Goal: Task Accomplishment & Management: Manage account settings

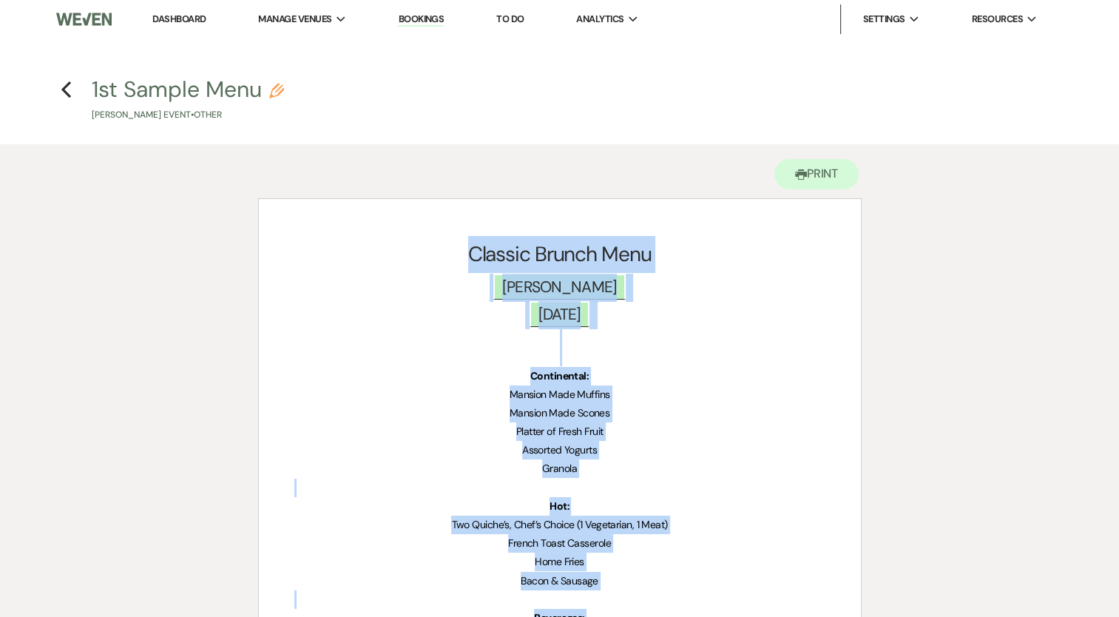
drag, startPoint x: 184, startPoint y: 21, endPoint x: 743, endPoint y: 0, distance: 558.8
click at [183, 22] on link "Dashboard" at bounding box center [178, 19] width 53 height 13
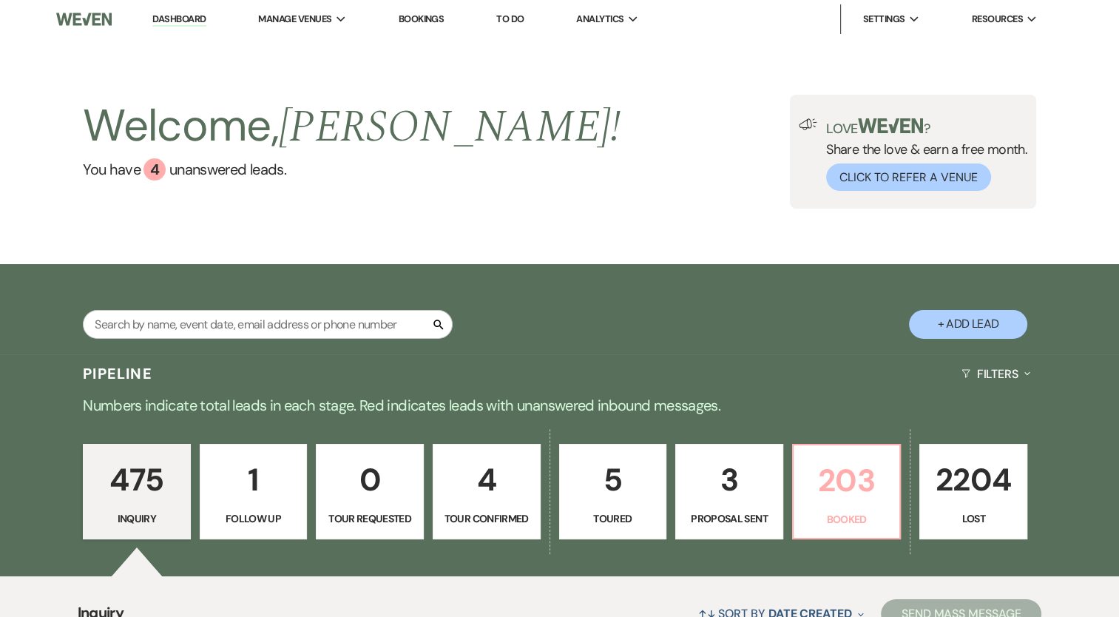
click at [861, 508] on link "203 Booked" at bounding box center [846, 492] width 109 height 96
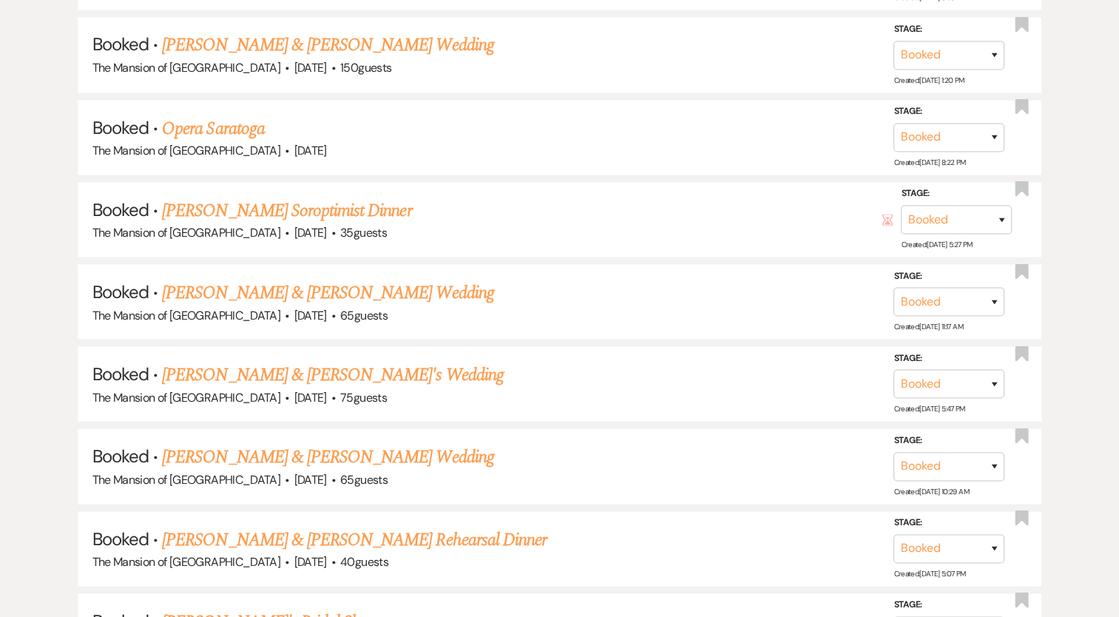
scroll to position [8267, 0]
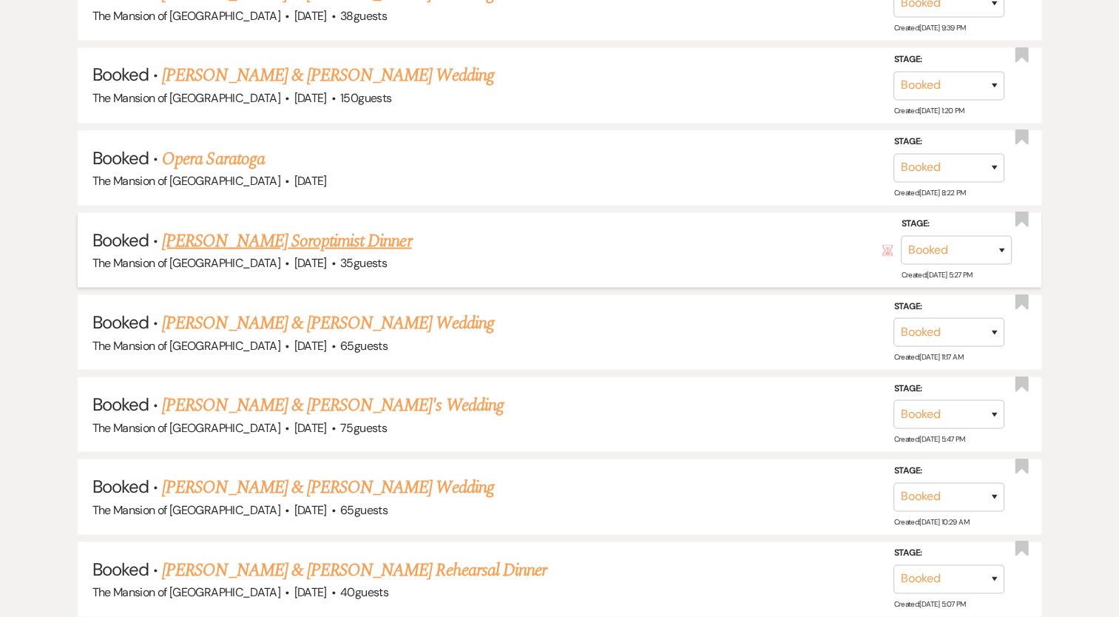
click at [324, 227] on link "[PERSON_NAME] Soroptimist Dinner" at bounding box center [286, 240] width 249 height 27
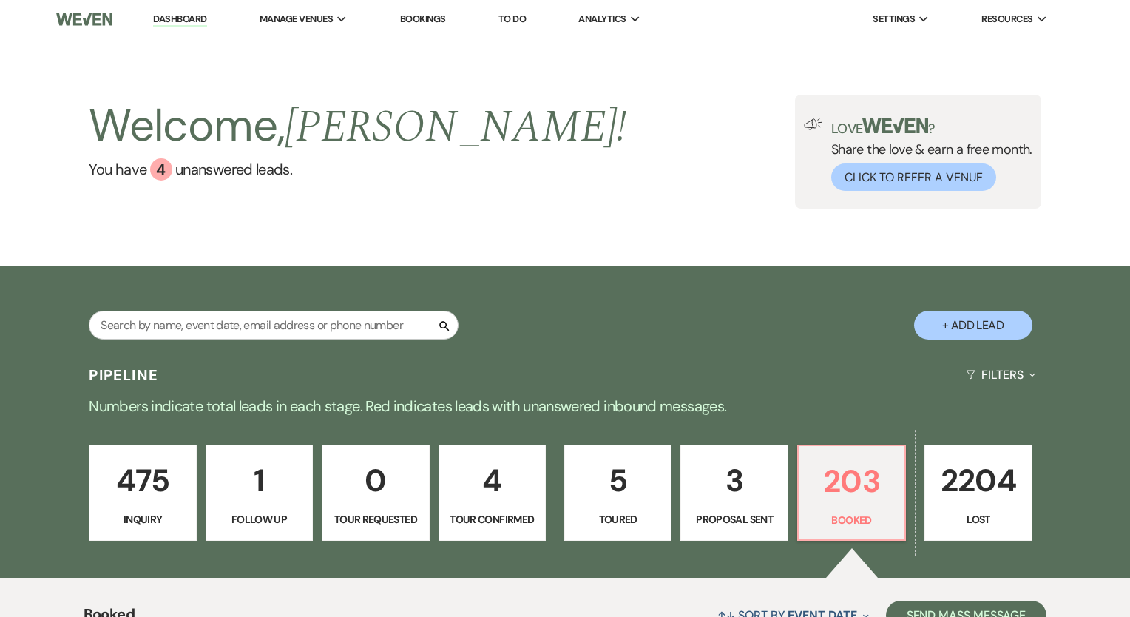
select select "5"
select select "13"
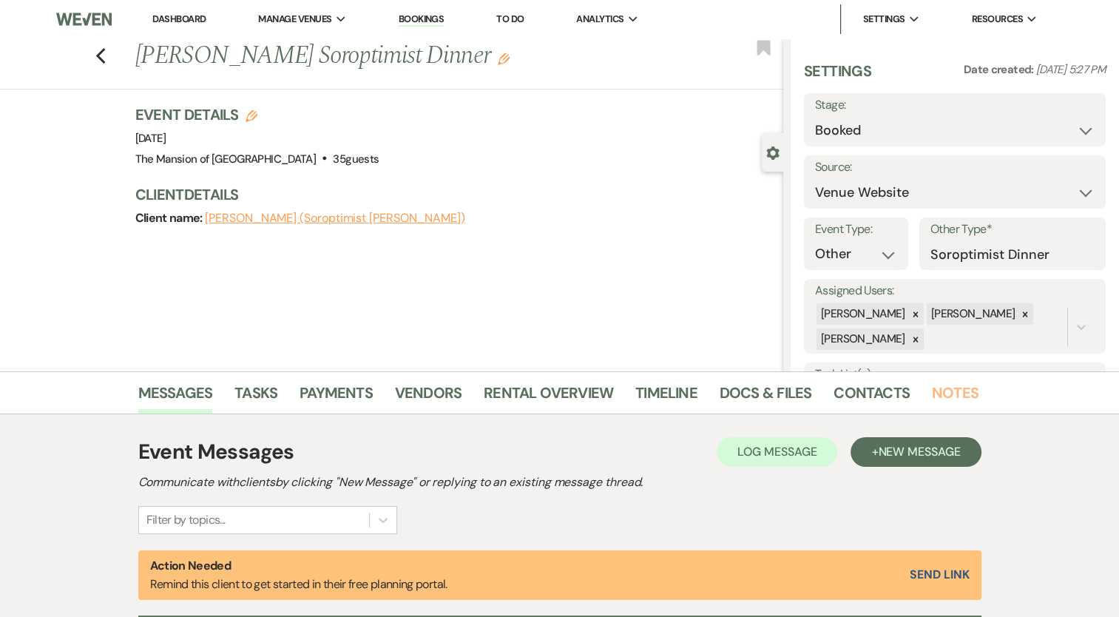
click at [932, 389] on link "Notes" at bounding box center [955, 397] width 47 height 33
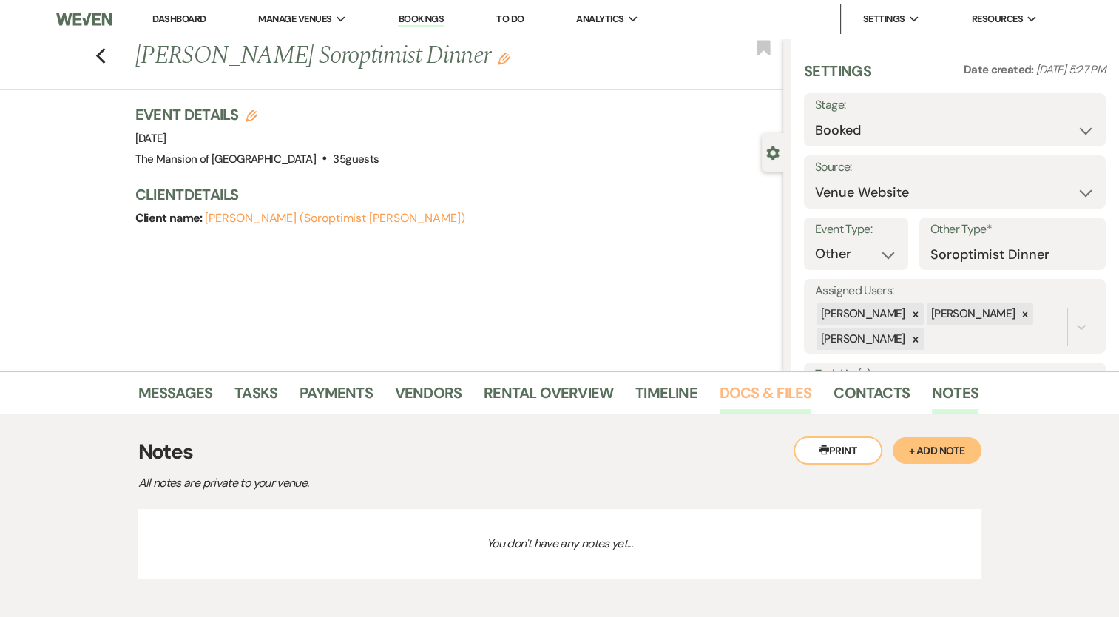
click at [756, 405] on link "Docs & Files" at bounding box center [766, 397] width 92 height 33
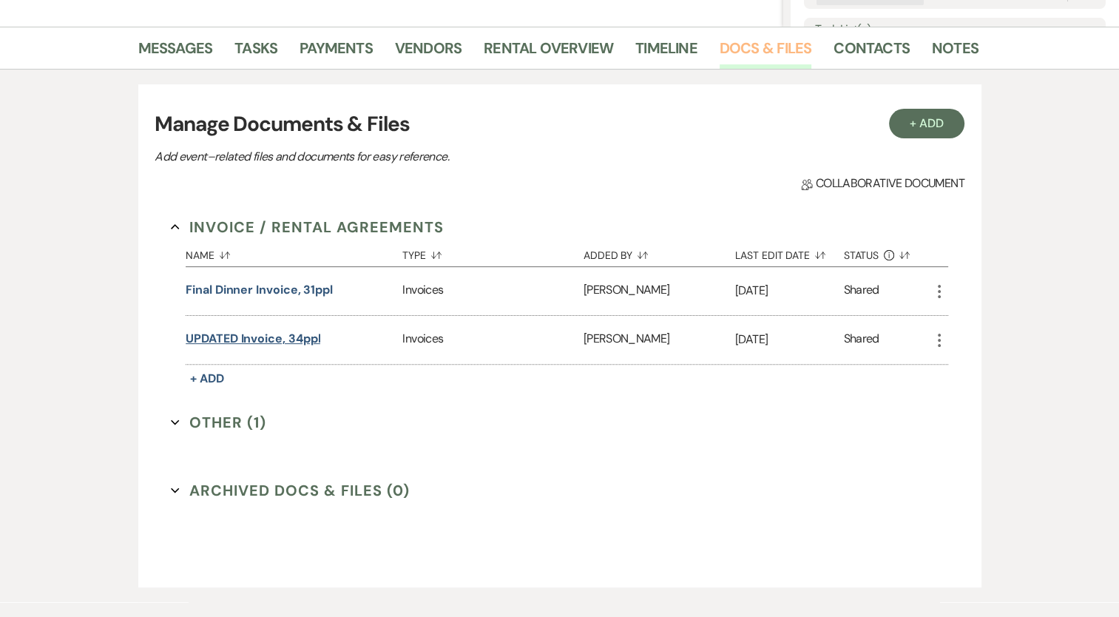
scroll to position [370, 0]
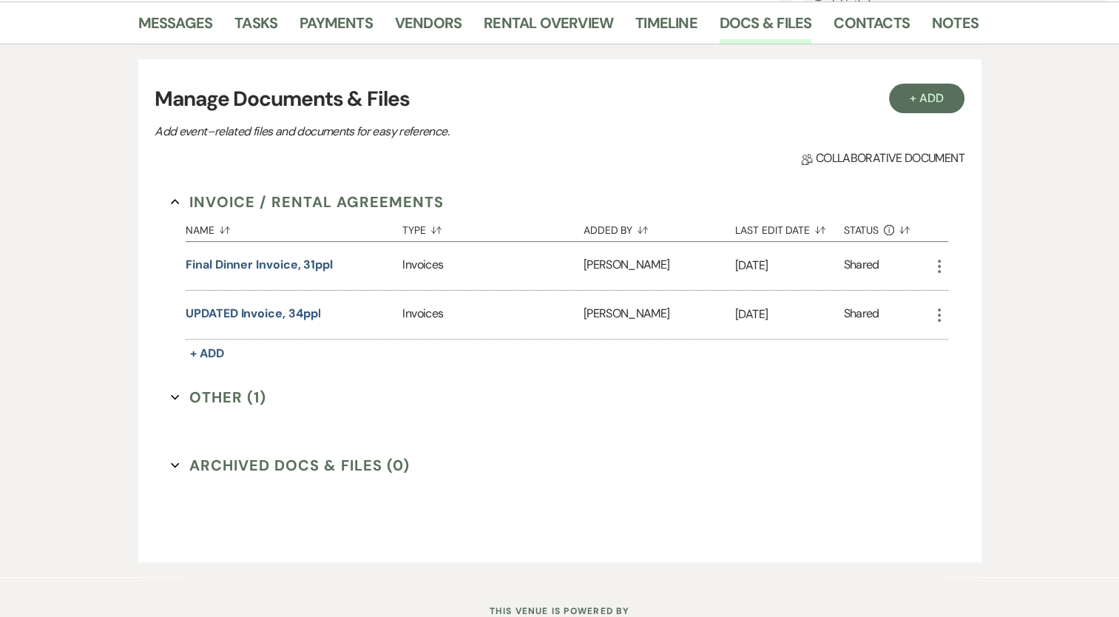
click at [219, 392] on button "Other (1) Expand" at bounding box center [218, 397] width 95 height 22
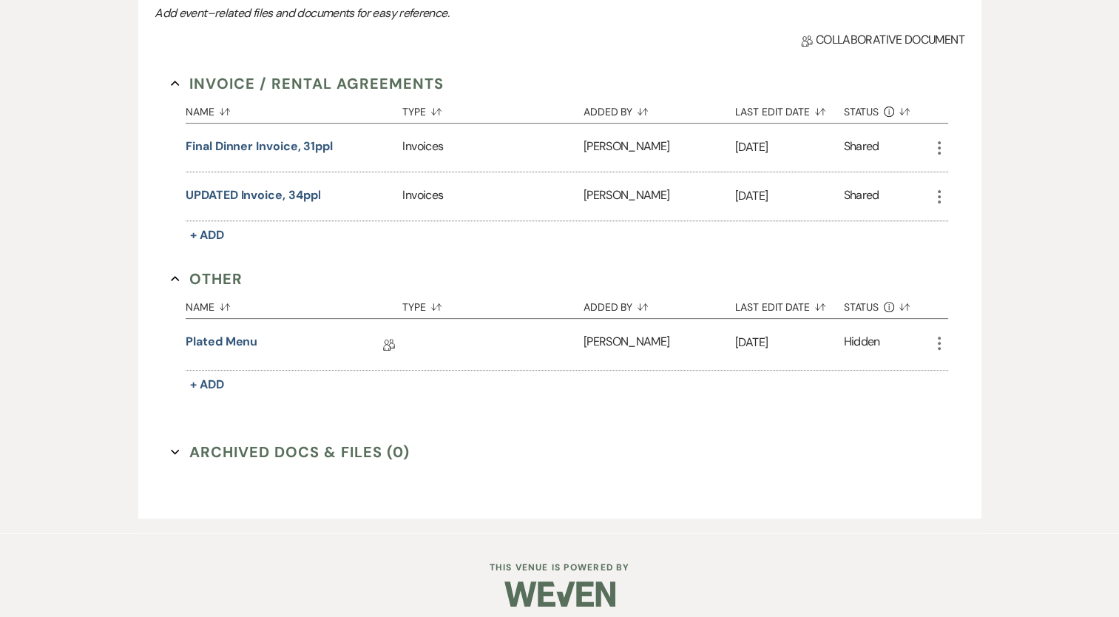
scroll to position [497, 0]
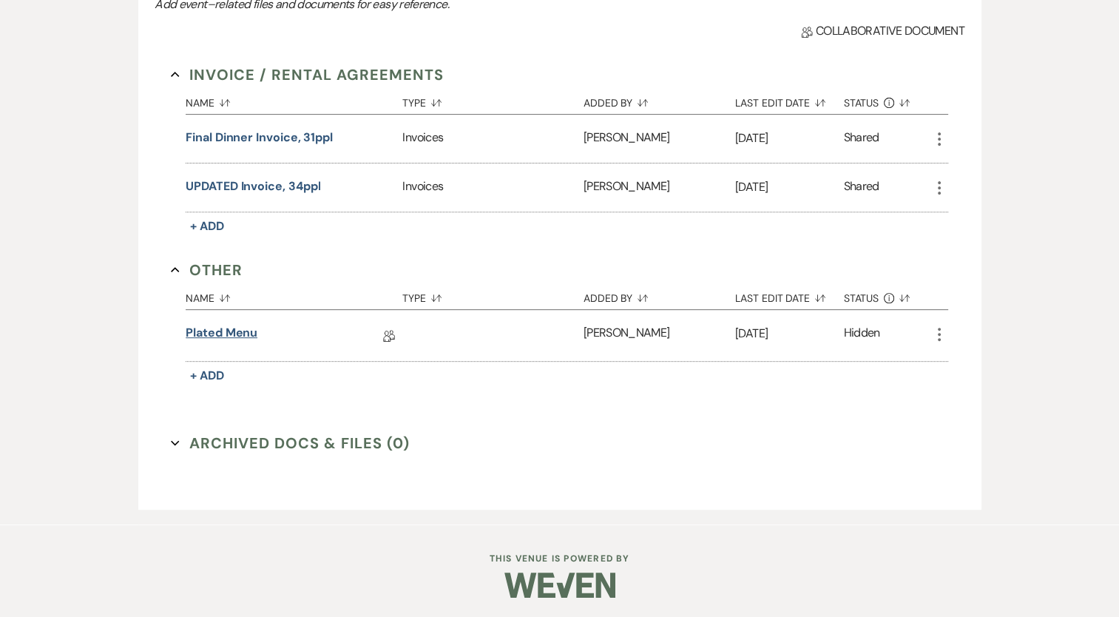
click at [236, 327] on link "Plated Menu" at bounding box center [222, 335] width 72 height 23
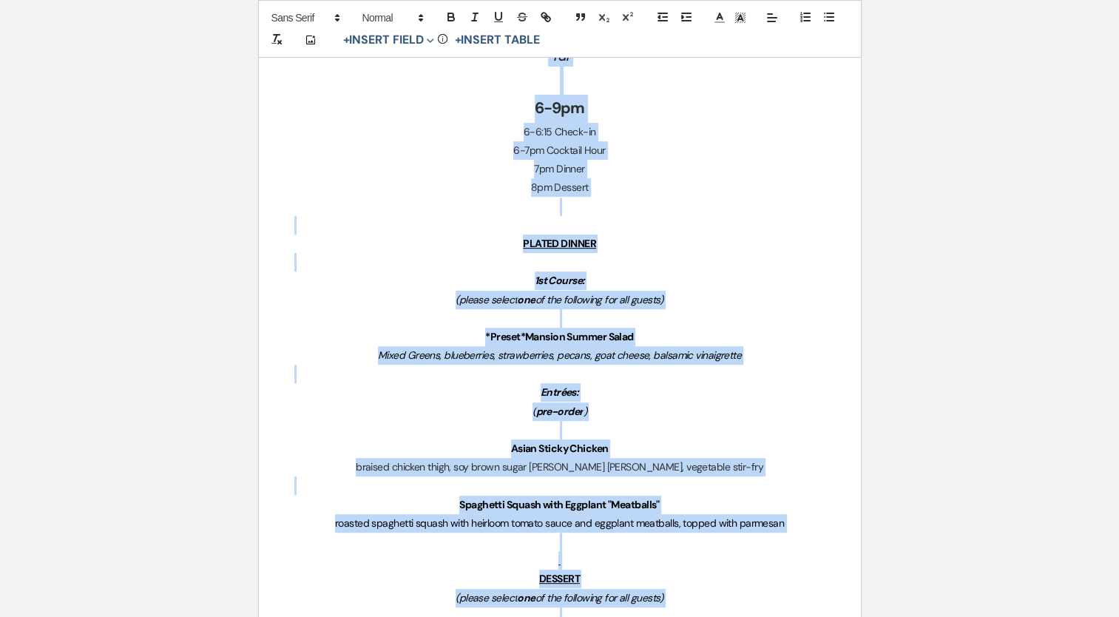
scroll to position [1055, 0]
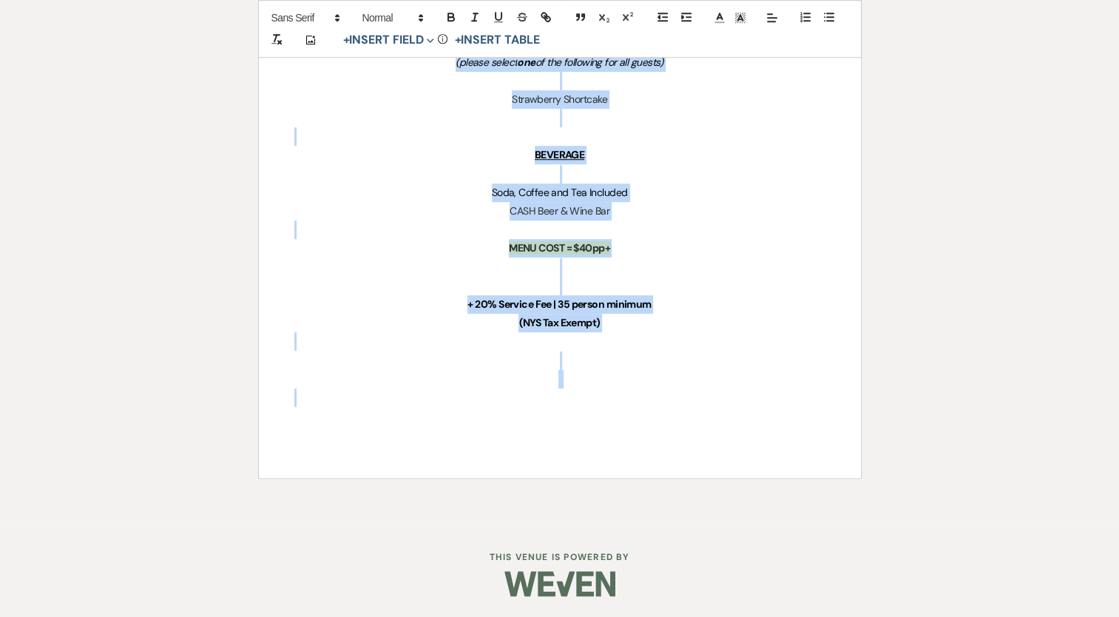
drag, startPoint x: 425, startPoint y: 289, endPoint x: 723, endPoint y: 466, distance: 347.2
copy div "Soroptimists Dinner *A non-profit, all women (working and retired professionals…"
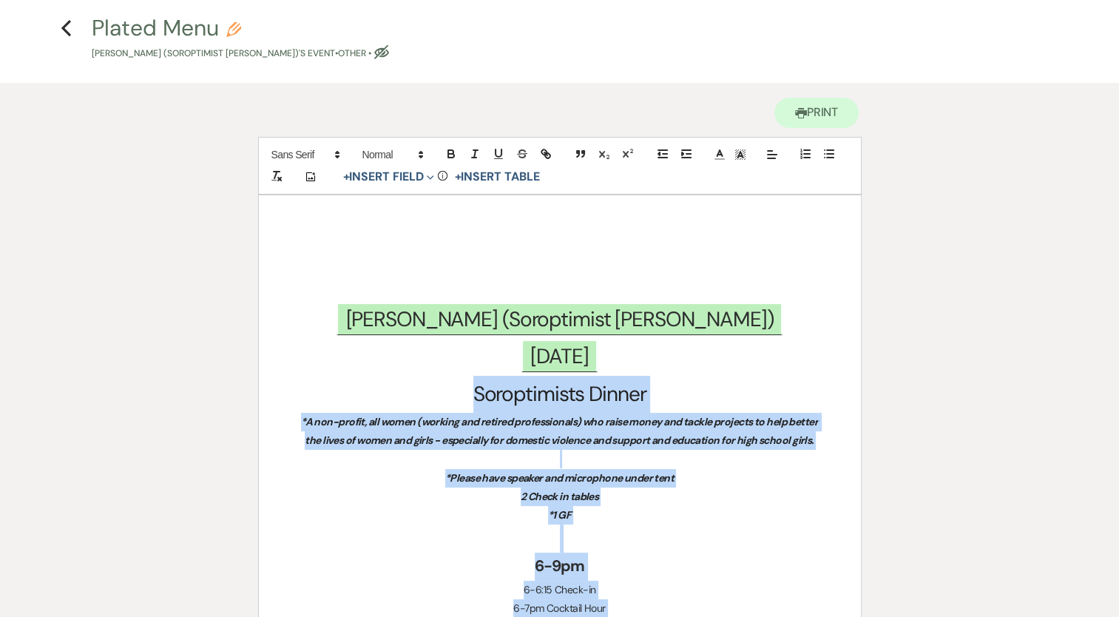
scroll to position [0, 0]
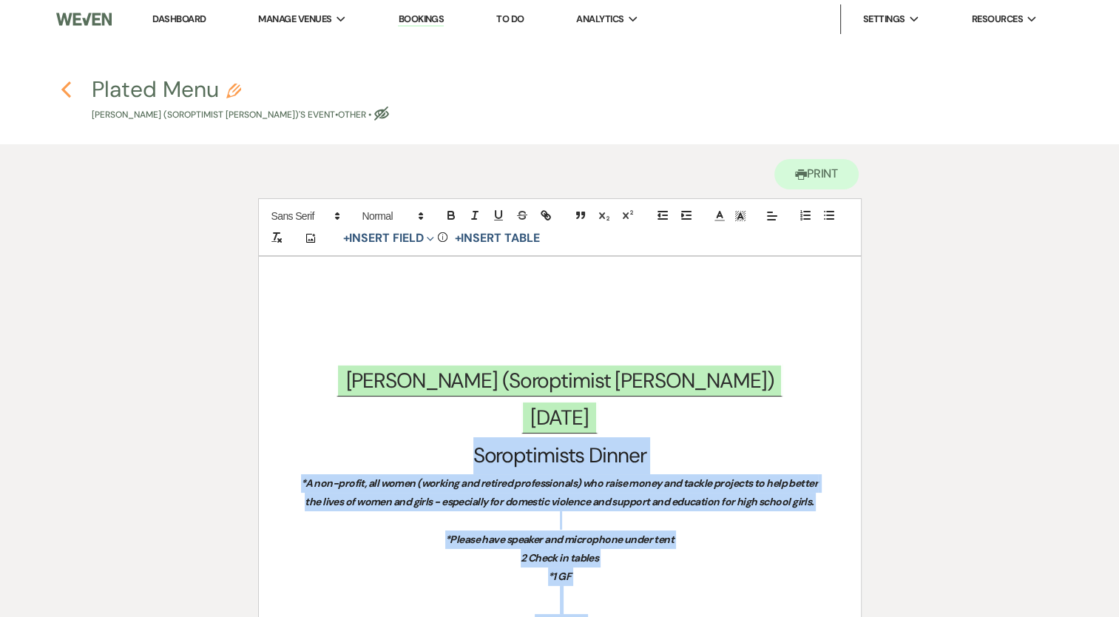
click at [70, 89] on icon "Previous" at bounding box center [66, 90] width 11 height 18
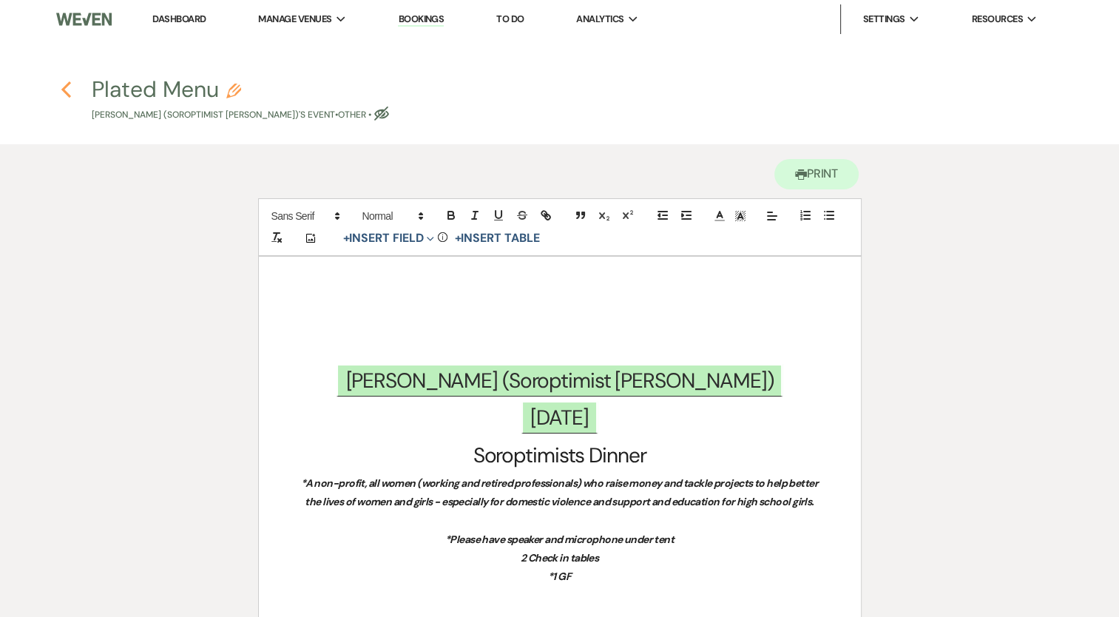
select select "5"
select select "13"
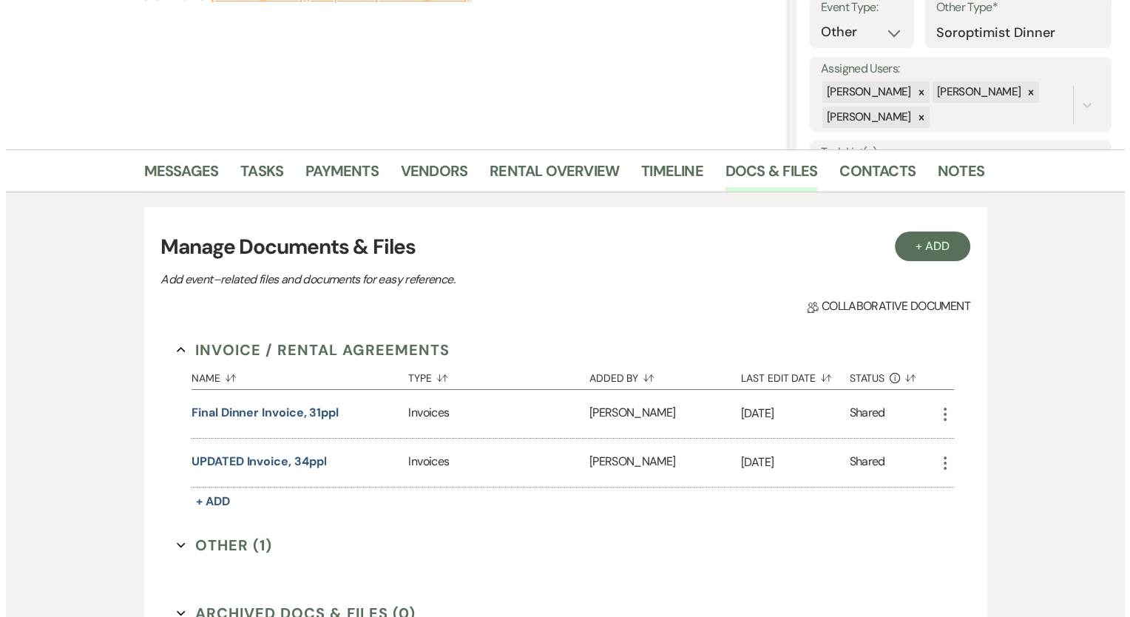
scroll to position [222, 0]
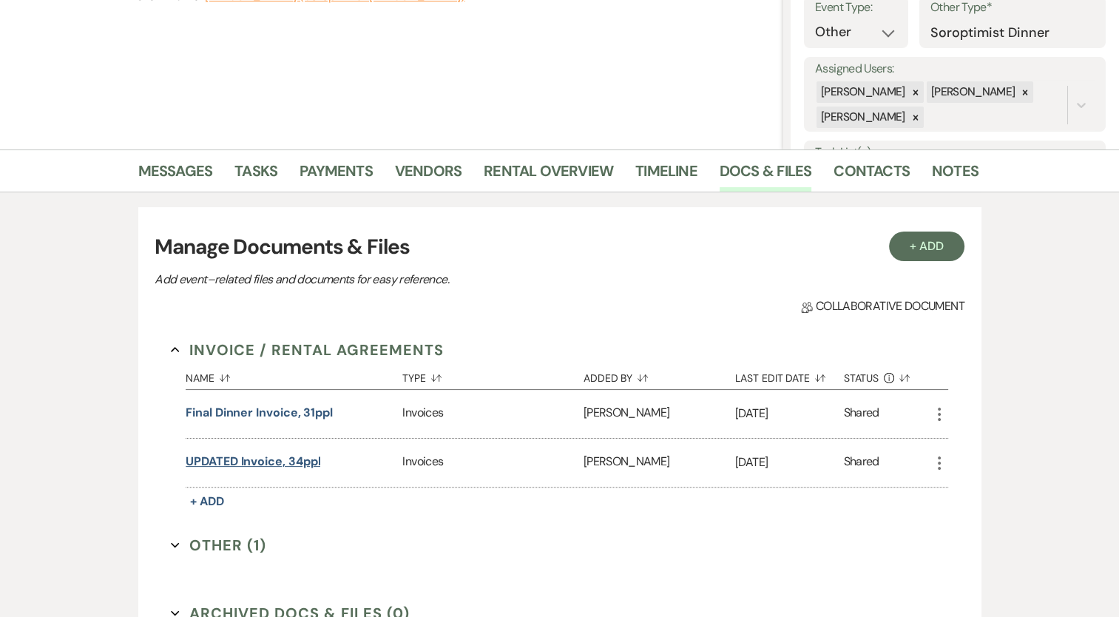
click at [251, 458] on button "UPDATED Invoice, 34ppl" at bounding box center [253, 462] width 135 height 18
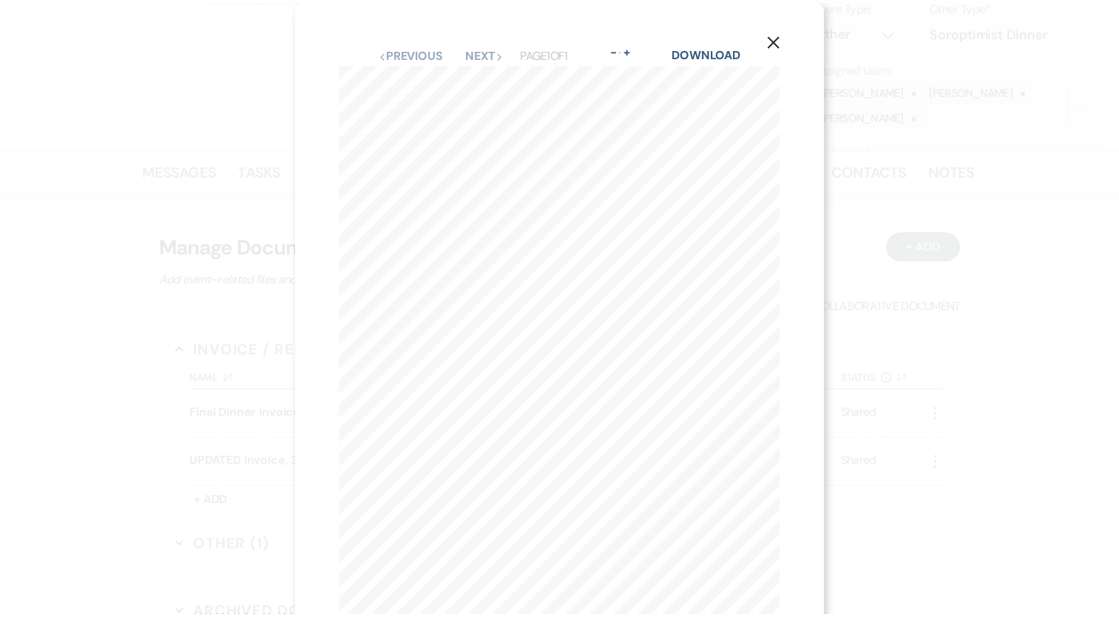
scroll to position [0, 0]
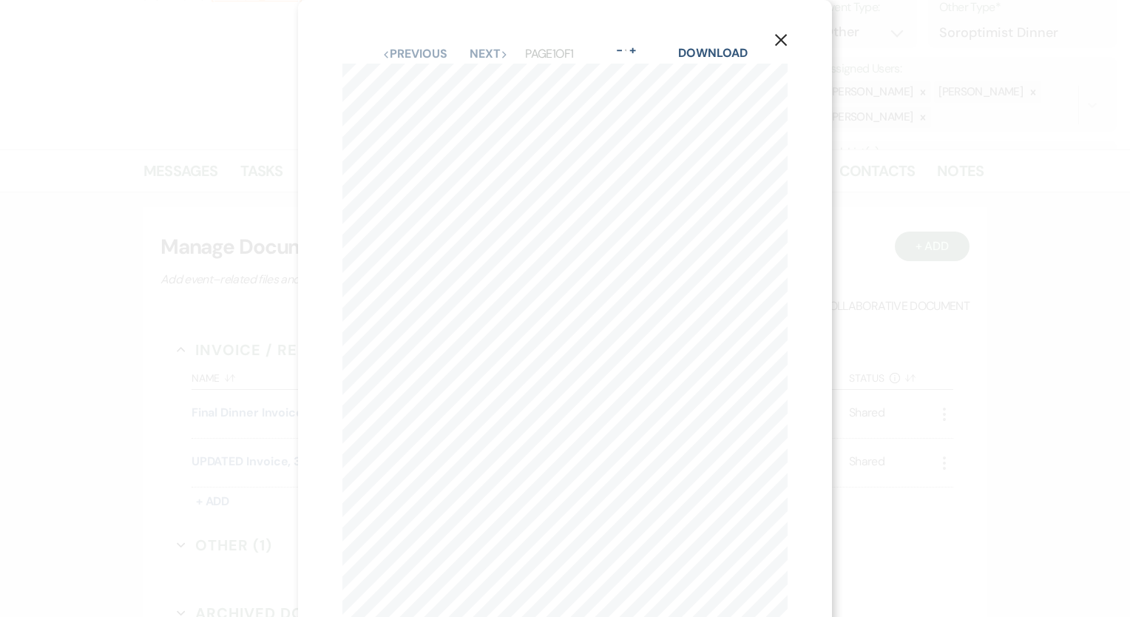
click at [782, 36] on icon "X" at bounding box center [780, 39] width 13 height 13
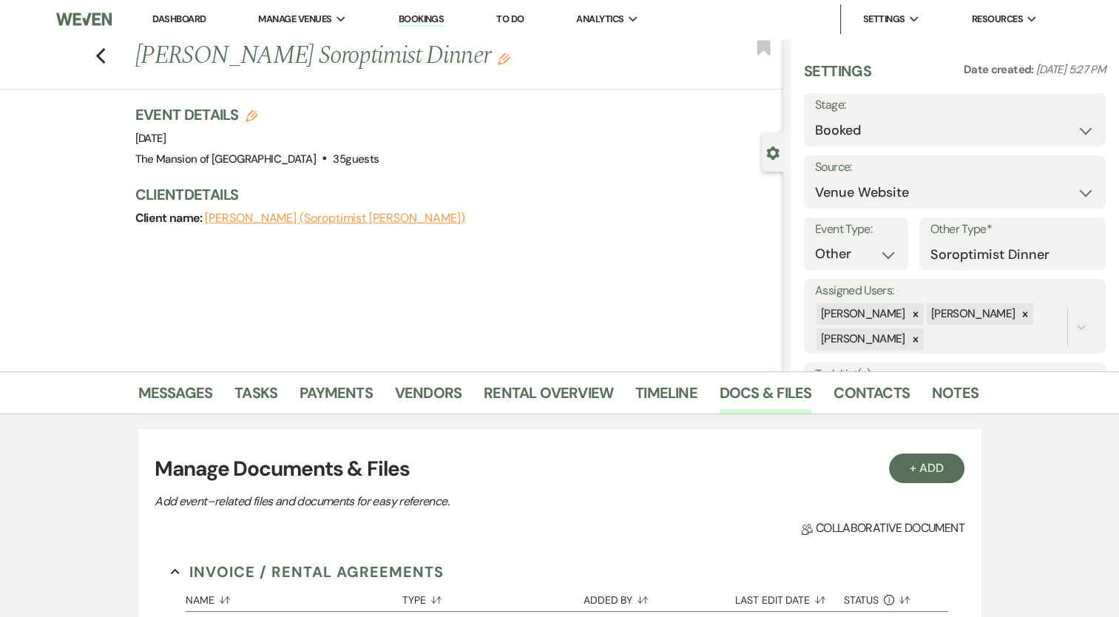
click at [182, 13] on link "Dashboard" at bounding box center [178, 19] width 53 height 13
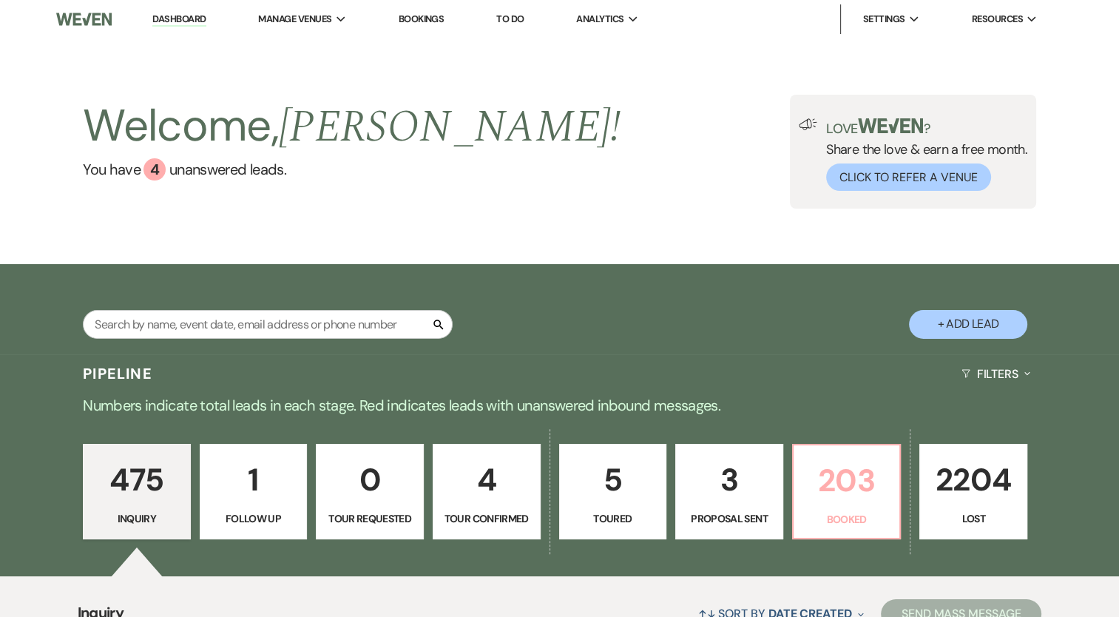
click at [834, 525] on p "Booked" at bounding box center [846, 519] width 89 height 16
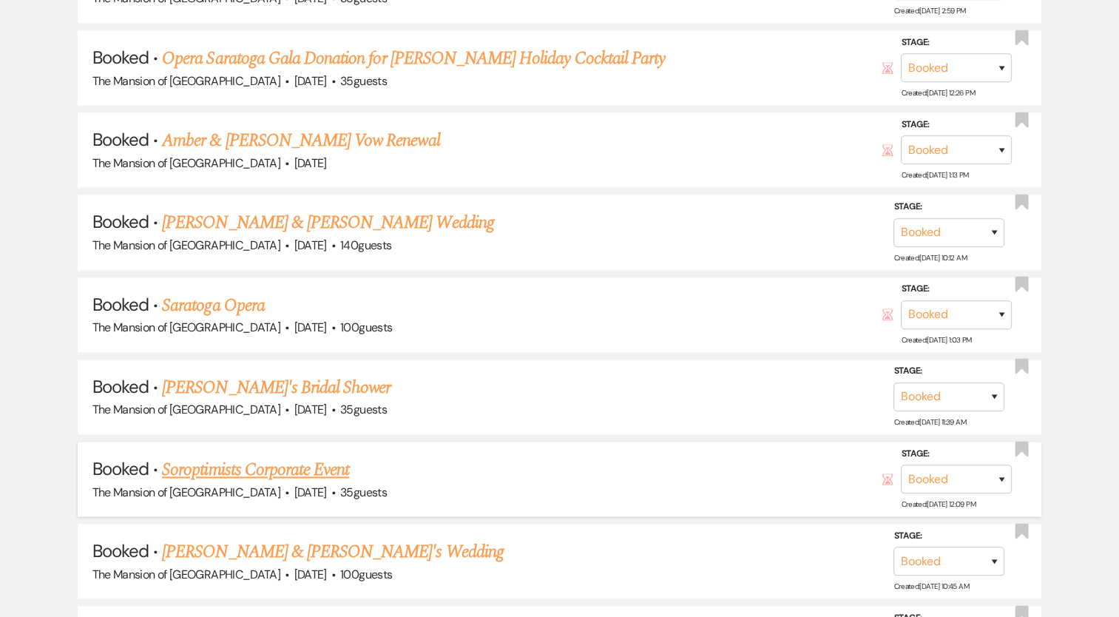
scroll to position [1997, 0]
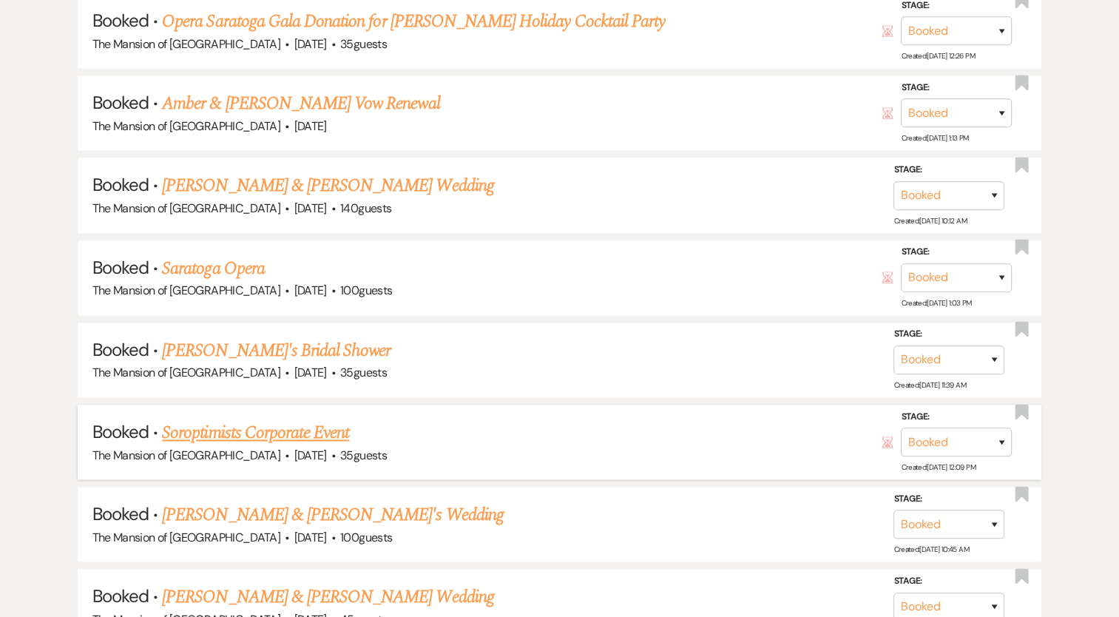
click at [281, 419] on link "Soroptimists Corporate Event" at bounding box center [255, 432] width 187 height 27
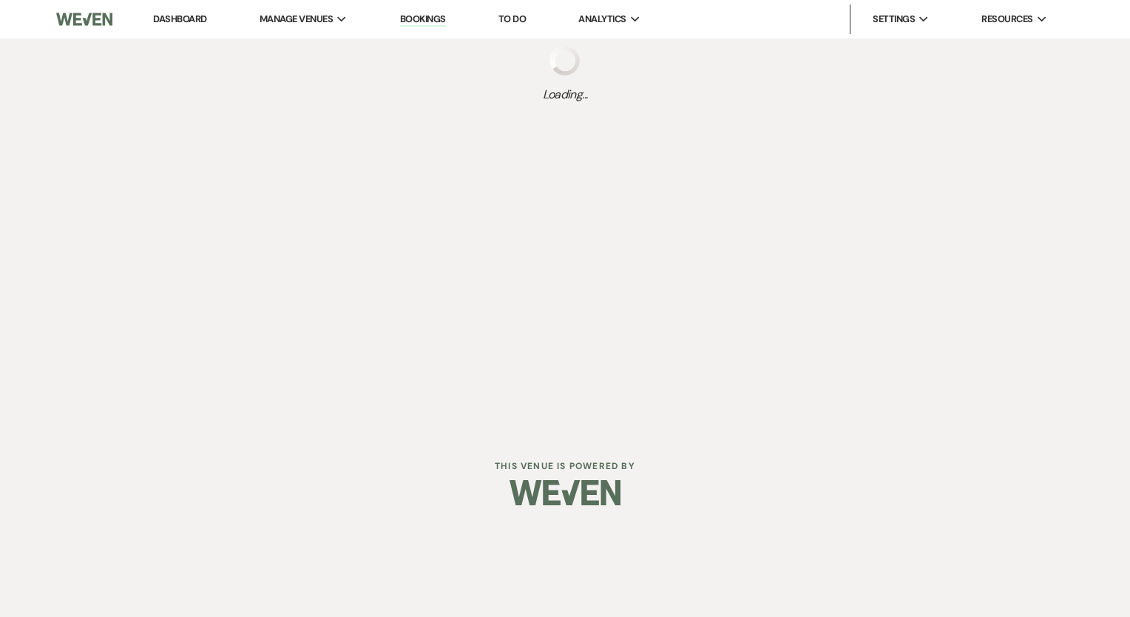
select select "12"
select select "9"
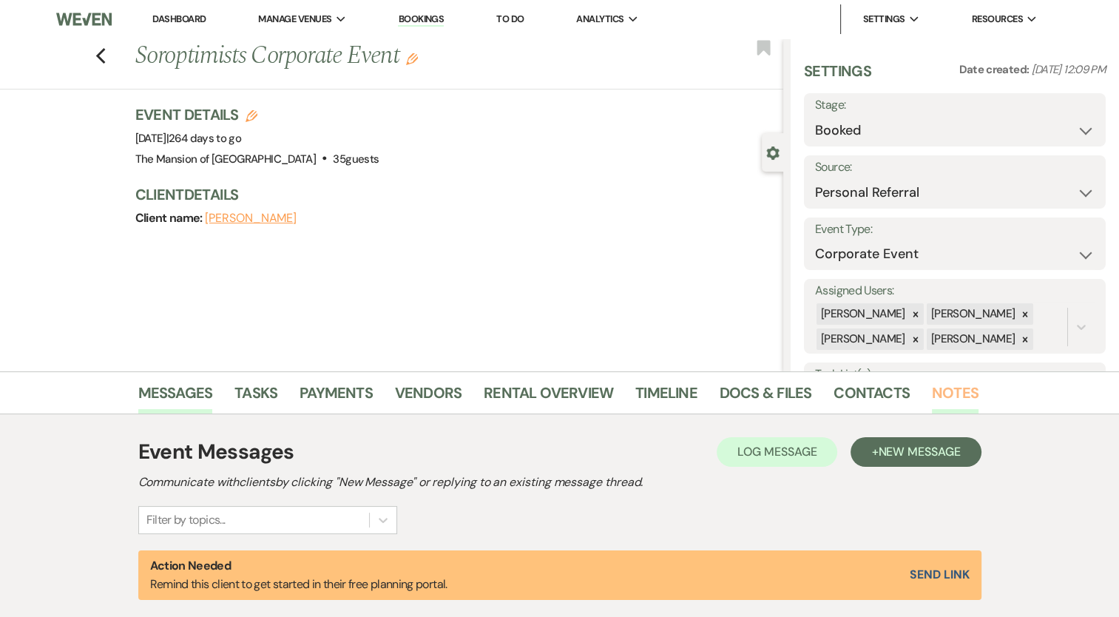
click at [938, 395] on link "Notes" at bounding box center [955, 397] width 47 height 33
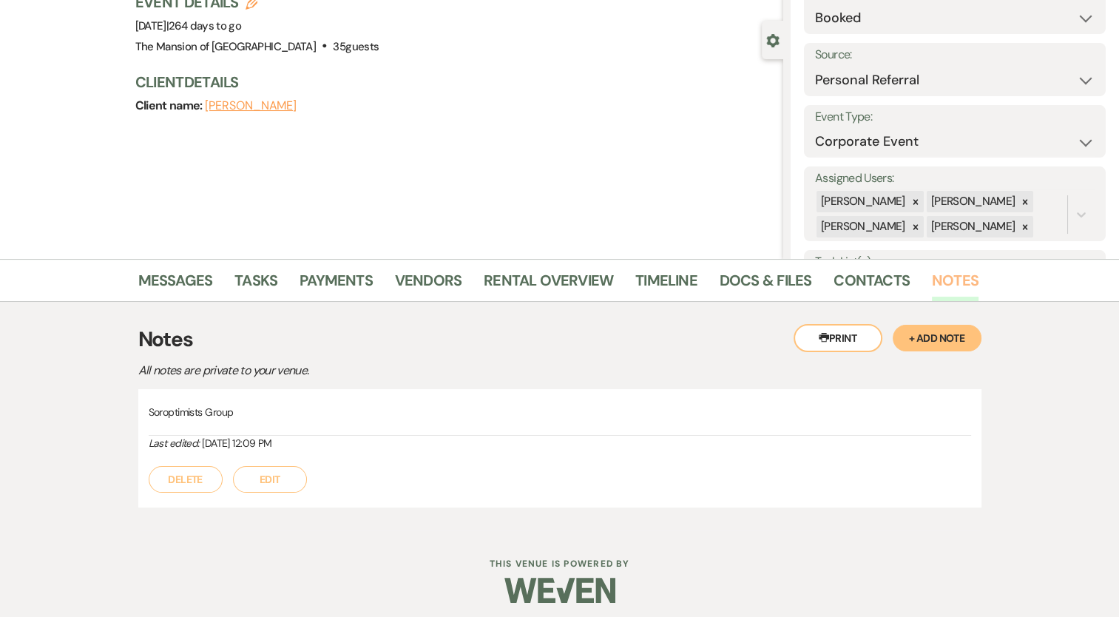
scroll to position [118, 0]
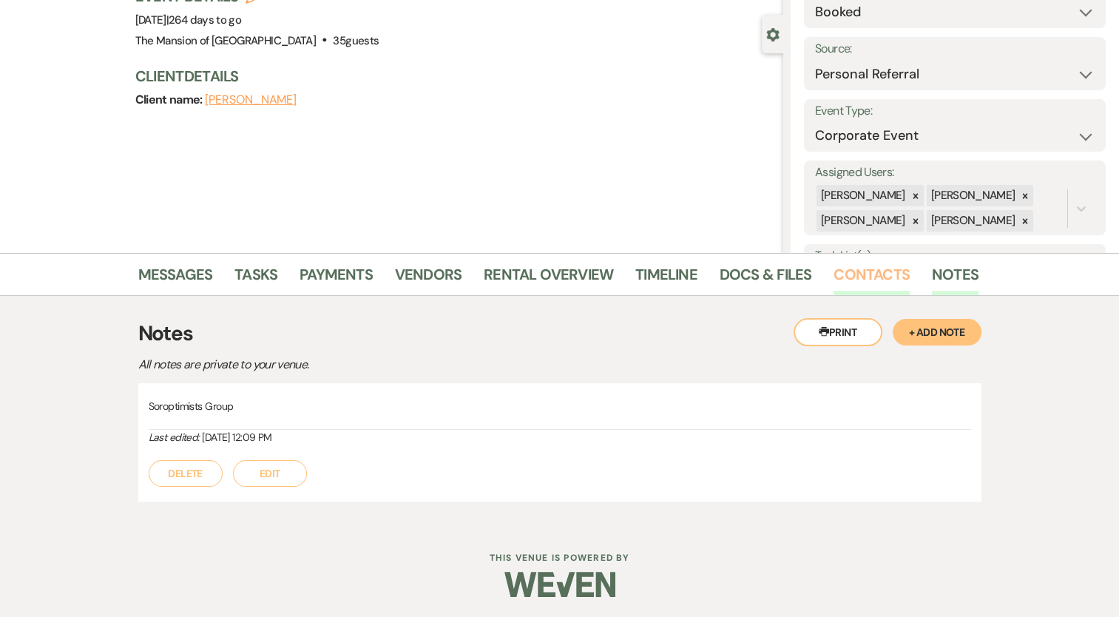
click at [862, 282] on link "Contacts" at bounding box center [872, 279] width 76 height 33
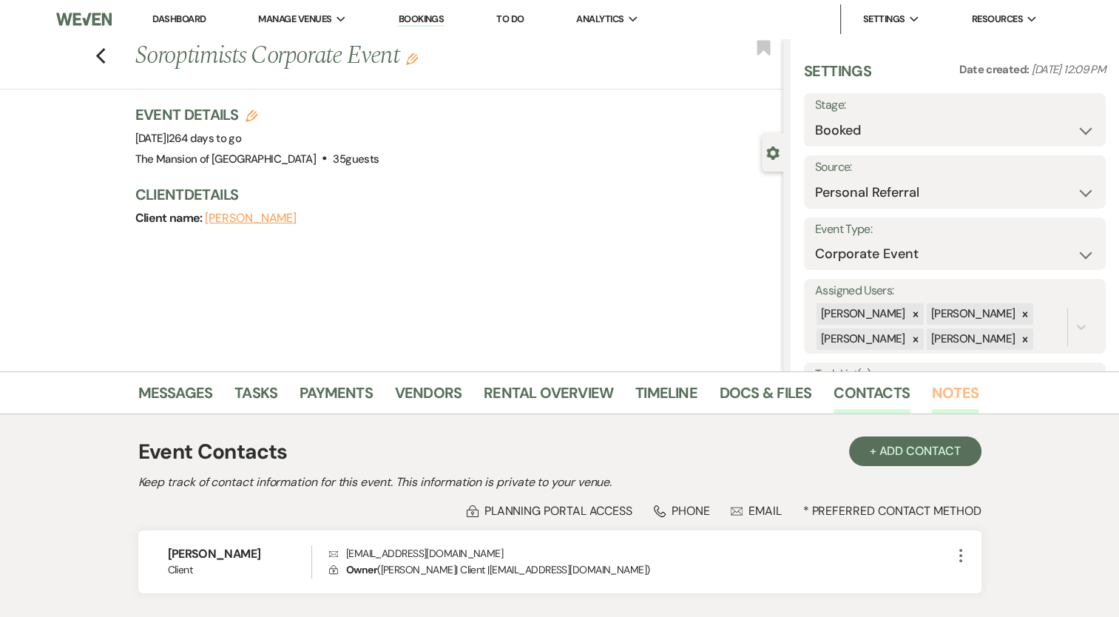
click at [946, 386] on link "Notes" at bounding box center [955, 397] width 47 height 33
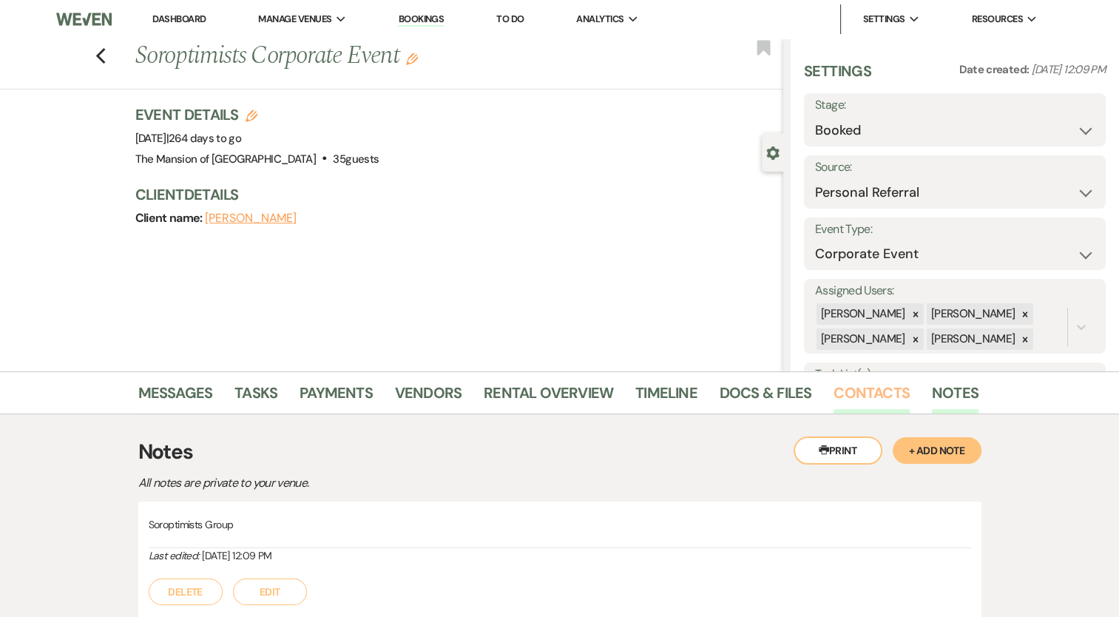
click at [859, 395] on link "Contacts" at bounding box center [872, 397] width 76 height 33
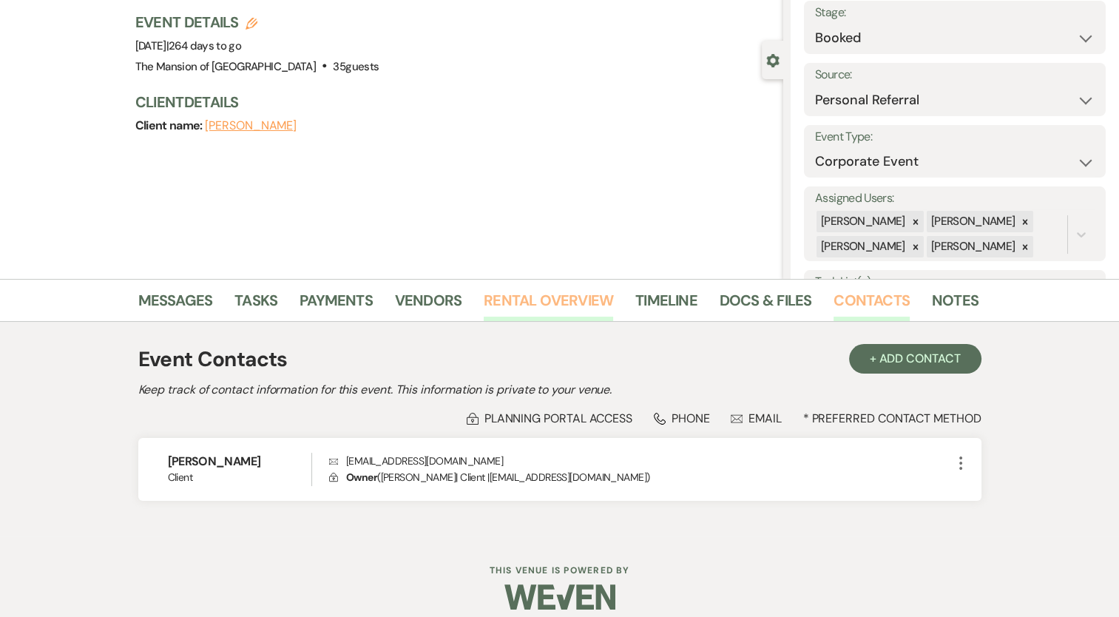
scroll to position [106, 0]
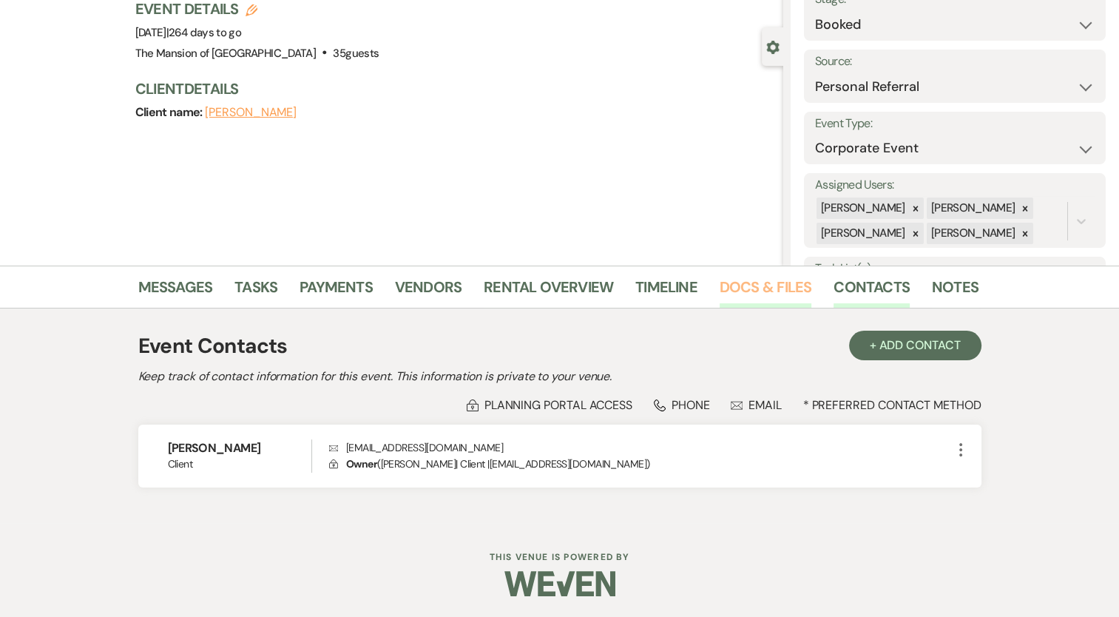
click at [756, 300] on link "Docs & Files" at bounding box center [766, 291] width 92 height 33
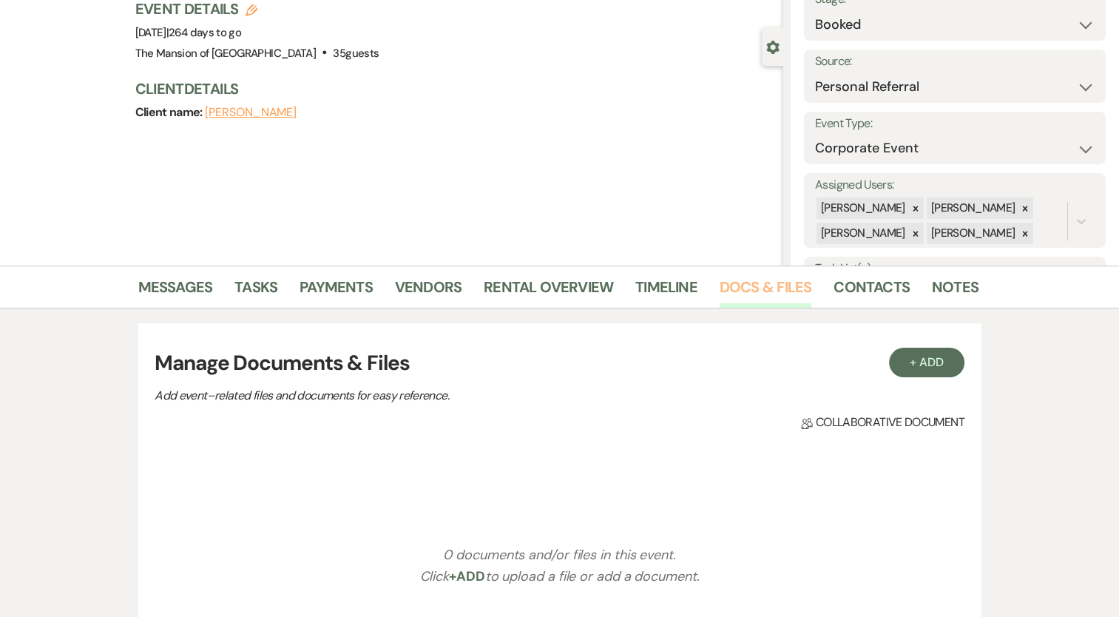
scroll to position [32, 0]
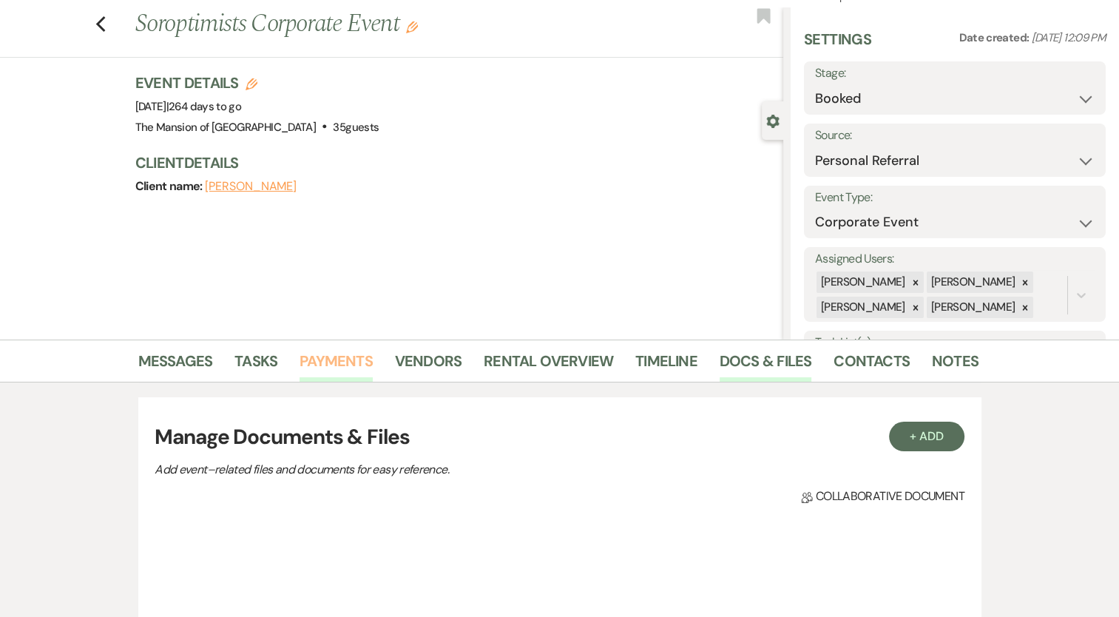
click at [346, 362] on link "Payments" at bounding box center [336, 365] width 73 height 33
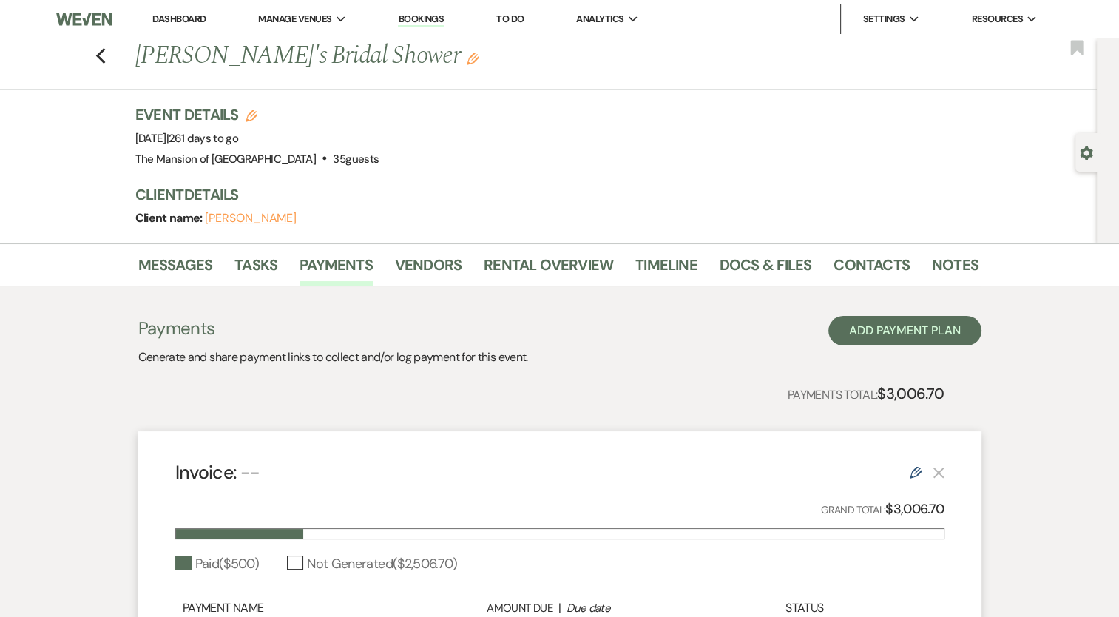
click at [178, 22] on link "Dashboard" at bounding box center [178, 19] width 53 height 13
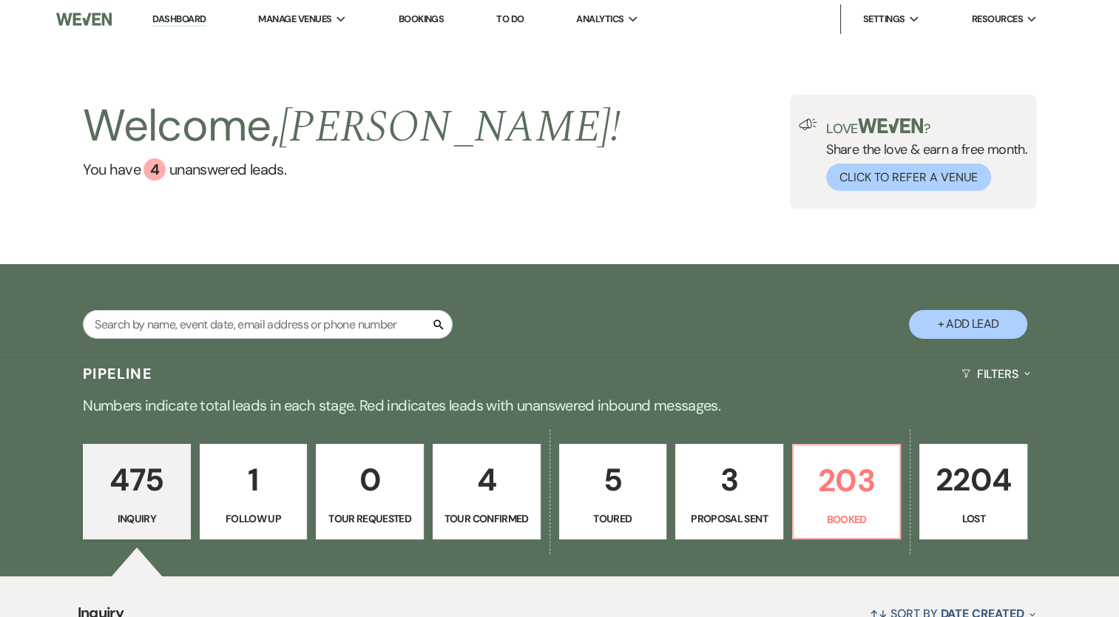
click at [172, 15] on link "Dashboard" at bounding box center [178, 20] width 53 height 14
click at [180, 21] on link "Dashboard" at bounding box center [178, 20] width 53 height 14
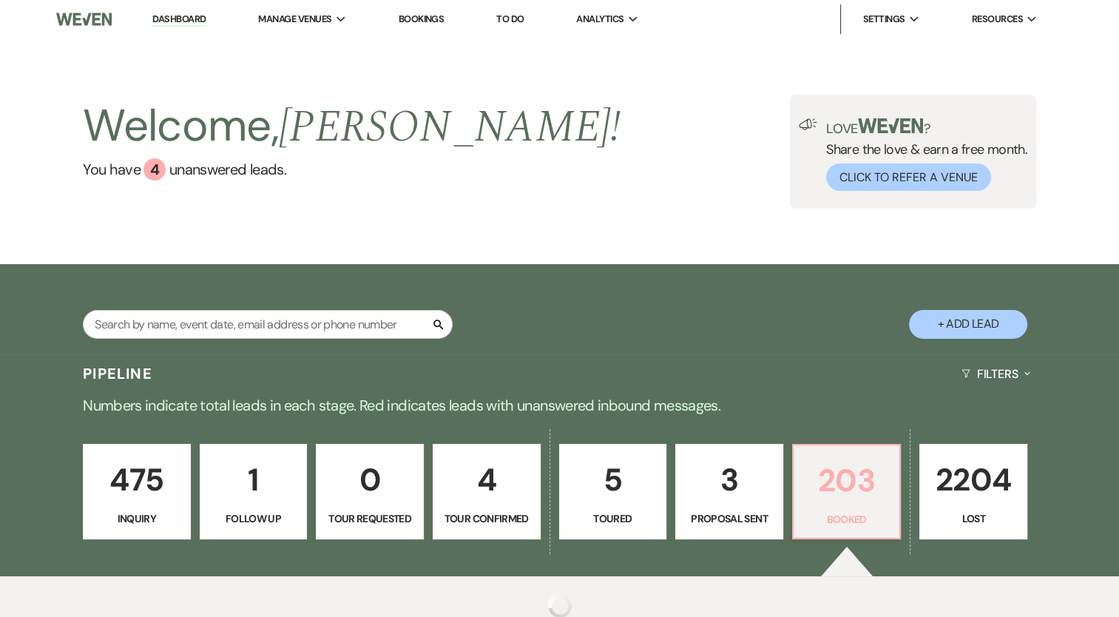
click at [841, 497] on p "203" at bounding box center [846, 481] width 89 height 50
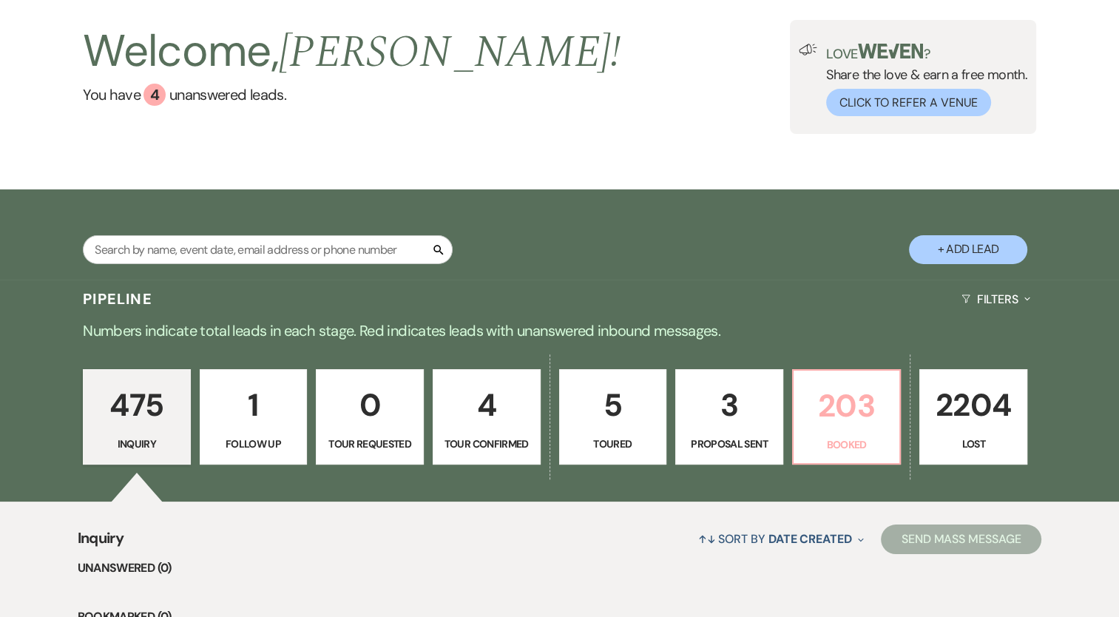
click at [819, 429] on p "203" at bounding box center [846, 406] width 89 height 50
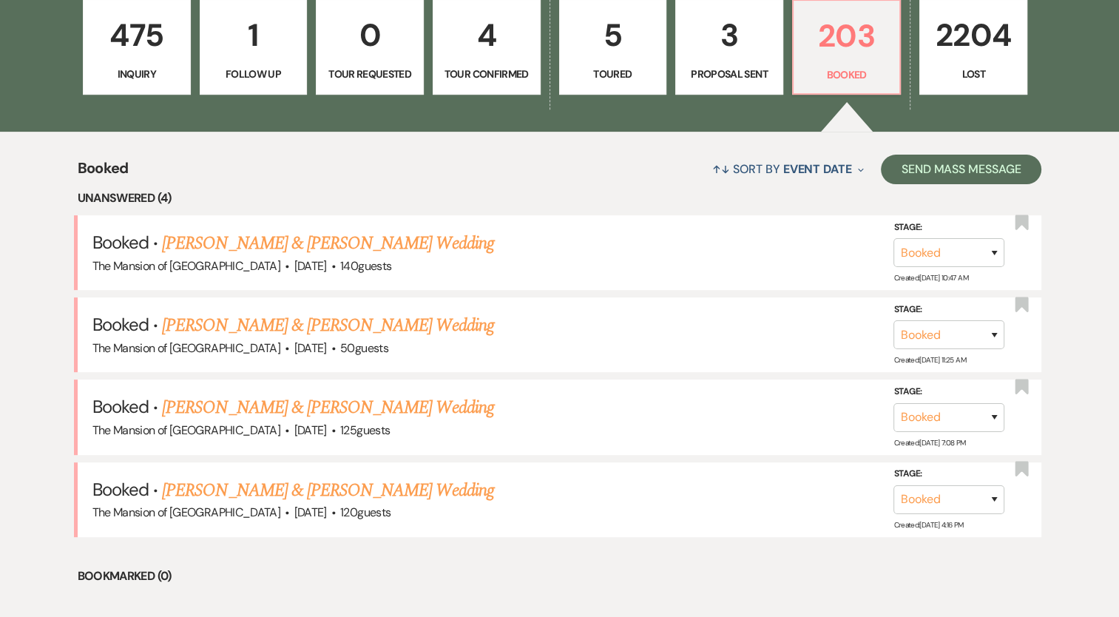
scroll to position [518, 0]
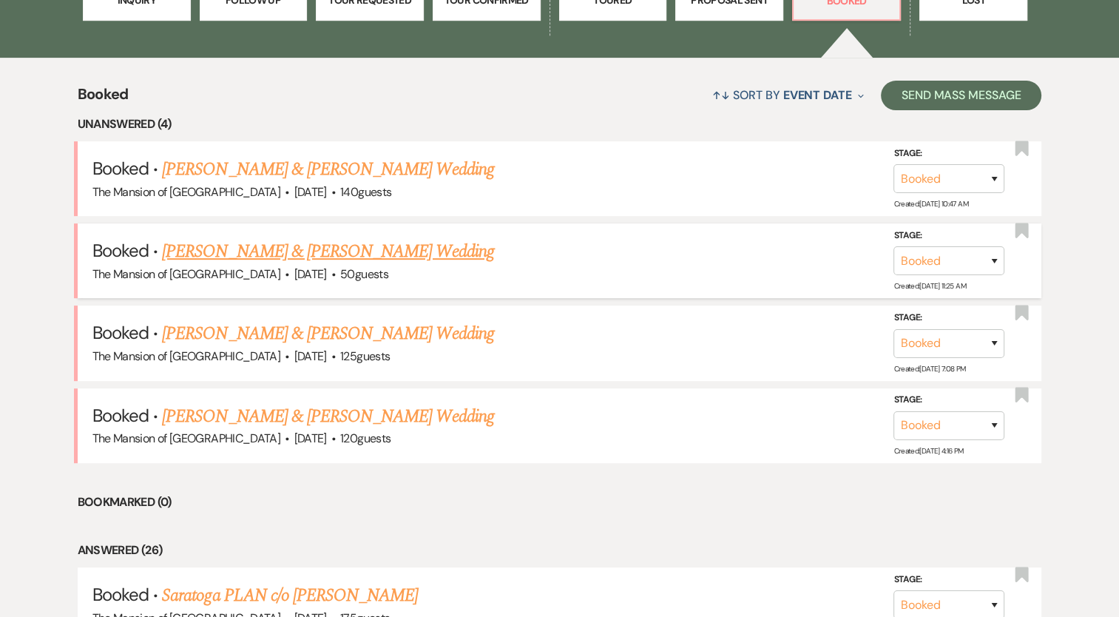
click at [417, 241] on link "[PERSON_NAME] & [PERSON_NAME] Wedding" at bounding box center [327, 251] width 331 height 27
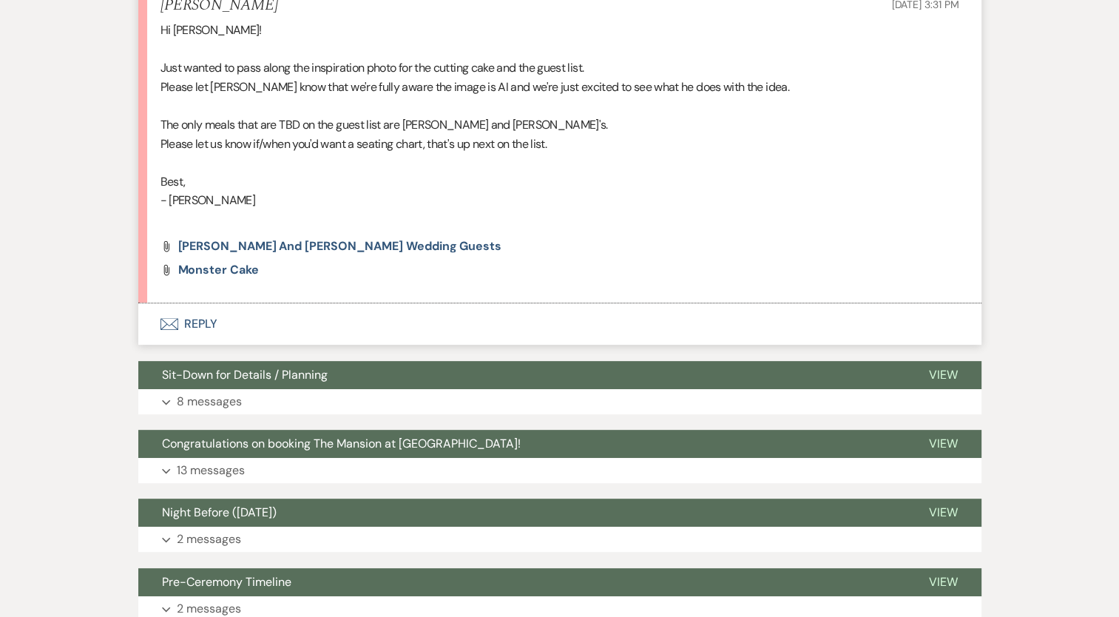
scroll to position [425, 0]
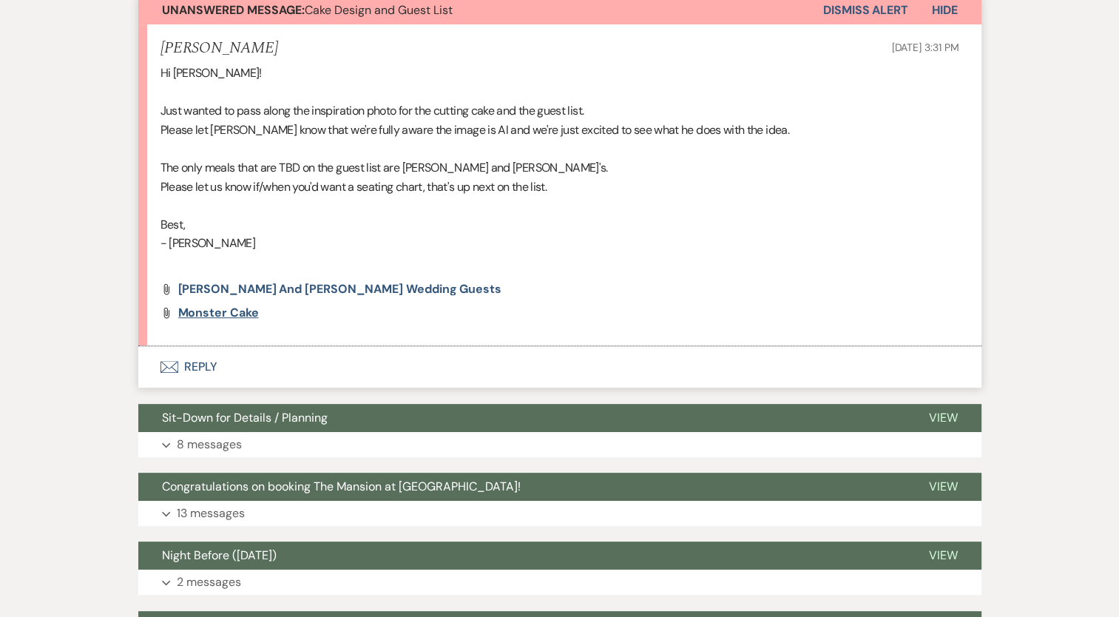
click at [235, 312] on span "Monster Cake" at bounding box center [218, 313] width 81 height 16
click at [488, 278] on li "[PERSON_NAME] [DATE] 3:31 PM Hi [PERSON_NAME]! Just wanted to pass along the in…" at bounding box center [559, 185] width 843 height 322
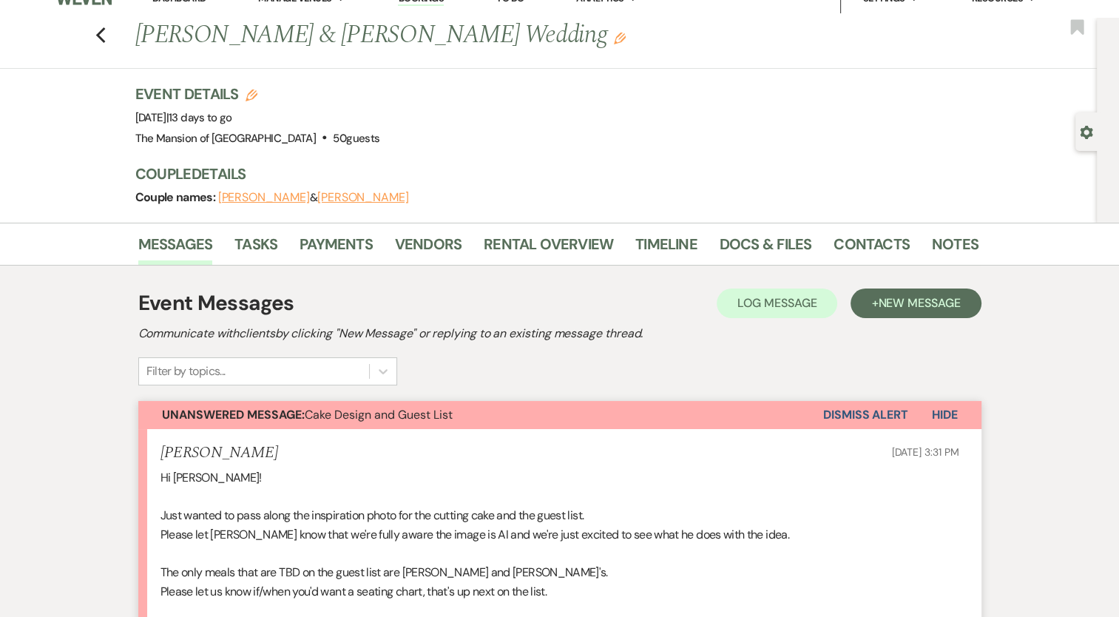
scroll to position [0, 0]
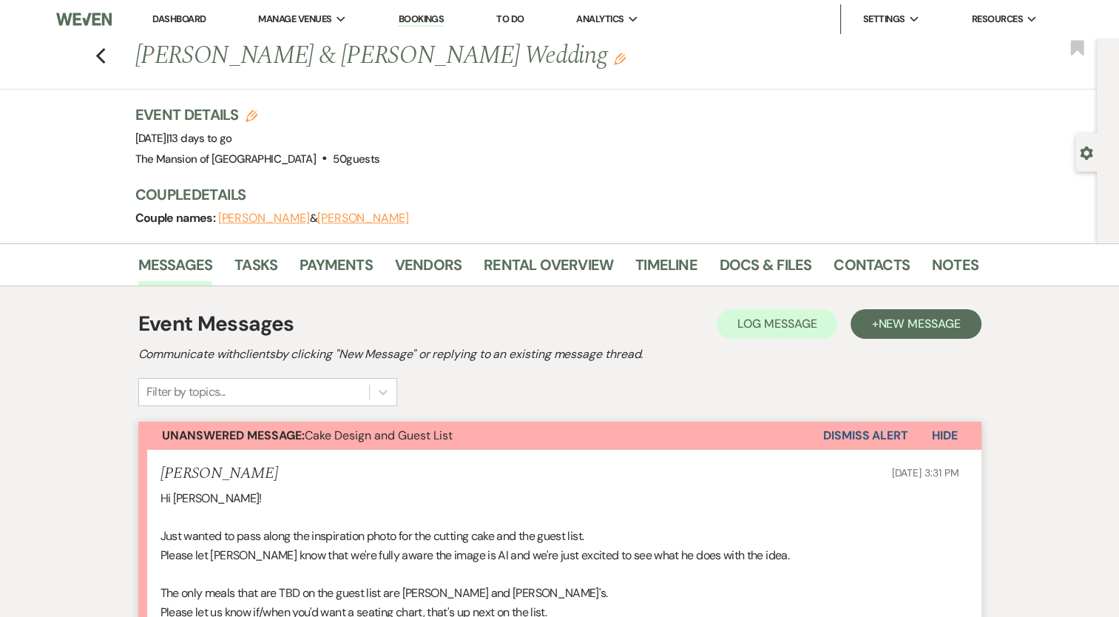
click at [195, 16] on link "Dashboard" at bounding box center [178, 19] width 53 height 13
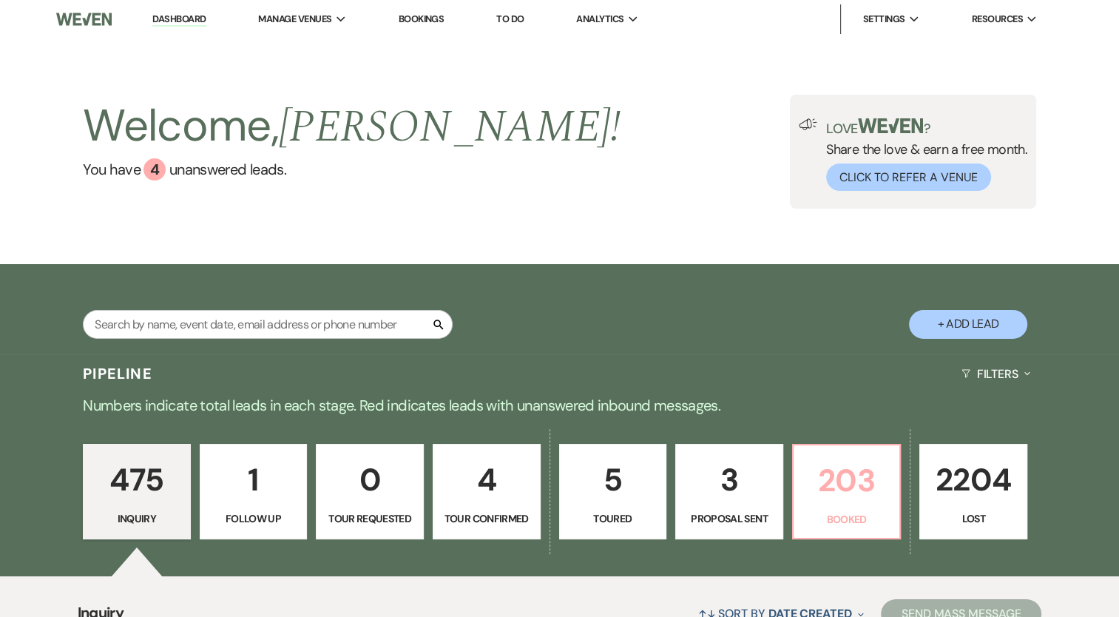
click at [854, 494] on p "203" at bounding box center [846, 481] width 89 height 50
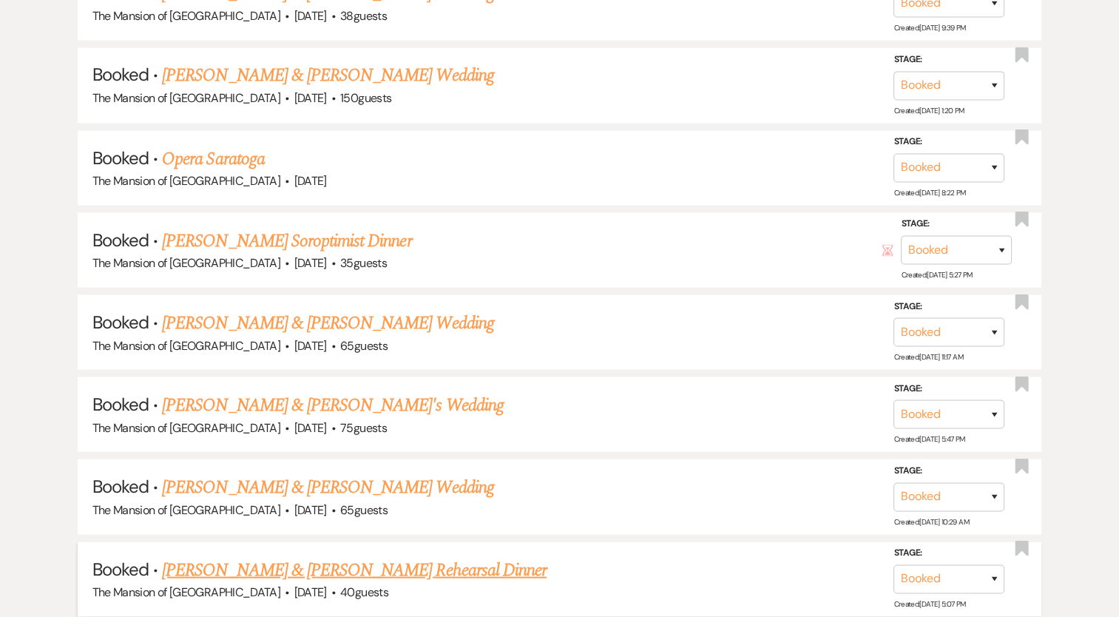
scroll to position [8193, 0]
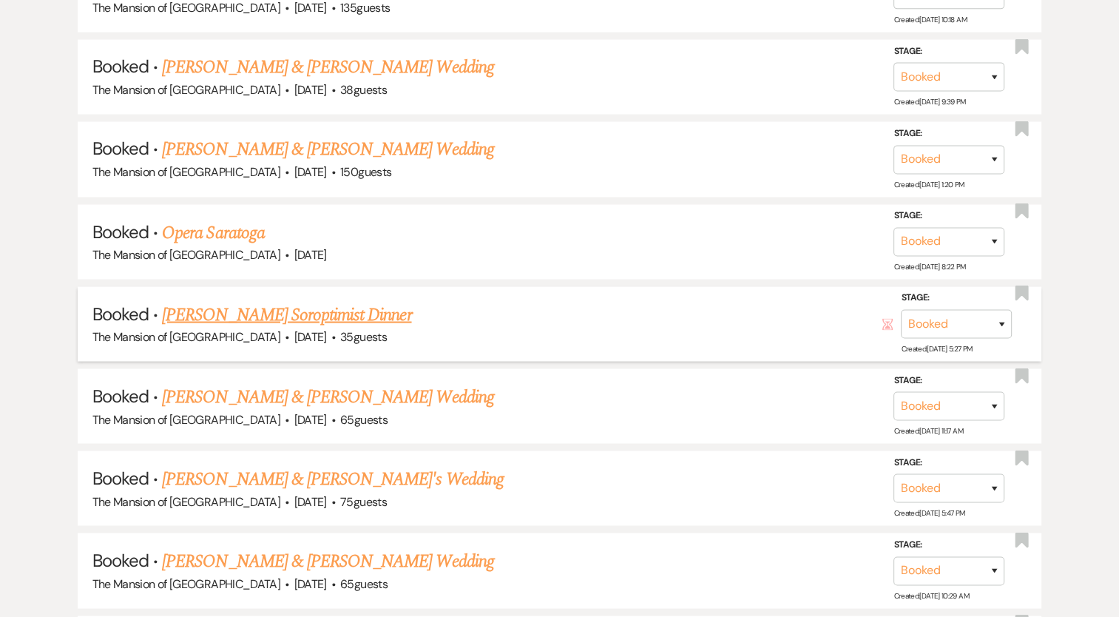
click at [280, 301] on link "[PERSON_NAME] Soroptimist Dinner" at bounding box center [286, 314] width 249 height 27
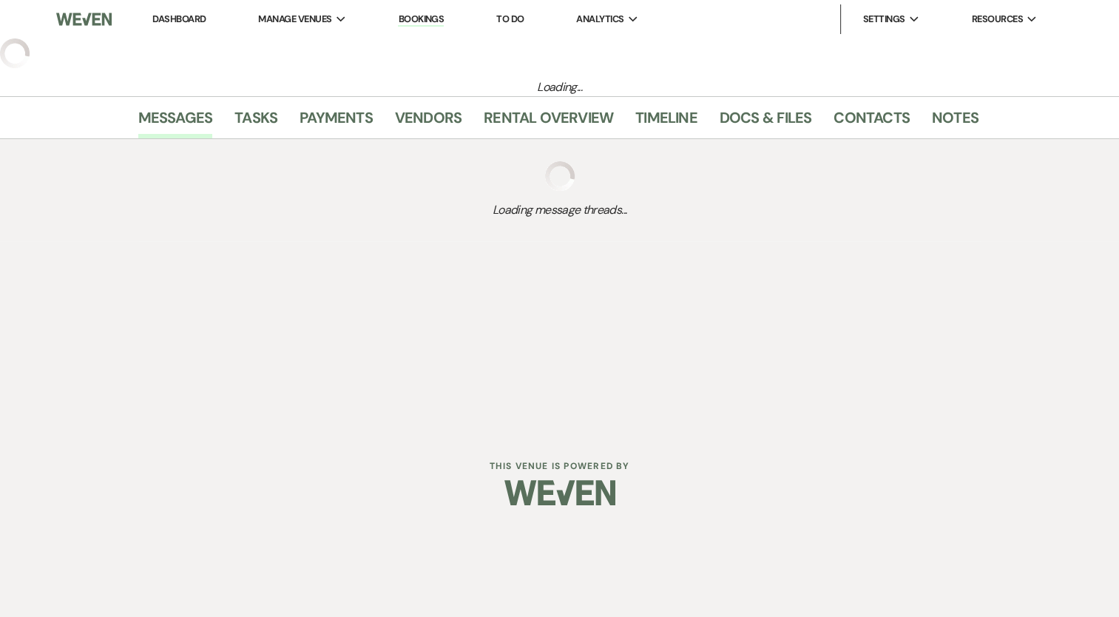
select select "5"
select select "13"
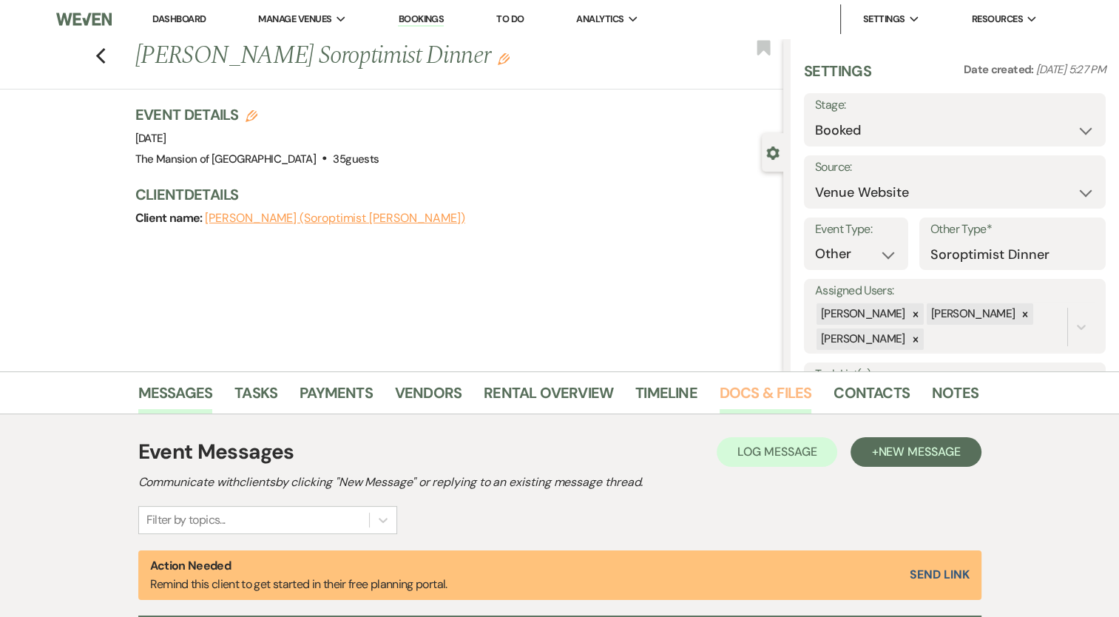
click at [767, 388] on link "Docs & Files" at bounding box center [766, 397] width 92 height 33
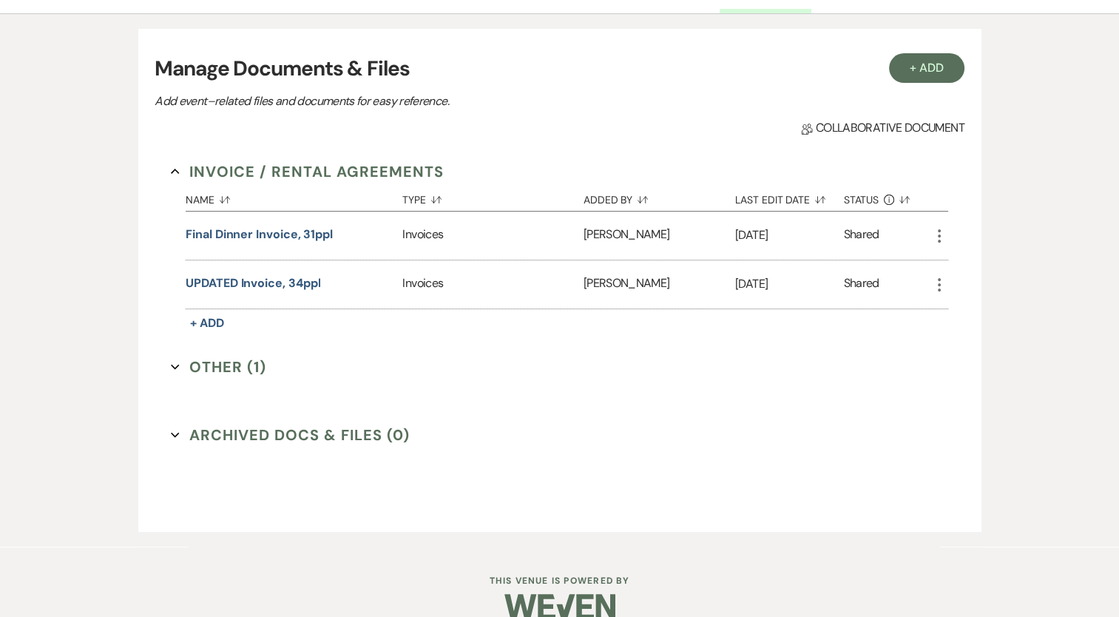
scroll to position [424, 0]
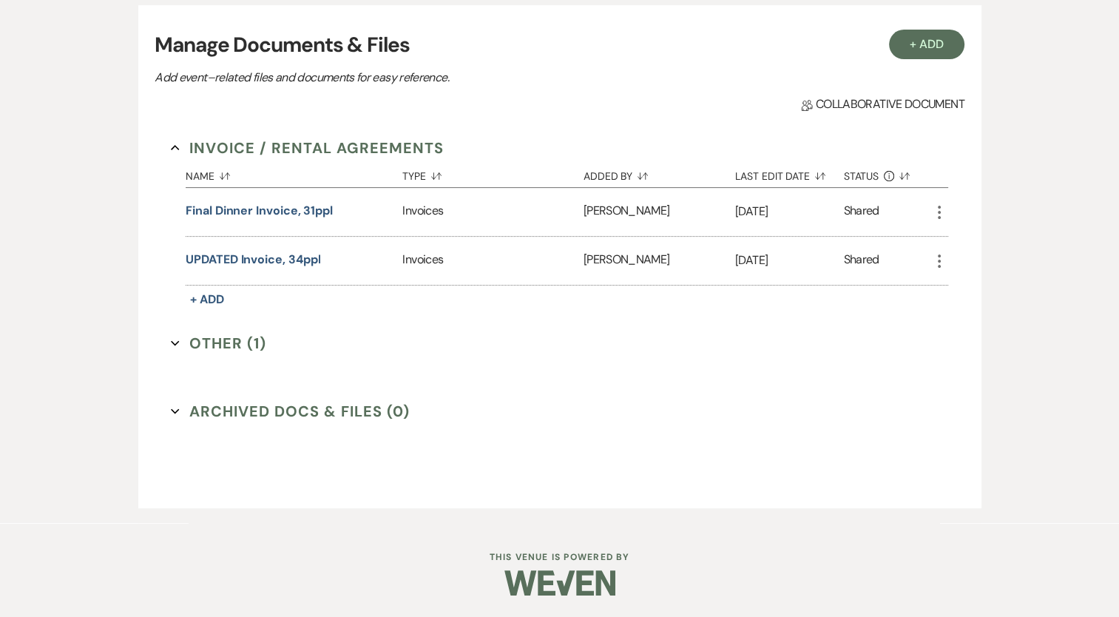
click at [214, 341] on button "Other (1) Expand" at bounding box center [218, 343] width 95 height 22
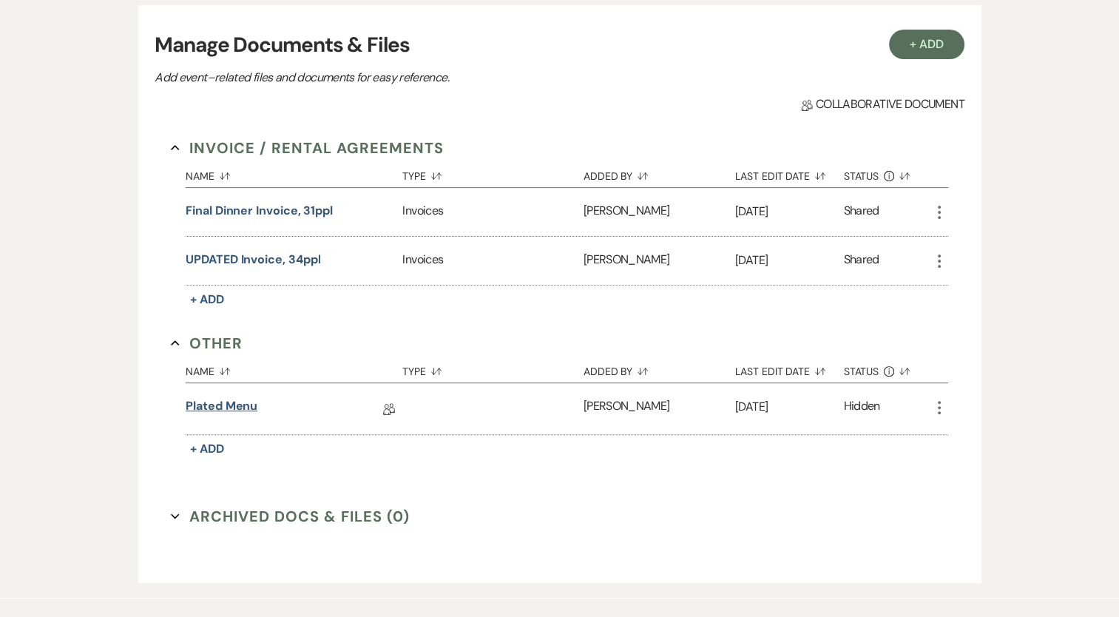
click at [227, 413] on link "Plated Menu" at bounding box center [222, 408] width 72 height 23
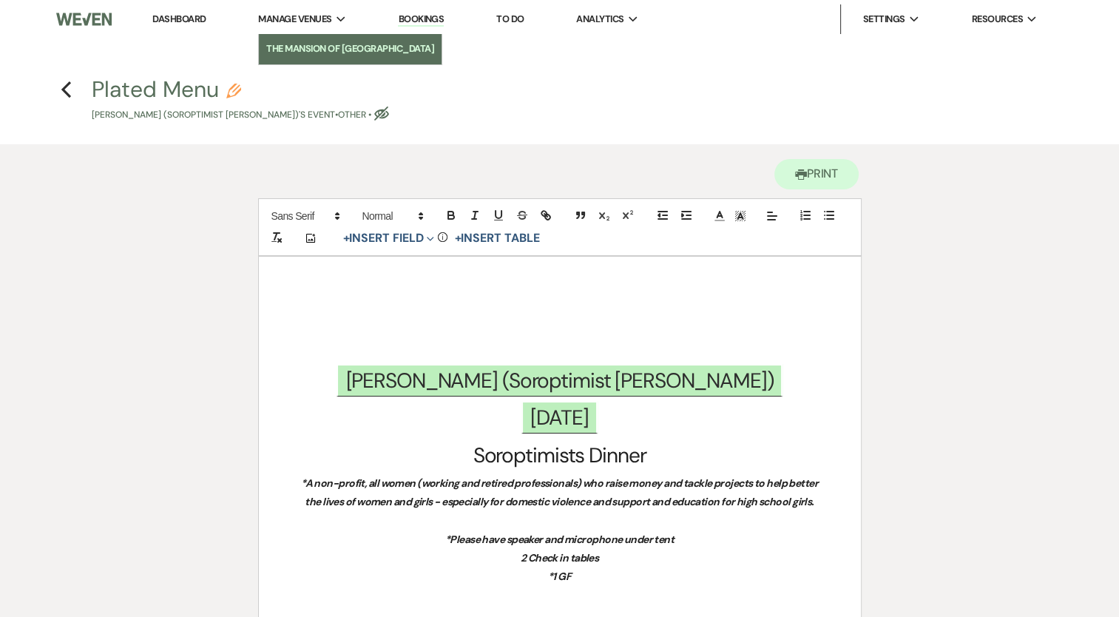
click at [307, 50] on li "The Mansion of [GEOGRAPHIC_DATA]" at bounding box center [350, 48] width 168 height 15
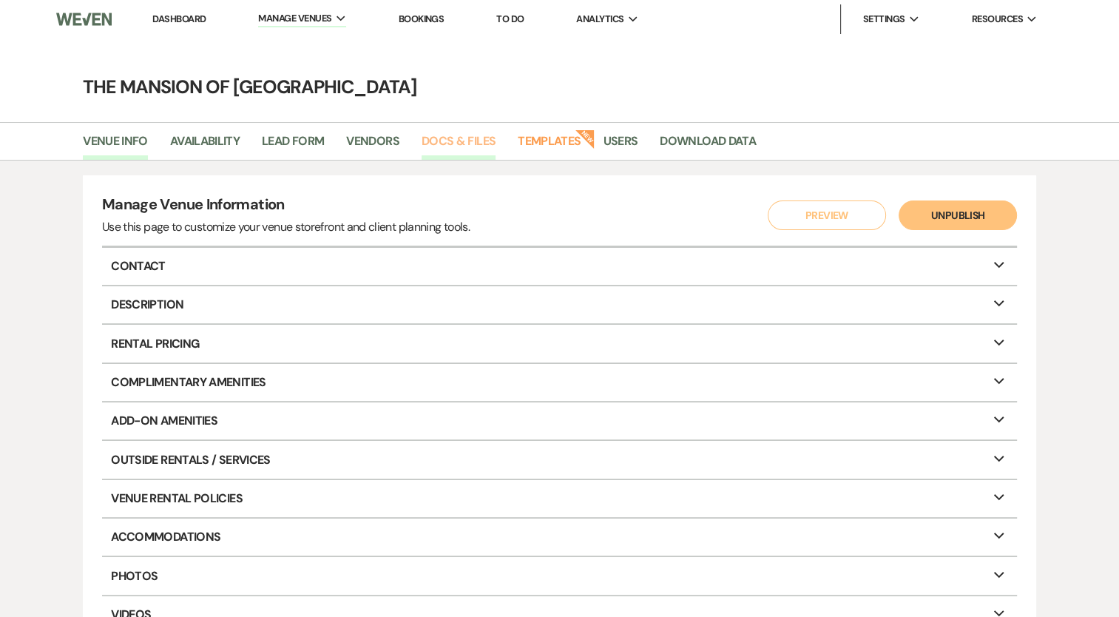
click at [462, 142] on link "Docs & Files" at bounding box center [459, 146] width 74 height 28
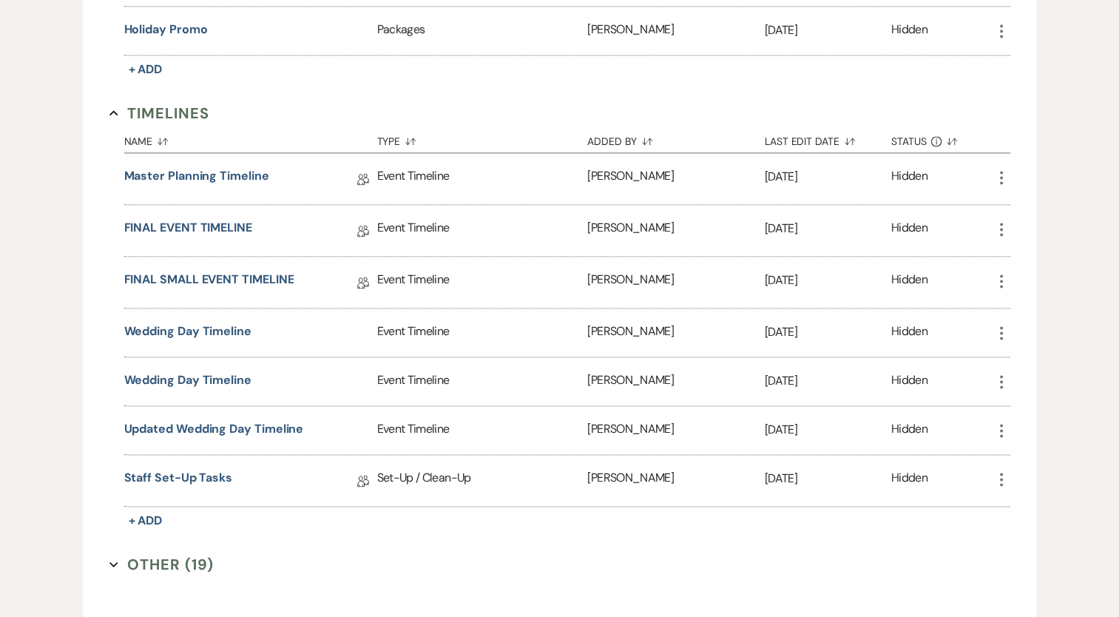
scroll to position [2071, 0]
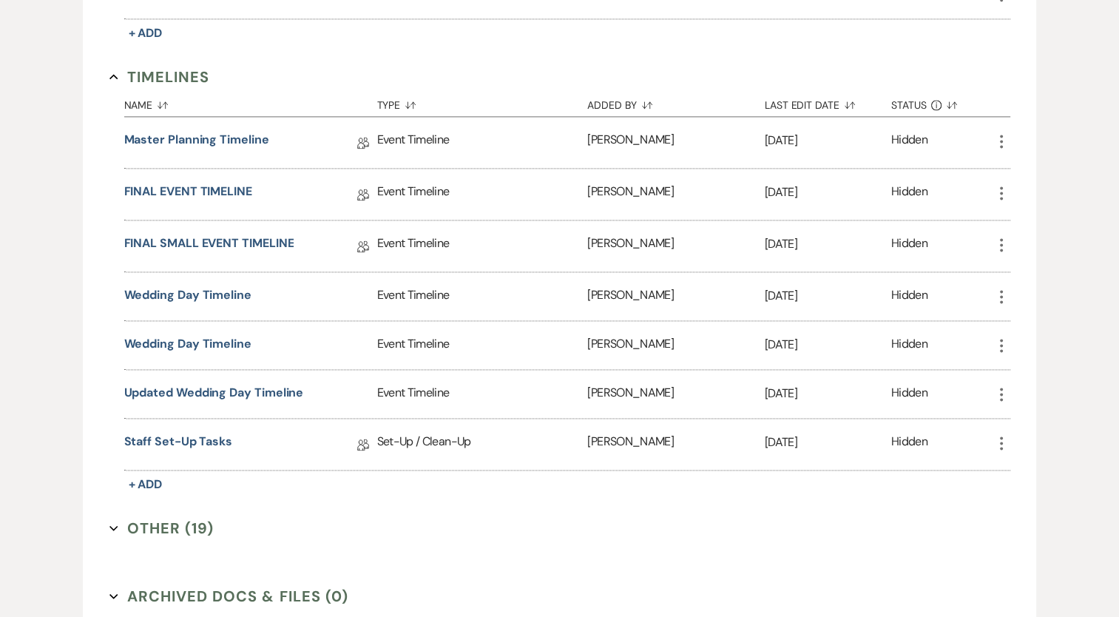
click at [158, 517] on button "Other (19) Expand" at bounding box center [161, 528] width 105 height 22
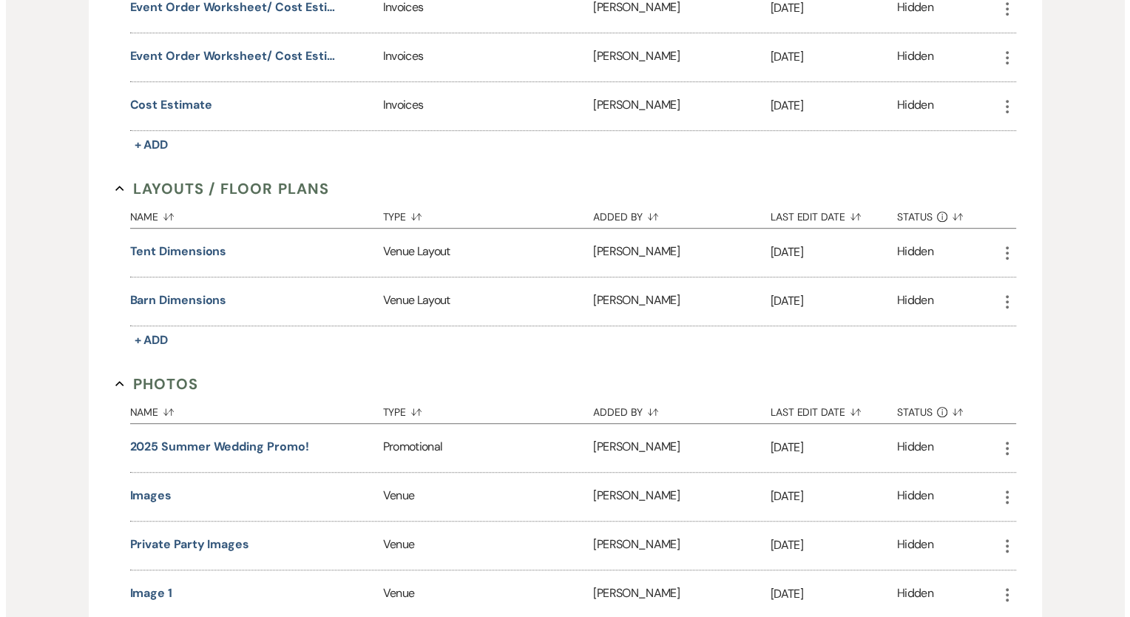
scroll to position [888, 0]
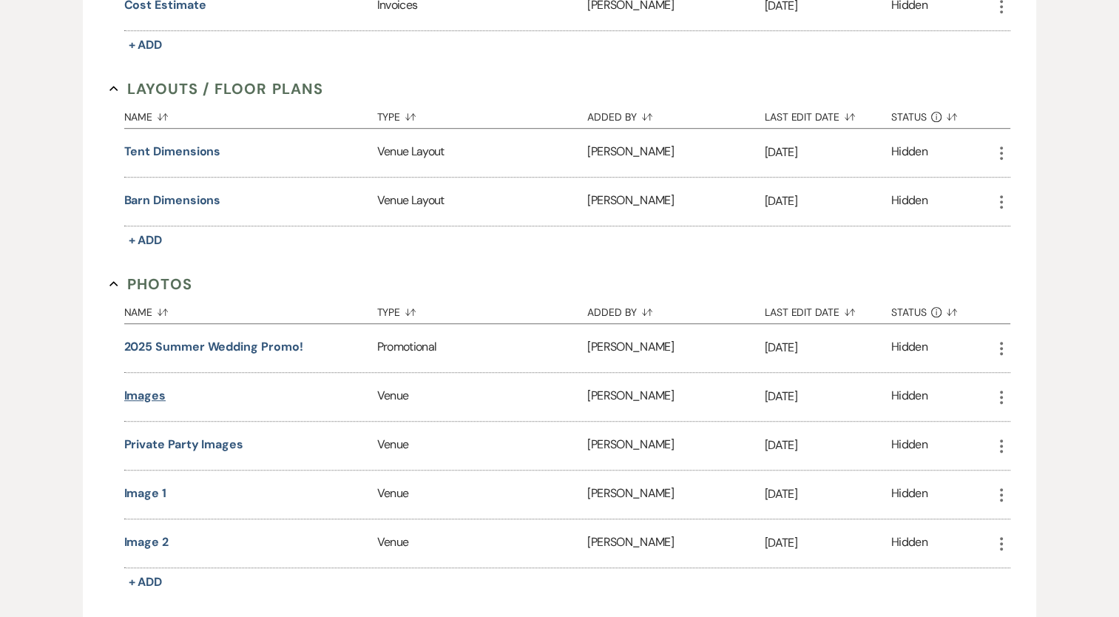
click at [146, 388] on button "Images" at bounding box center [145, 396] width 42 height 18
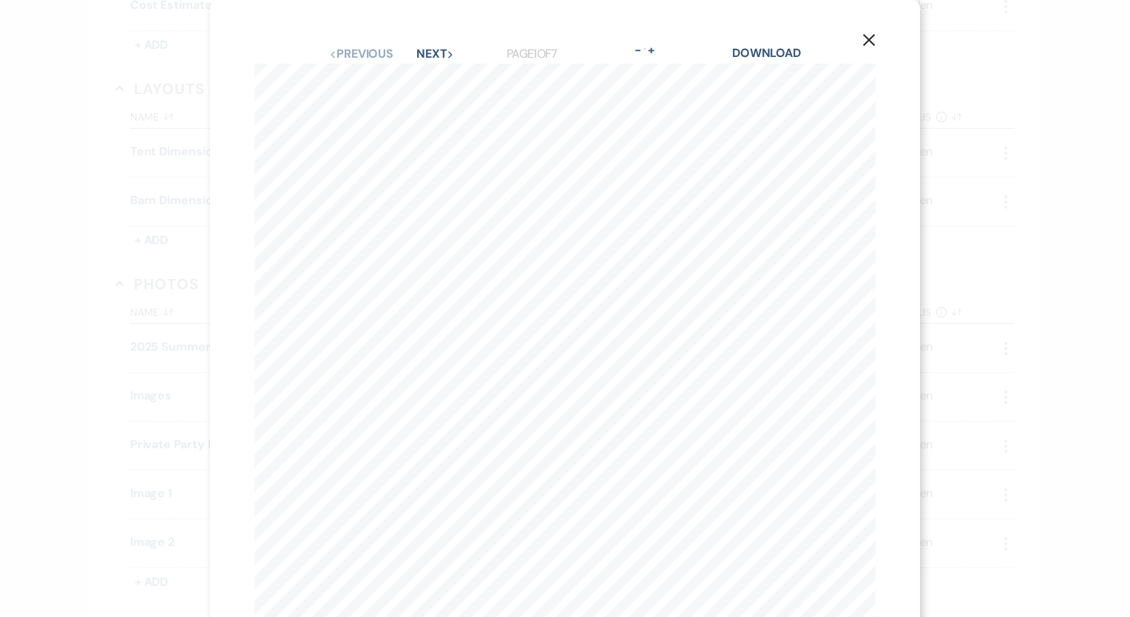
click at [864, 34] on icon "X" at bounding box center [868, 39] width 13 height 13
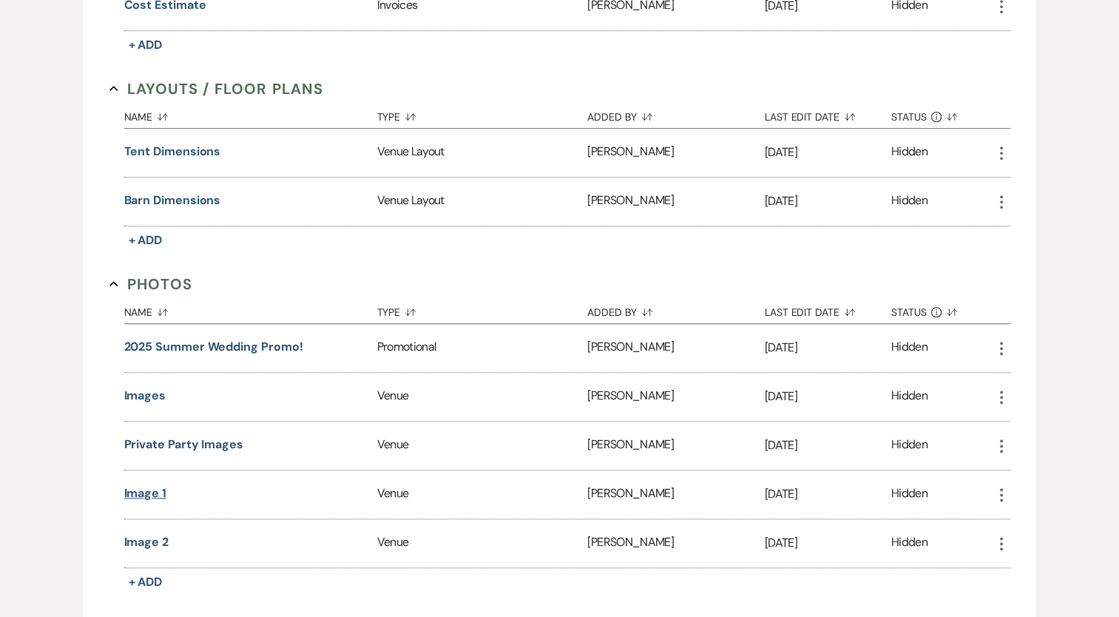
click at [146, 487] on button "Image 1" at bounding box center [145, 493] width 42 height 18
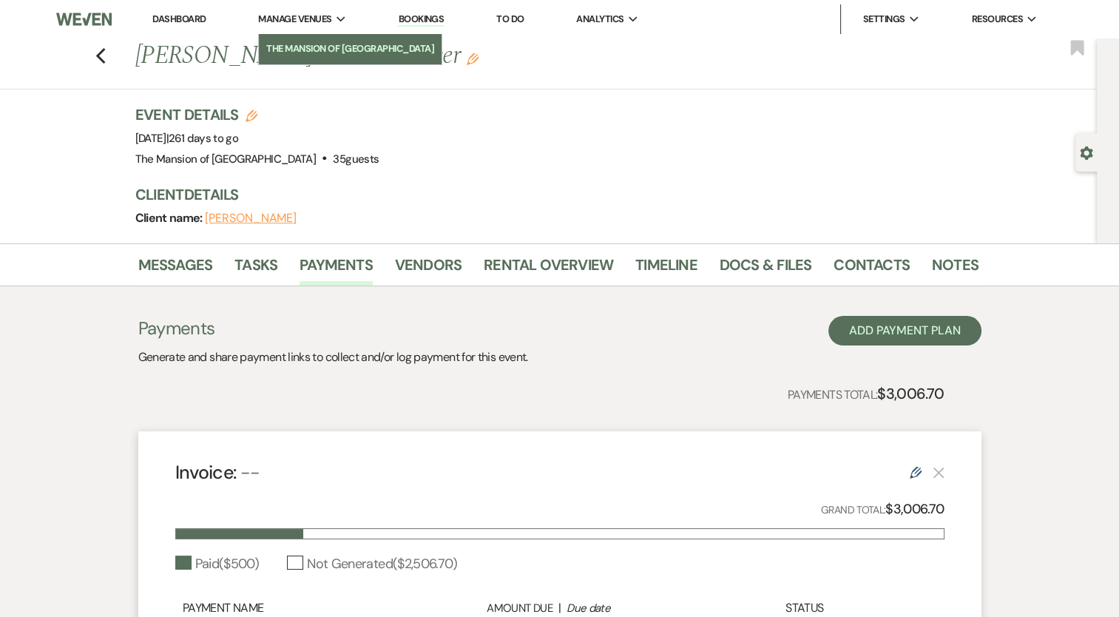
click at [321, 46] on li "The Mansion of [GEOGRAPHIC_DATA]" at bounding box center [350, 48] width 168 height 15
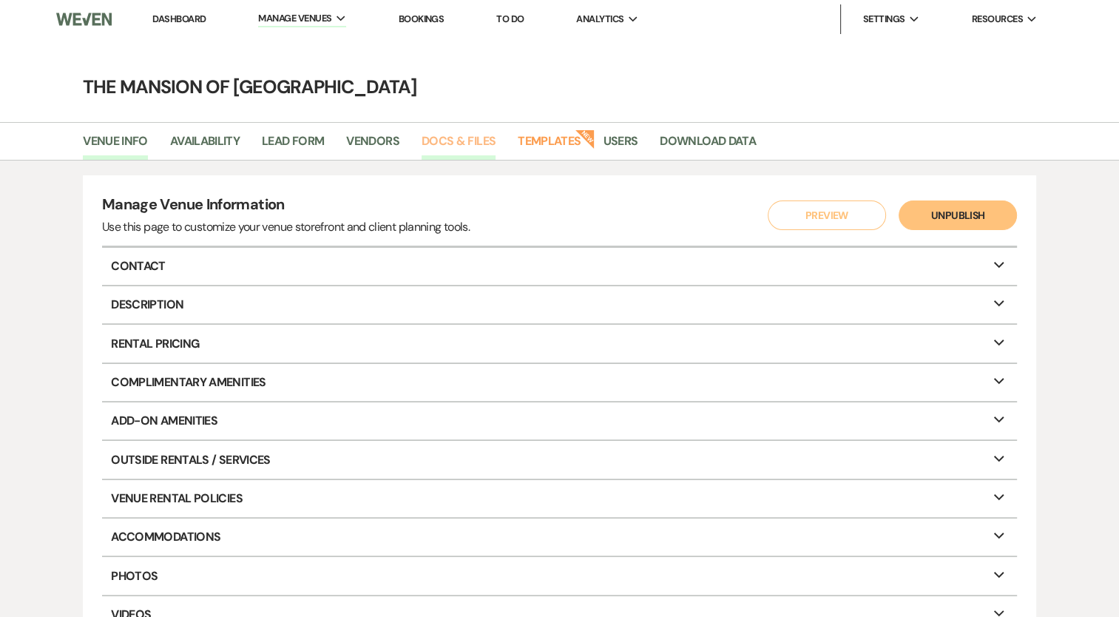
click at [482, 139] on link "Docs & Files" at bounding box center [459, 146] width 74 height 28
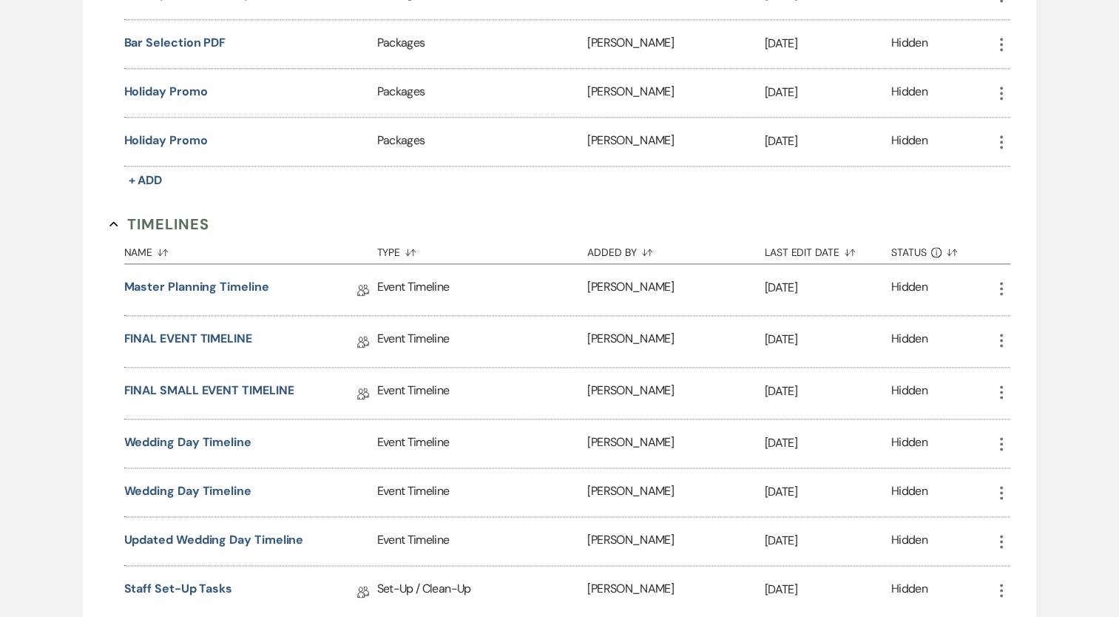
scroll to position [1997, 0]
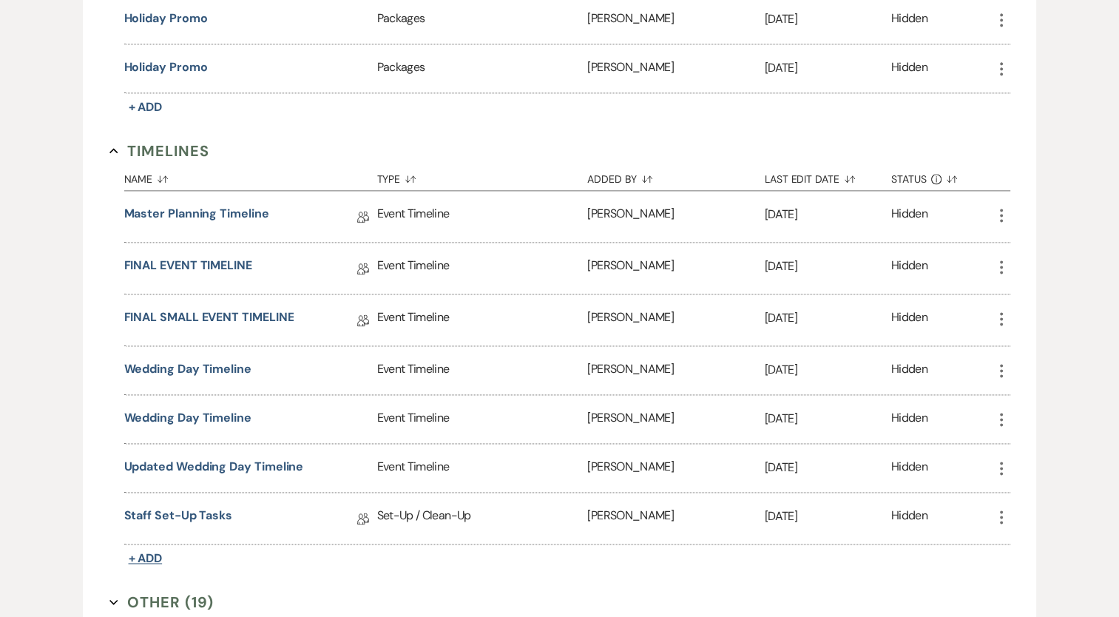
click at [141, 550] on span "+ Add" at bounding box center [146, 558] width 34 height 16
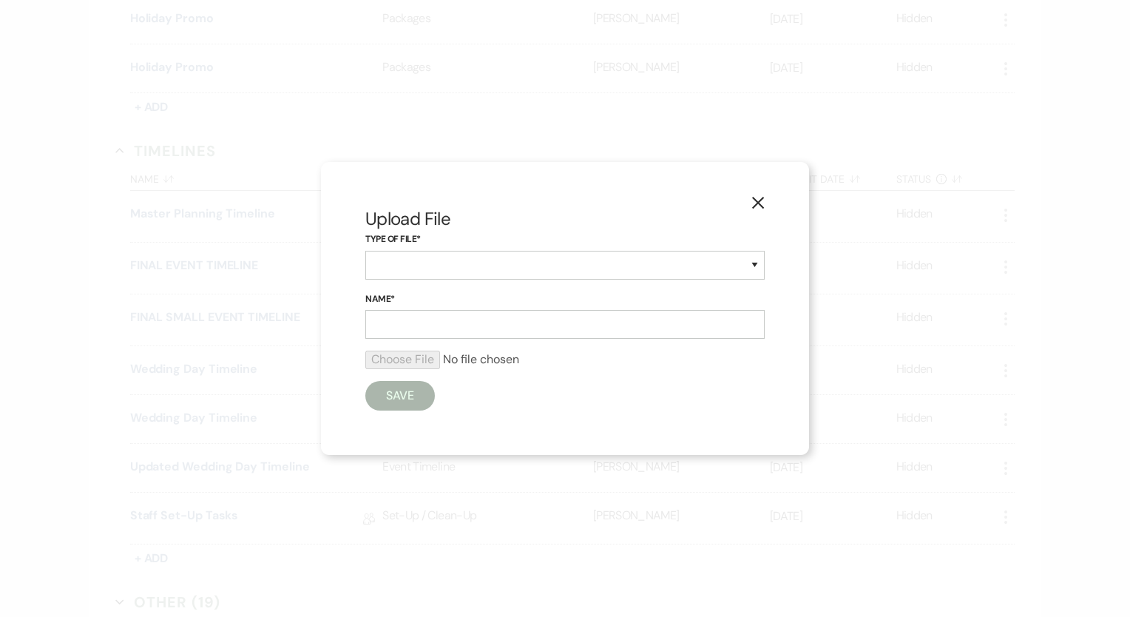
click at [765, 195] on button "X" at bounding box center [758, 202] width 22 height 26
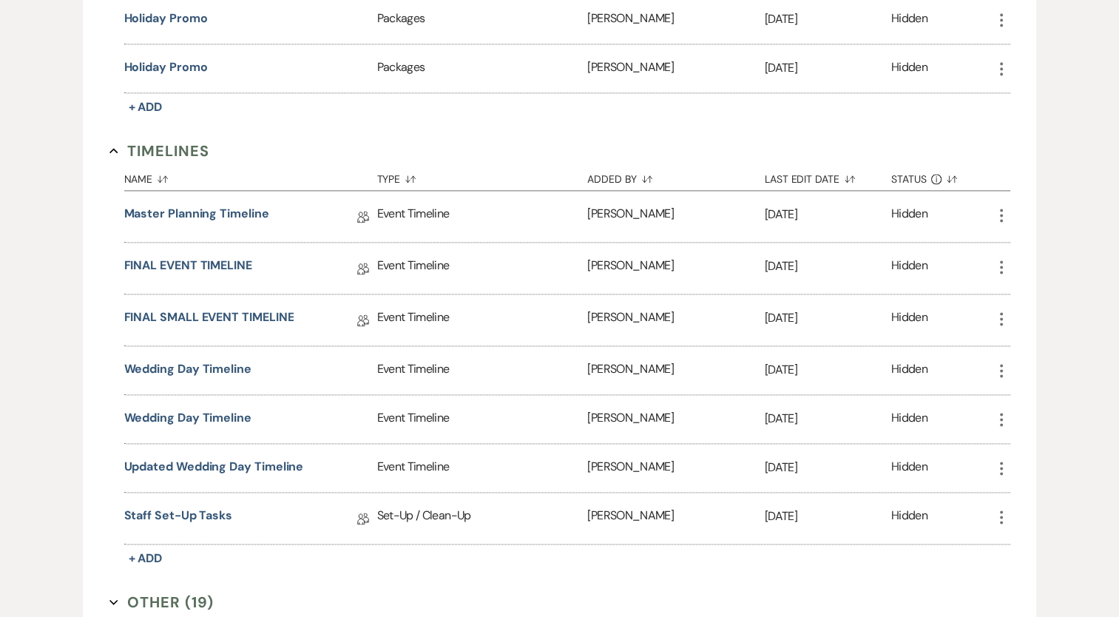
click at [169, 591] on button "Other (19) Expand" at bounding box center [161, 602] width 105 height 22
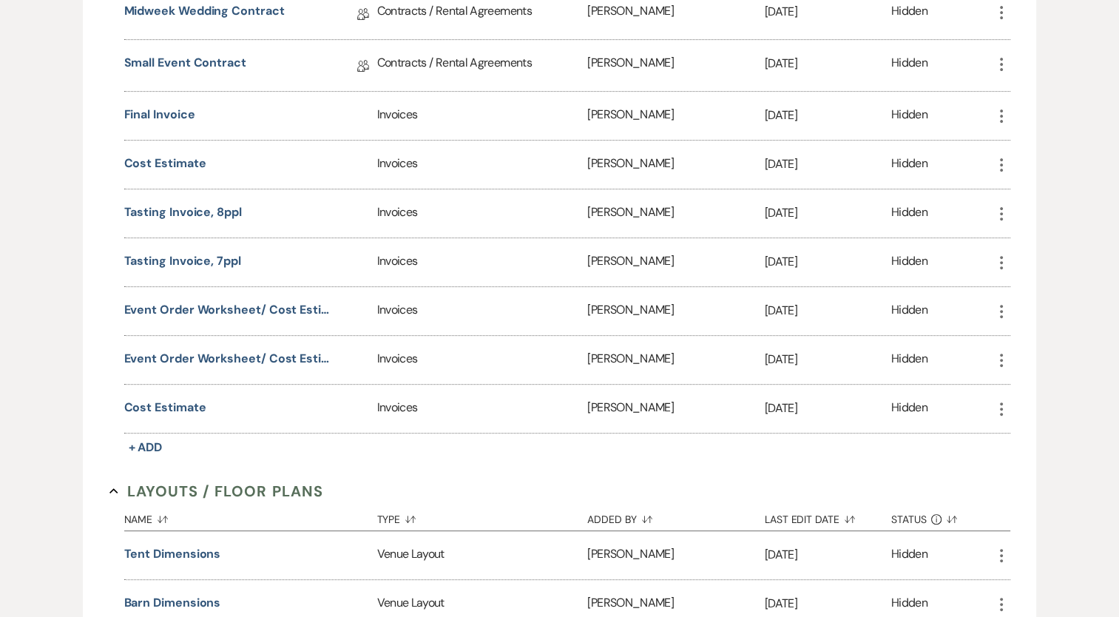
scroll to position [0, 0]
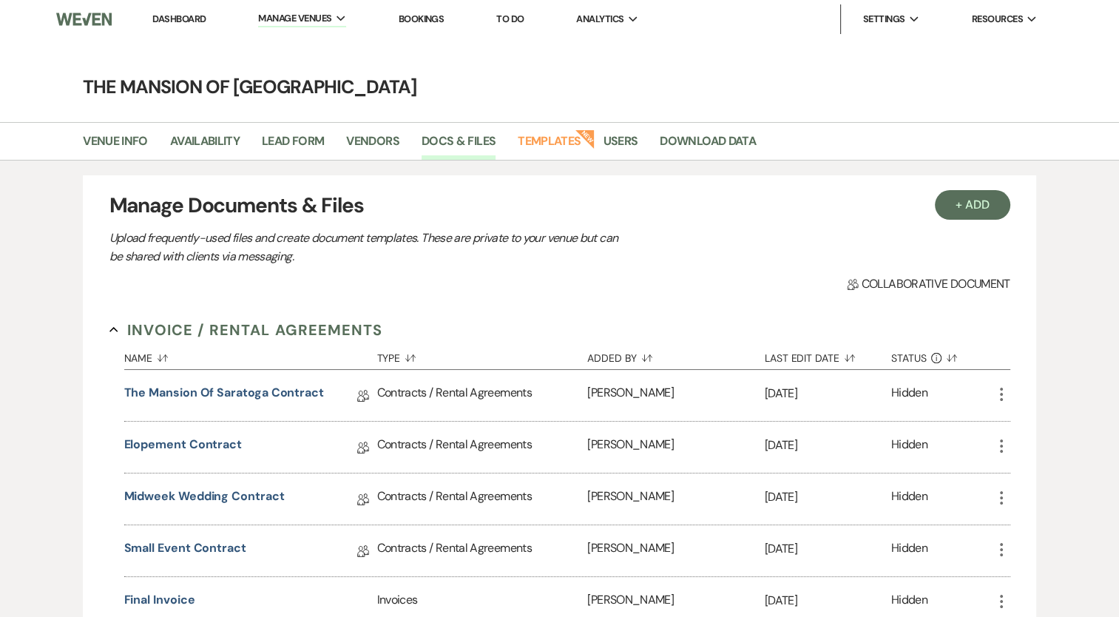
click at [201, 16] on link "Dashboard" at bounding box center [178, 19] width 53 height 13
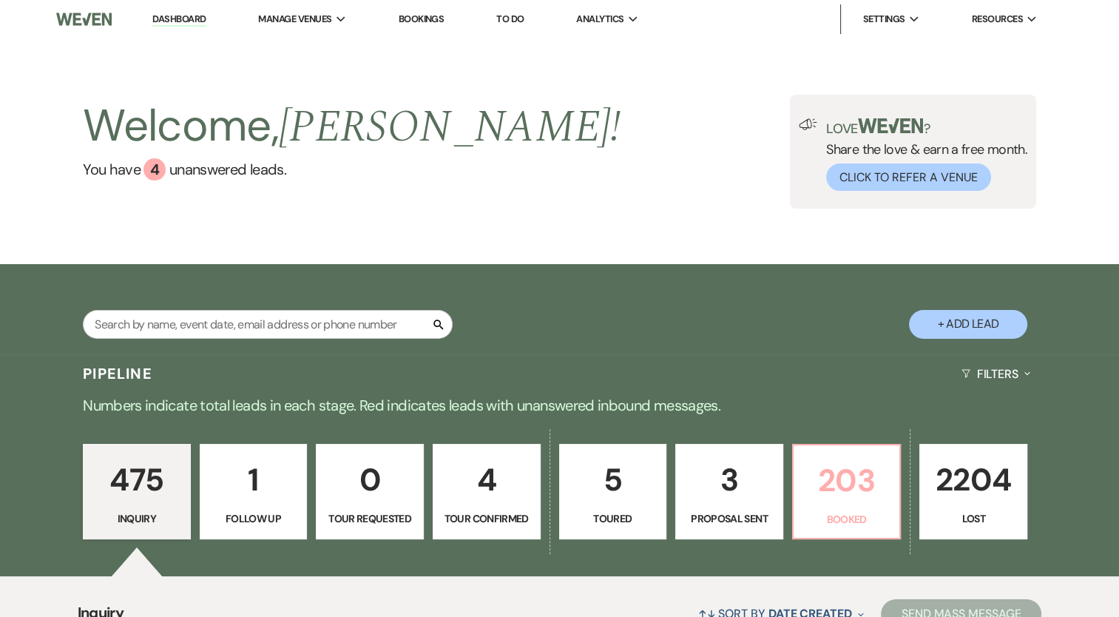
click at [825, 487] on p "203" at bounding box center [846, 481] width 89 height 50
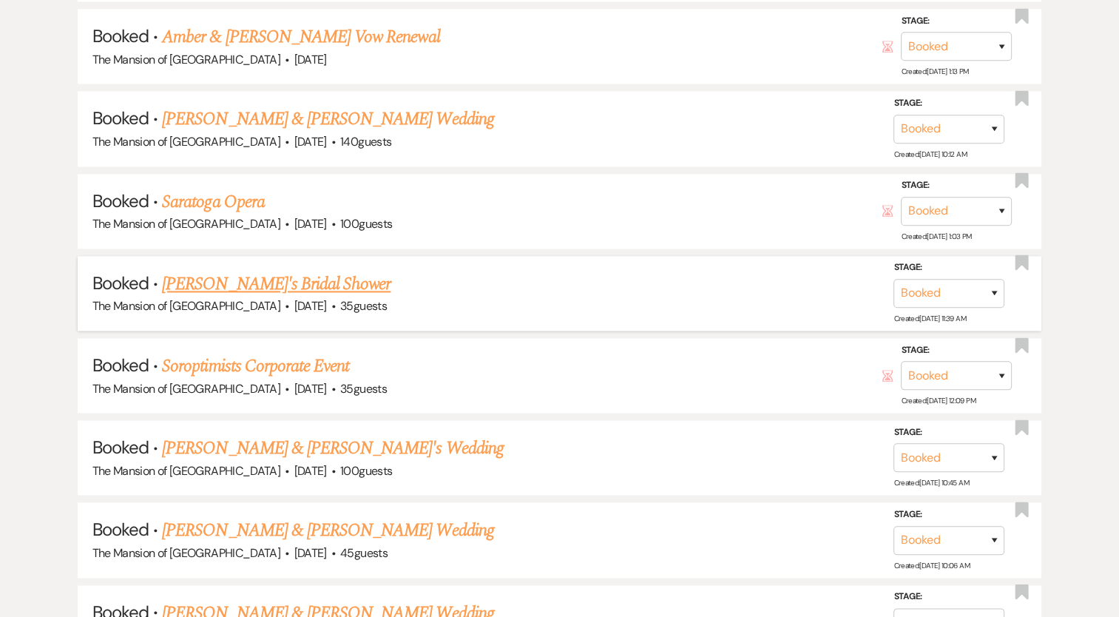
scroll to position [2071, 0]
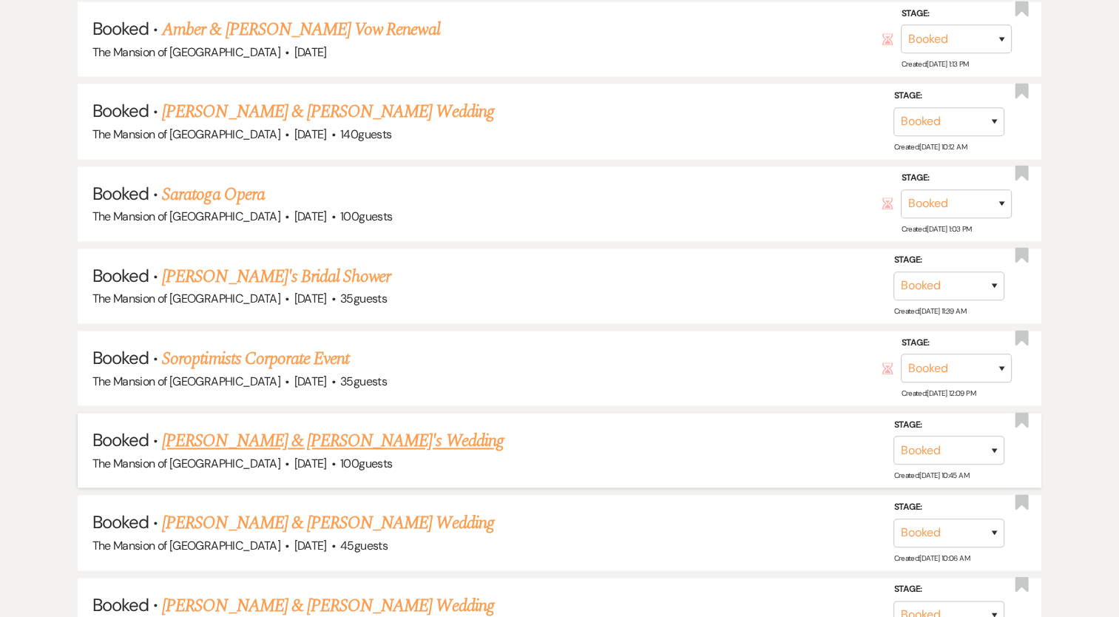
click at [369, 427] on link "[PERSON_NAME] & [PERSON_NAME]'s Wedding" at bounding box center [333, 440] width 342 height 27
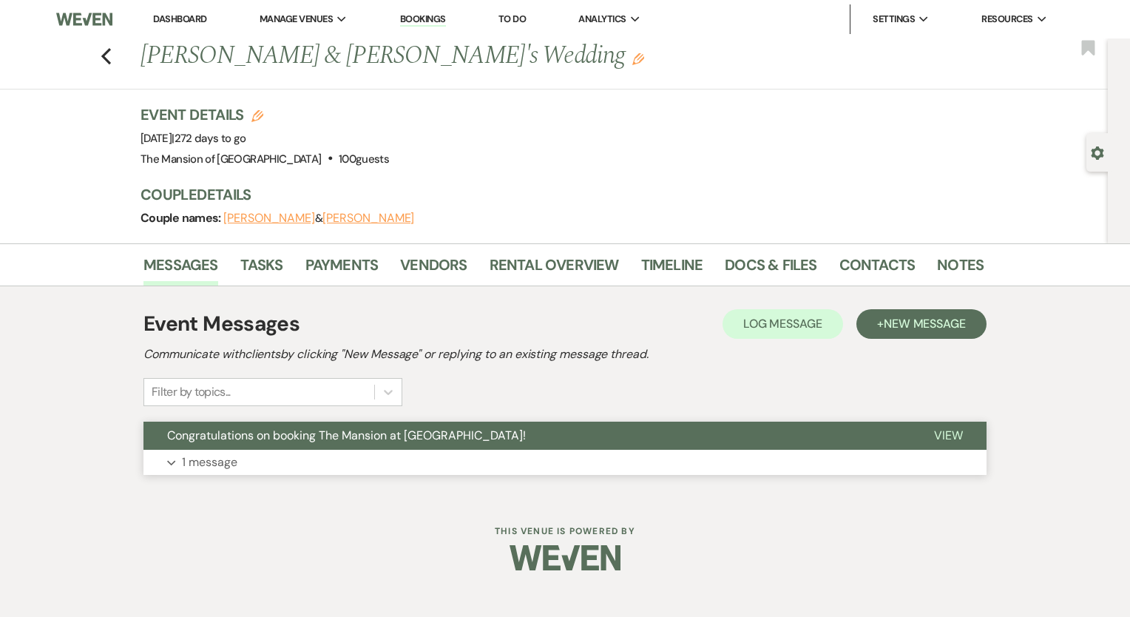
click at [387, 439] on span "Congratulations on booking The Mansion at [GEOGRAPHIC_DATA]!" at bounding box center [346, 435] width 359 height 16
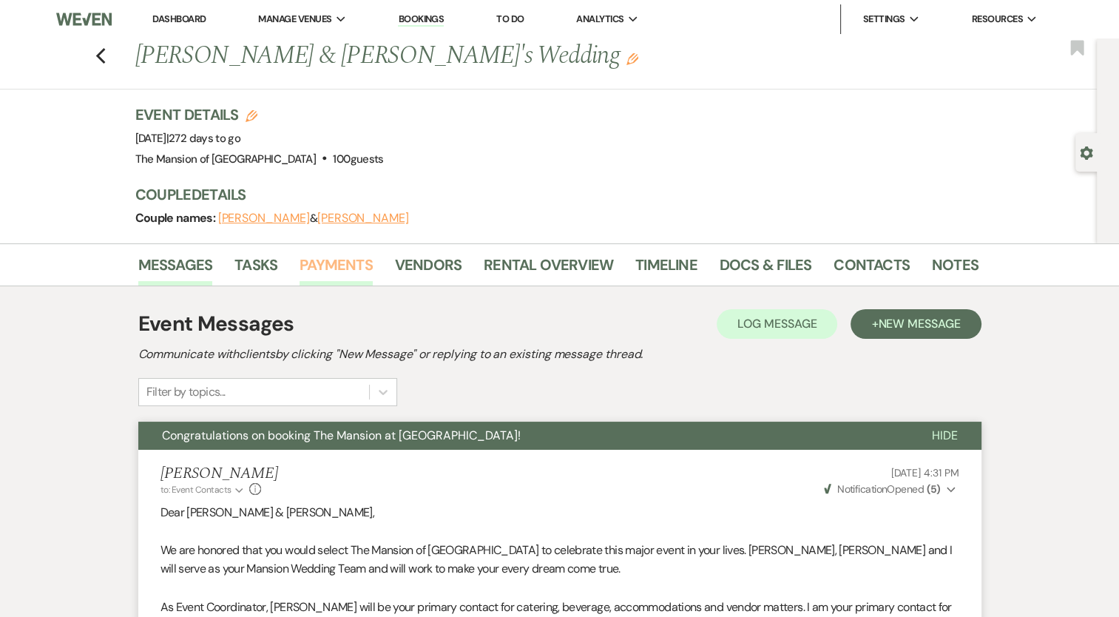
click at [337, 265] on link "Payments" at bounding box center [336, 269] width 73 height 33
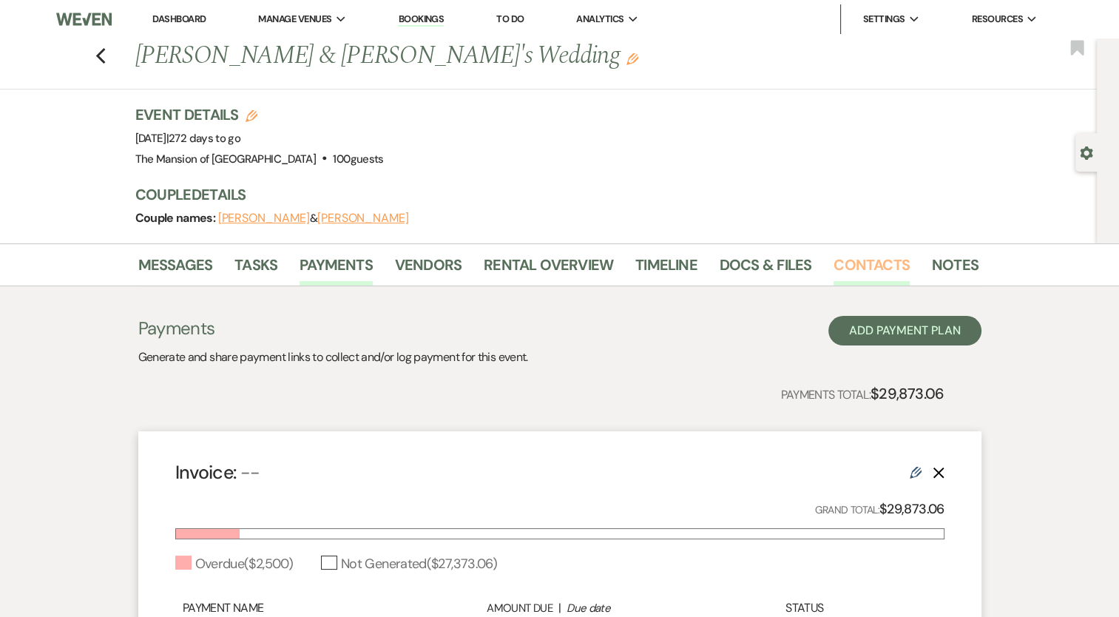
click at [886, 263] on link "Contacts" at bounding box center [872, 269] width 76 height 33
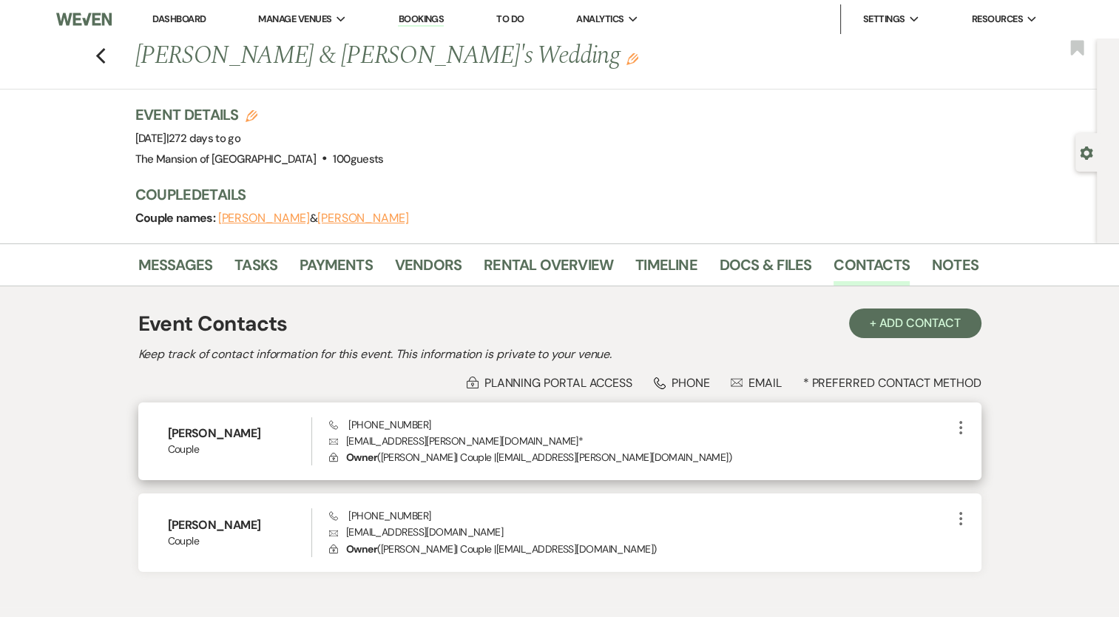
click at [208, 432] on h6 "Arianna Feliciano" at bounding box center [240, 433] width 144 height 16
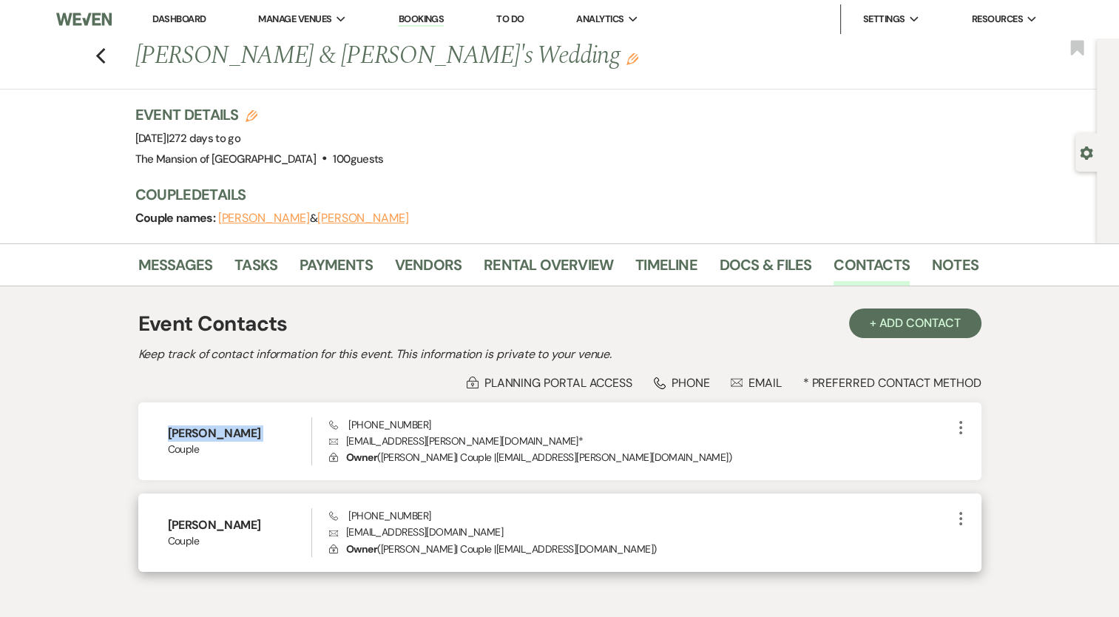
copy h6 "Arianna Feliciano"
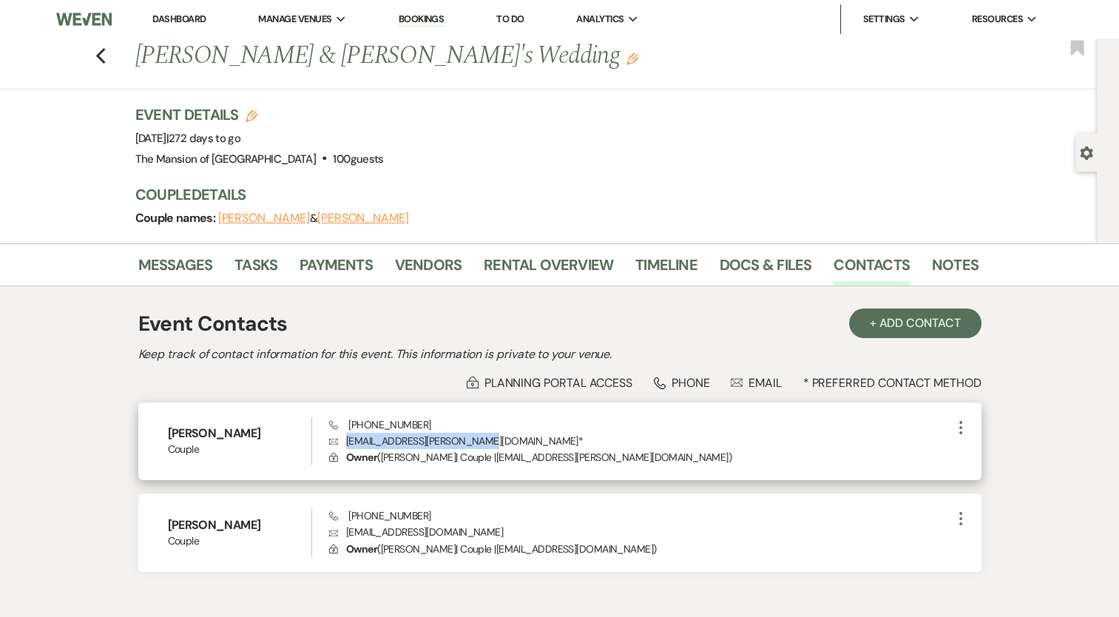
drag, startPoint x: 347, startPoint y: 442, endPoint x: 472, endPoint y: 442, distance: 125.0
click at [472, 442] on p "Envelope arianna.feliciano@gmail.com *" at bounding box center [640, 441] width 622 height 16
copy p "arianna.feliciano@gmail.com"
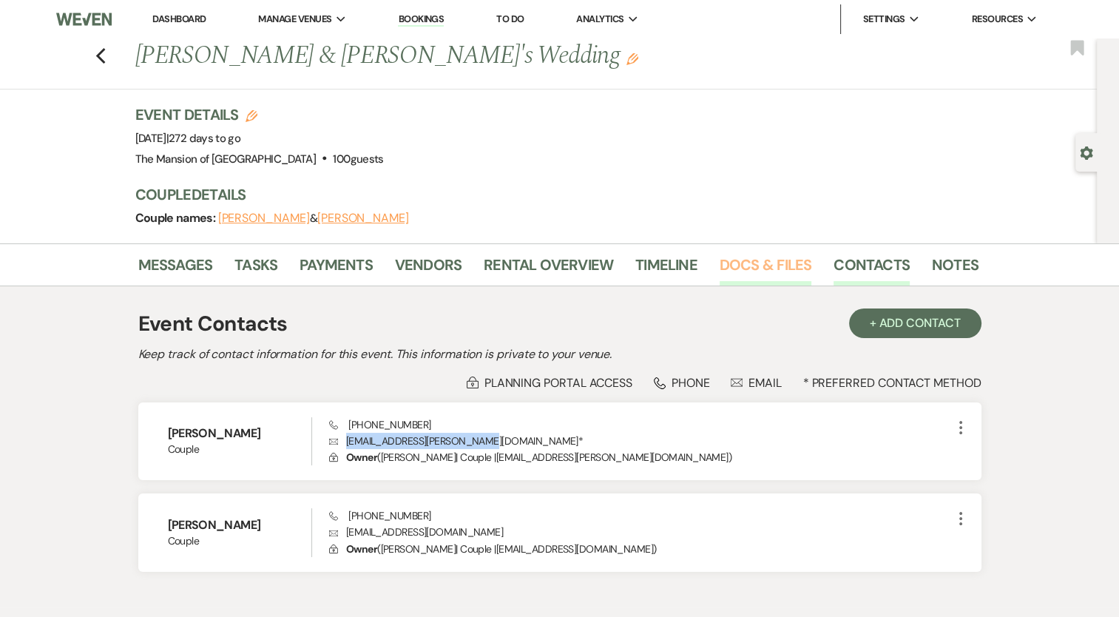
click at [726, 263] on link "Docs & Files" at bounding box center [766, 269] width 92 height 33
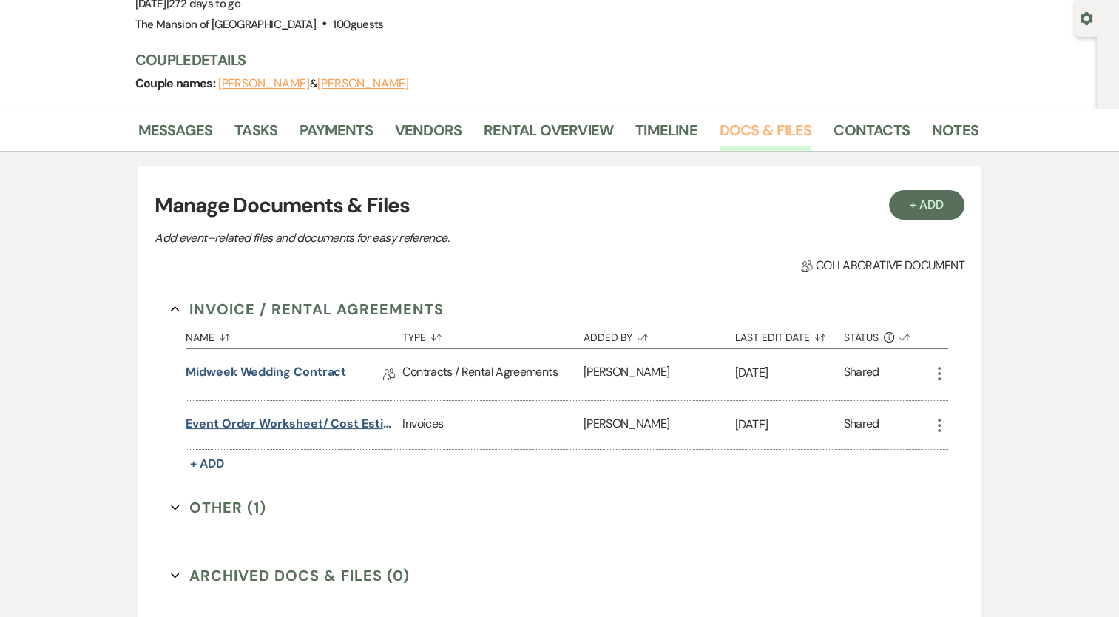
scroll to position [148, 0]
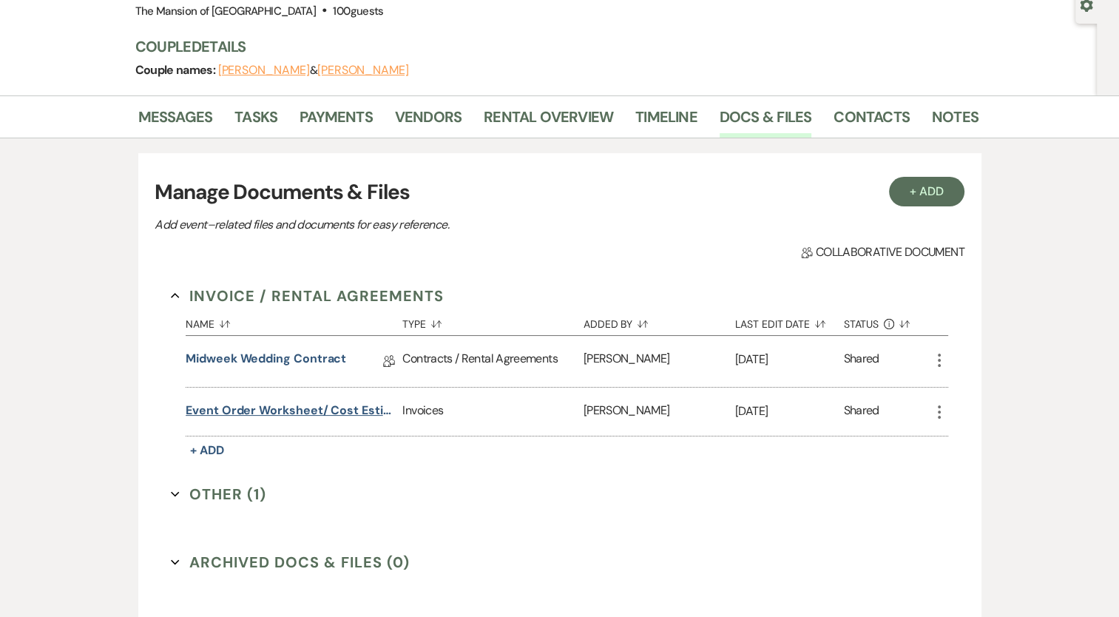
click at [302, 416] on button "Event Order Worksheet/ Cost Estimate" at bounding box center [291, 411] width 211 height 18
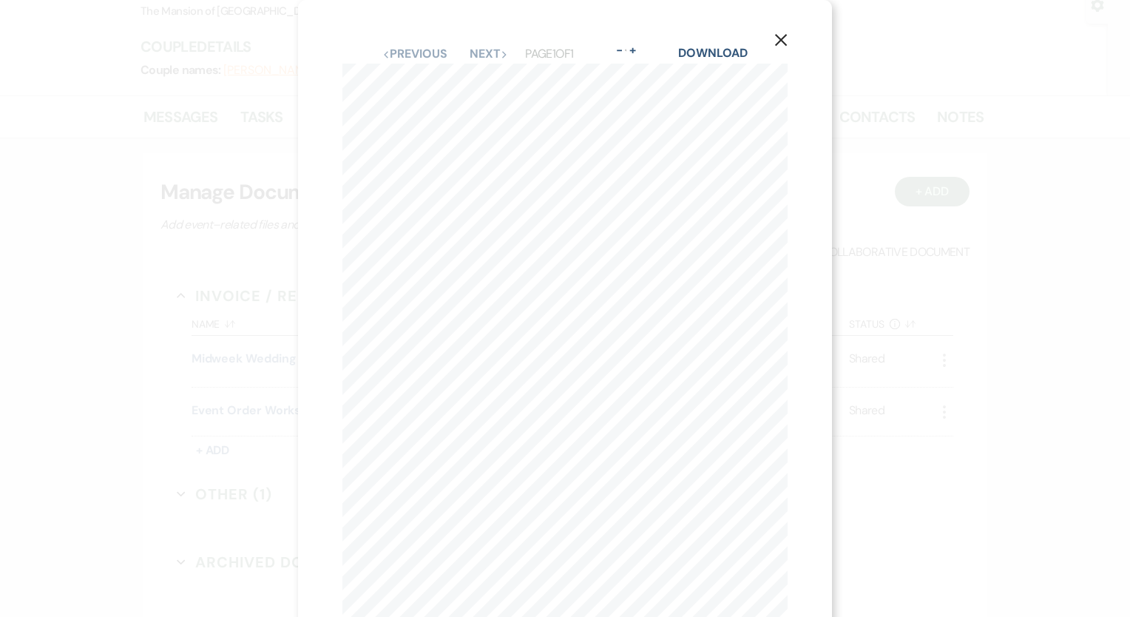
click at [782, 35] on icon "X" at bounding box center [780, 39] width 13 height 13
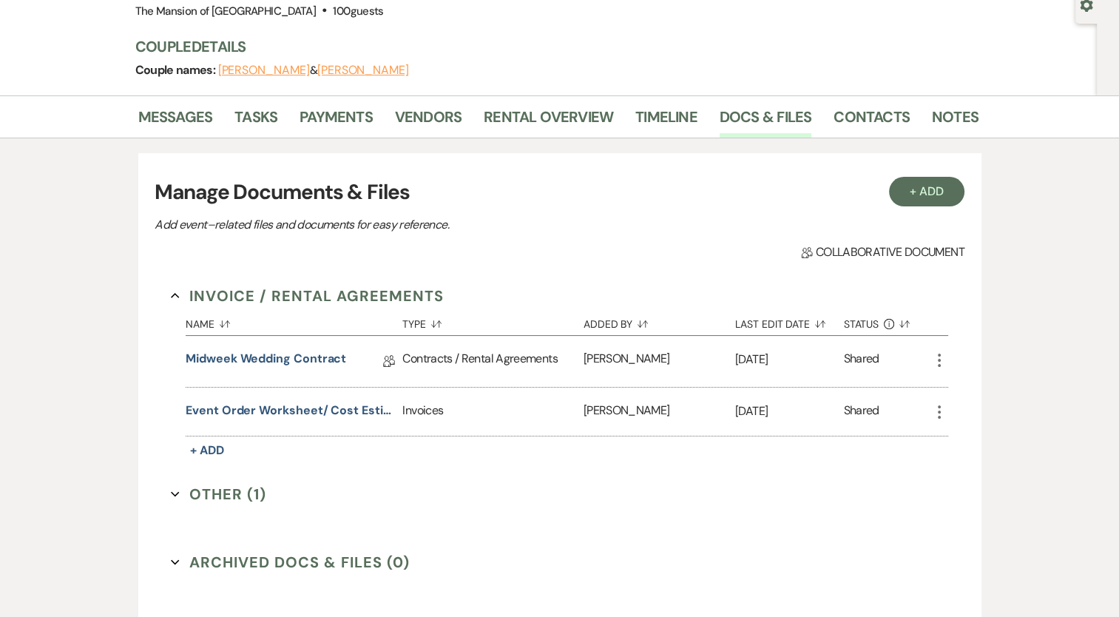
click at [212, 118] on li "Messages" at bounding box center [186, 120] width 97 height 36
click at [190, 128] on link "Messages" at bounding box center [175, 121] width 75 height 33
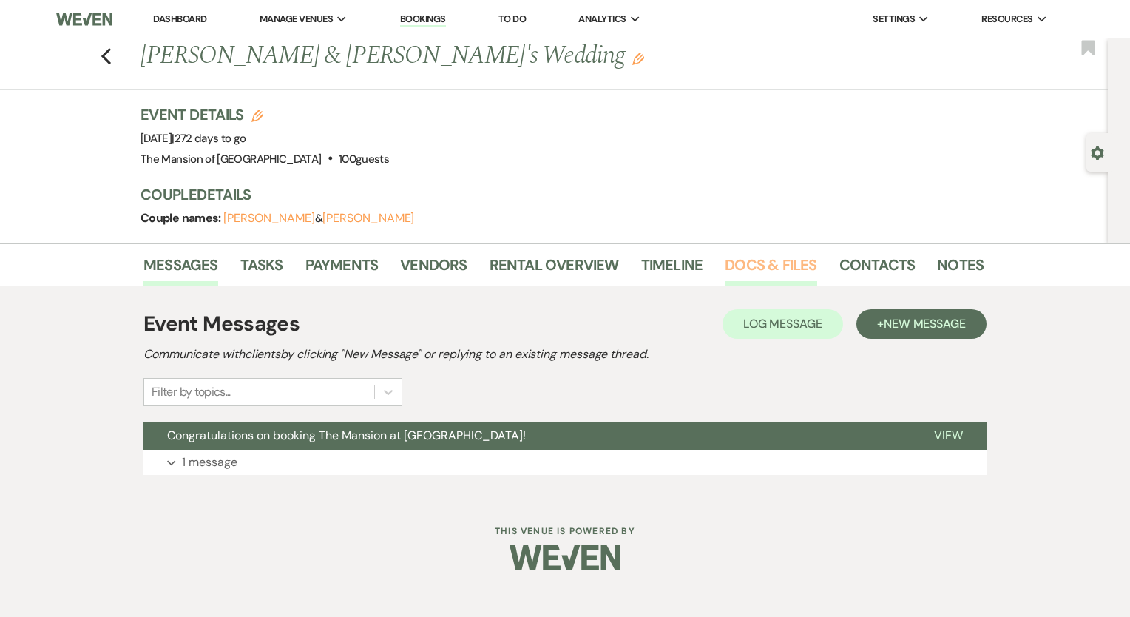
click at [734, 277] on link "Docs & Files" at bounding box center [771, 269] width 92 height 33
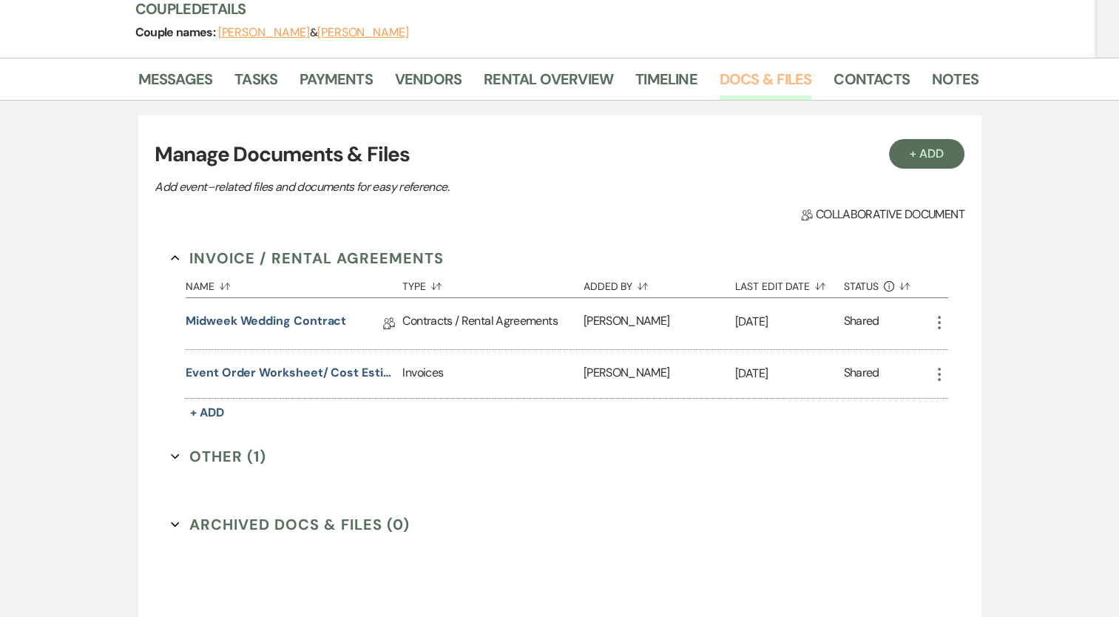
scroll to position [222, 0]
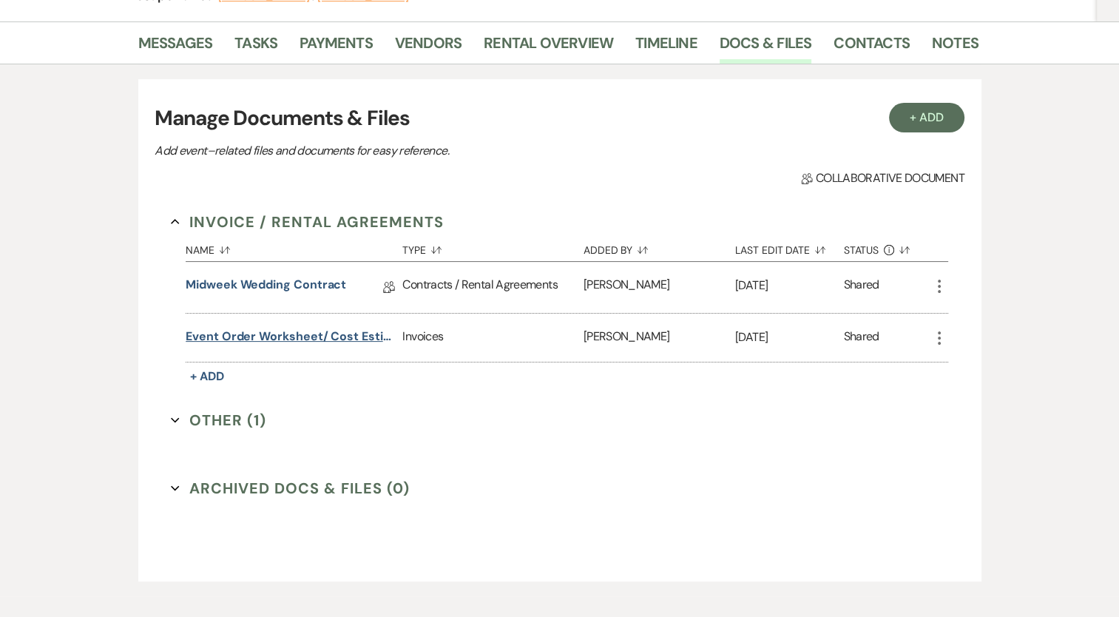
click at [286, 342] on button "Event Order Worksheet/ Cost Estimate" at bounding box center [291, 337] width 211 height 18
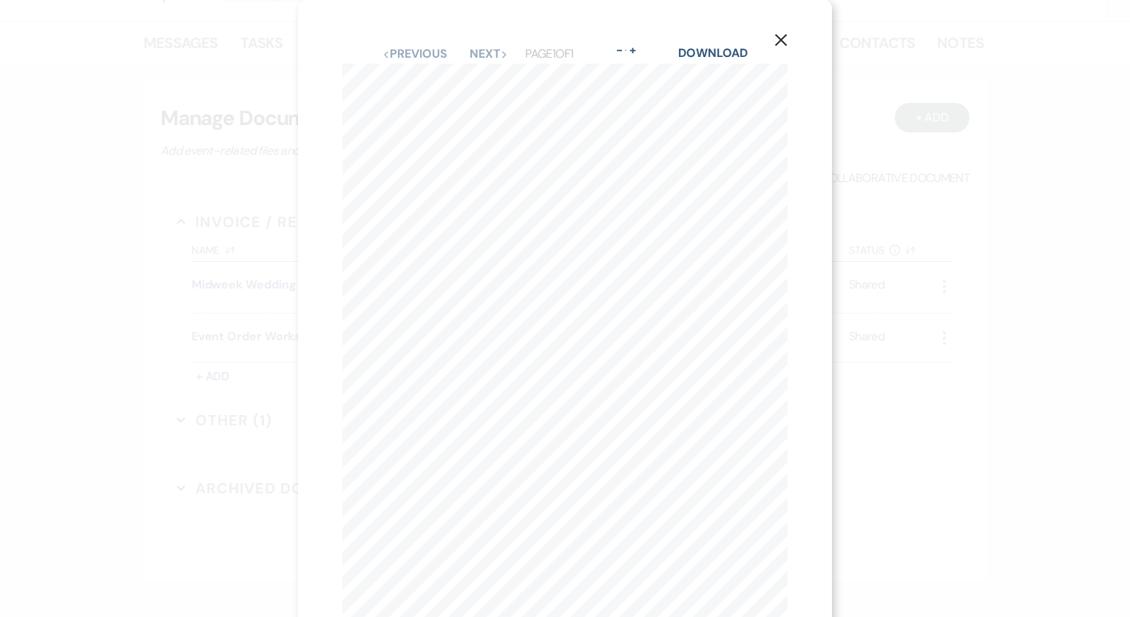
click at [782, 42] on use "button" at bounding box center [781, 40] width 12 height 12
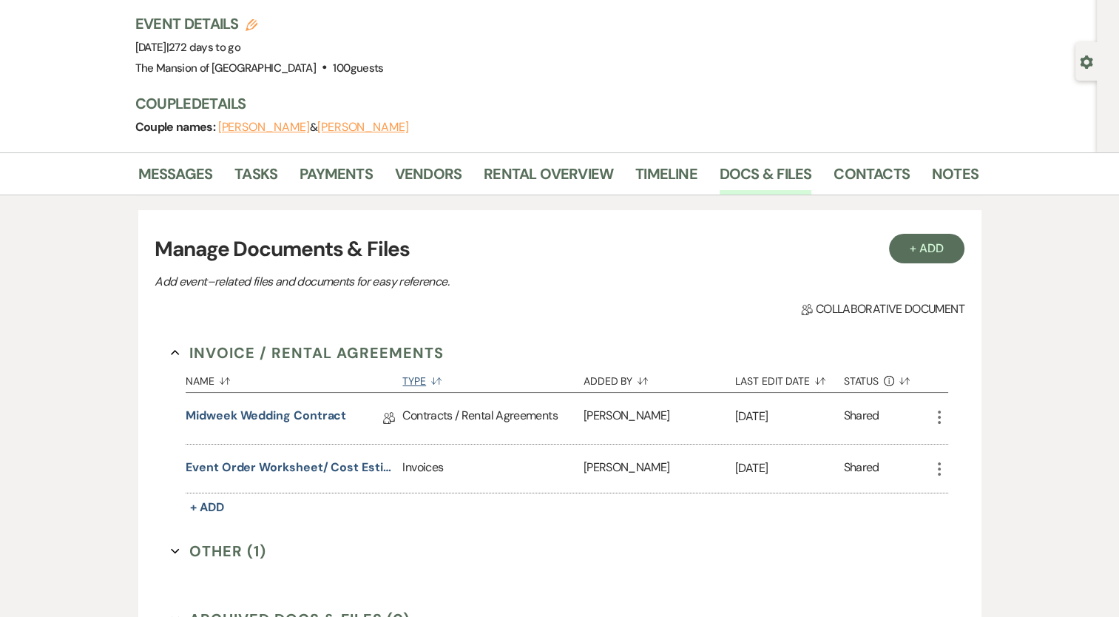
scroll to position [0, 0]
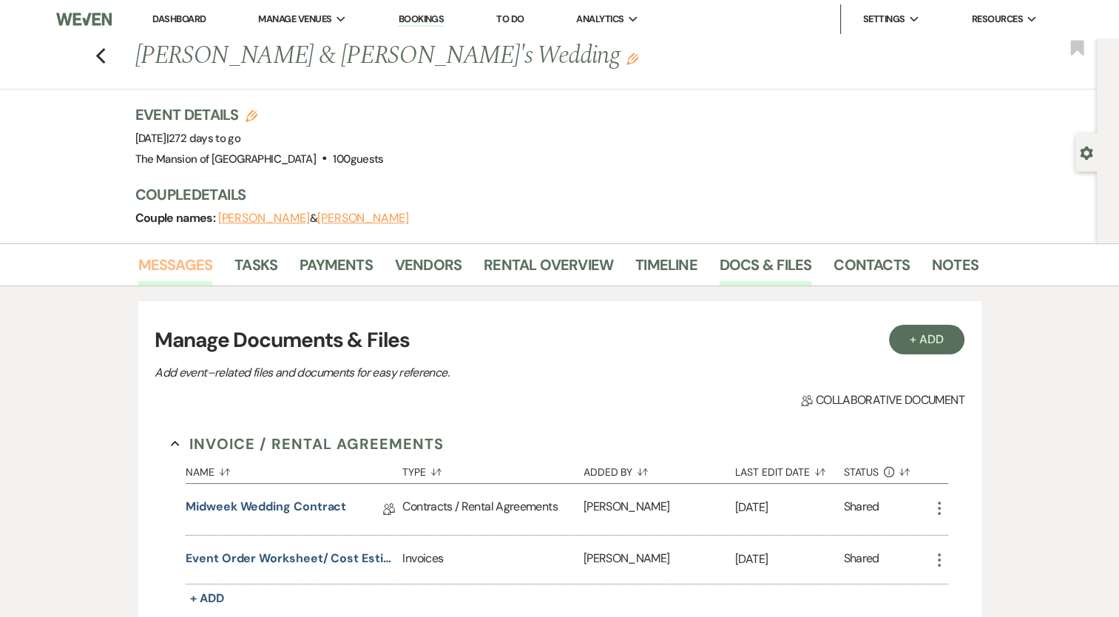
click at [163, 268] on link "Messages" at bounding box center [175, 269] width 75 height 33
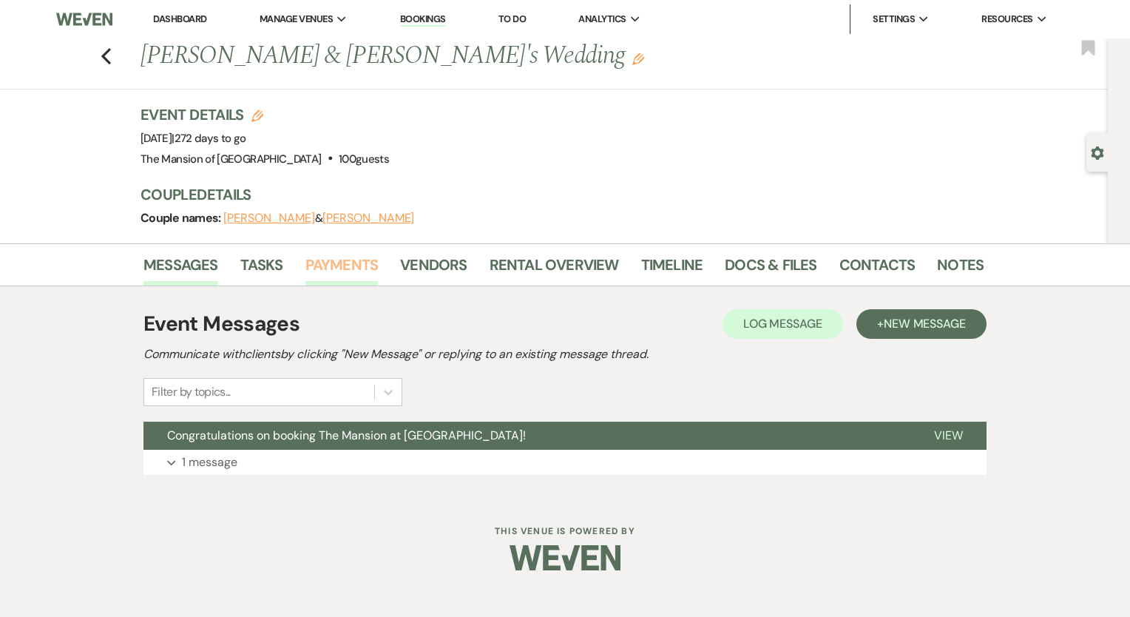
click at [343, 257] on link "Payments" at bounding box center [341, 269] width 73 height 33
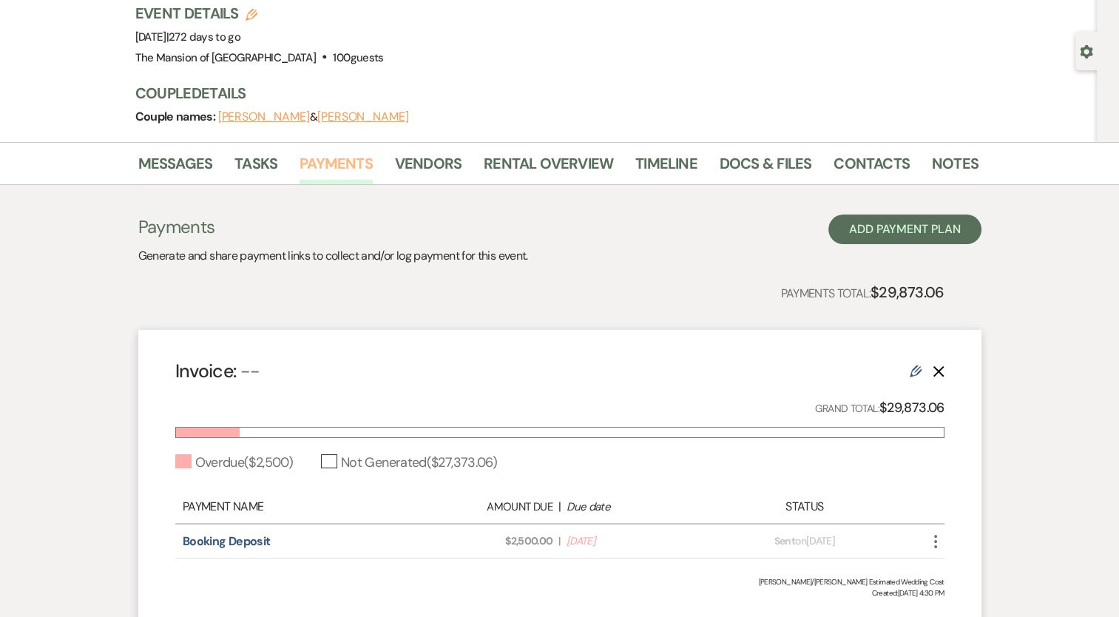
scroll to position [220, 0]
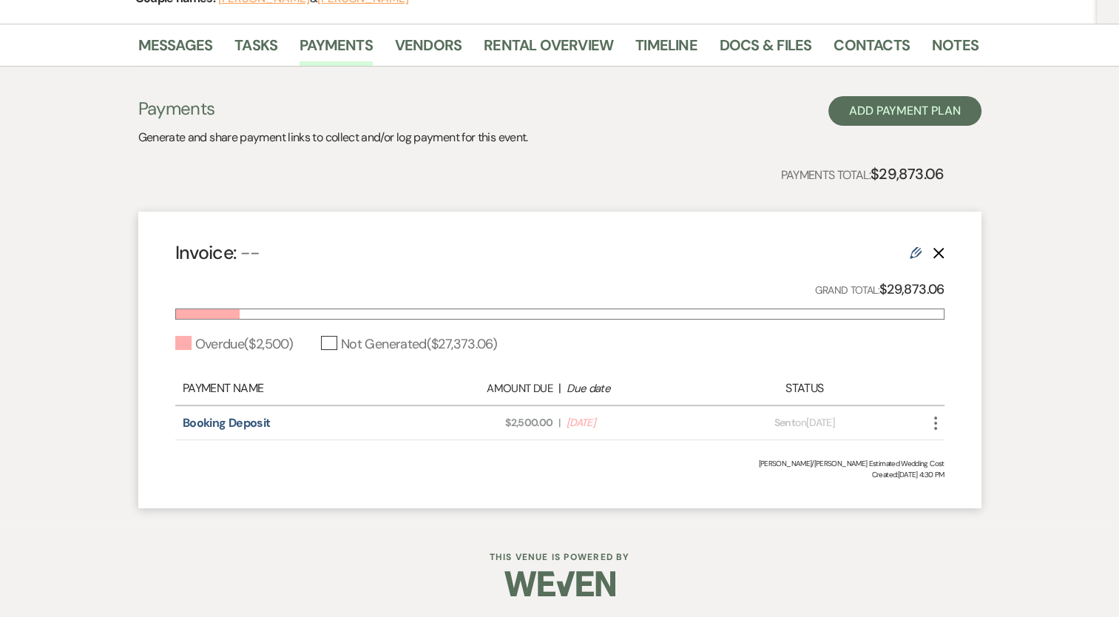
click at [938, 253] on icon "Delete" at bounding box center [939, 253] width 12 height 12
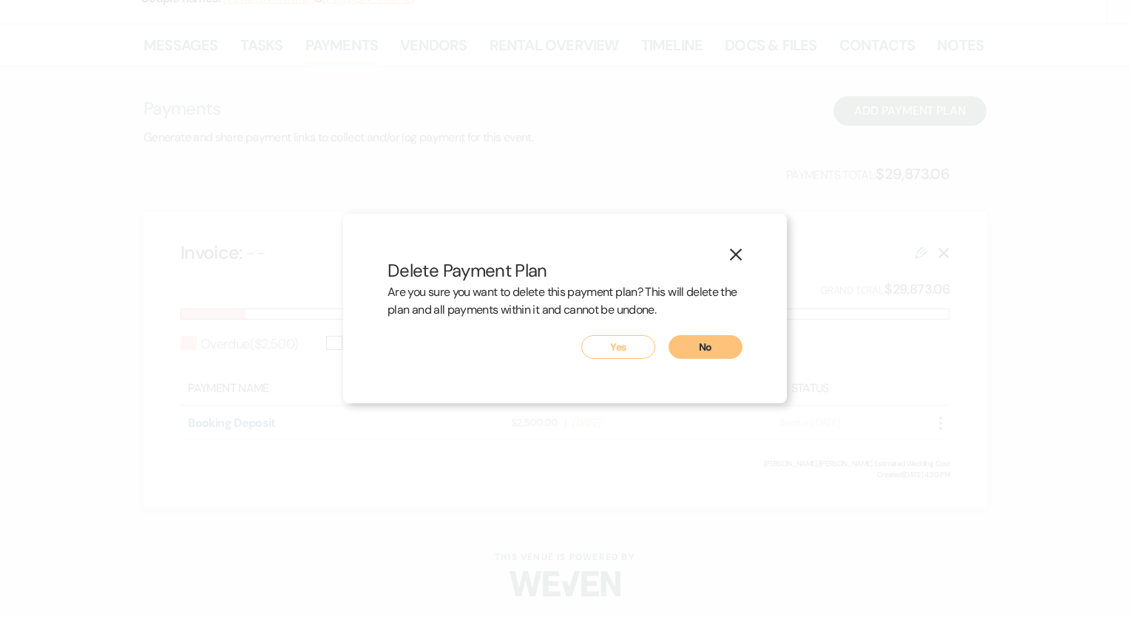
click at [618, 352] on button "Yes" at bounding box center [618, 347] width 74 height 24
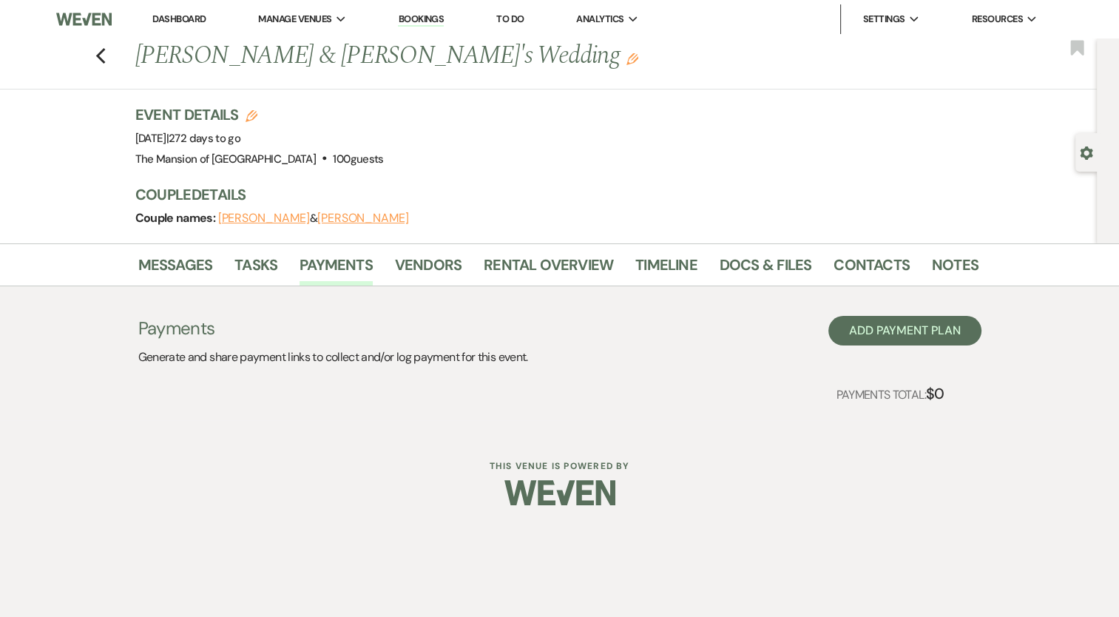
scroll to position [0, 0]
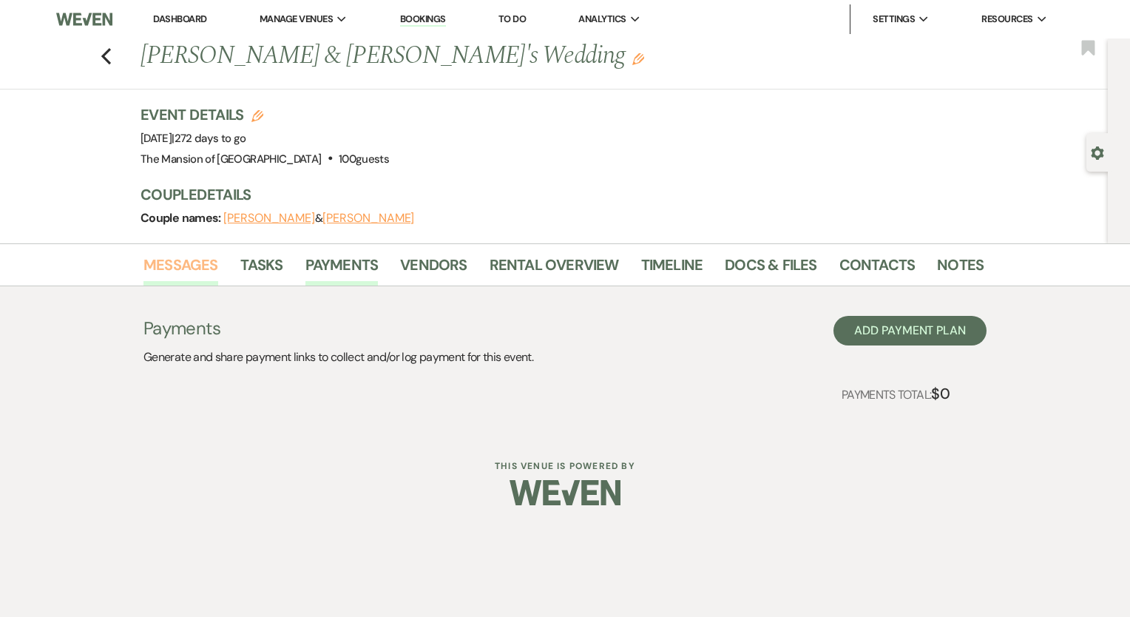
click at [192, 268] on link "Messages" at bounding box center [180, 269] width 75 height 33
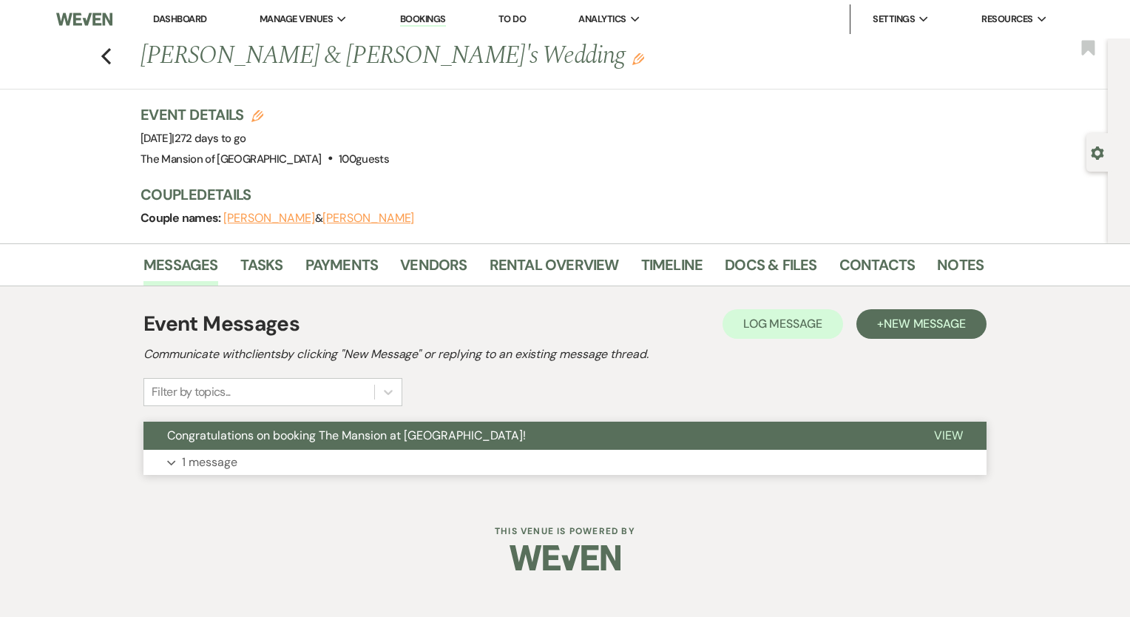
click at [504, 465] on button "Expand 1 message" at bounding box center [564, 462] width 843 height 25
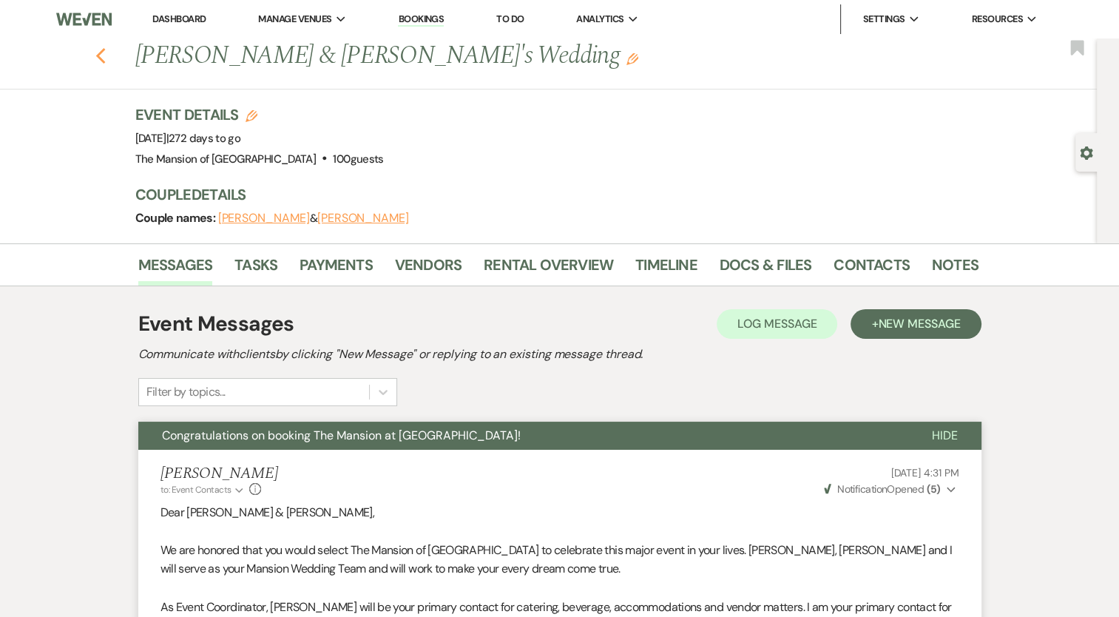
click at [104, 53] on icon "Previous" at bounding box center [100, 56] width 11 height 18
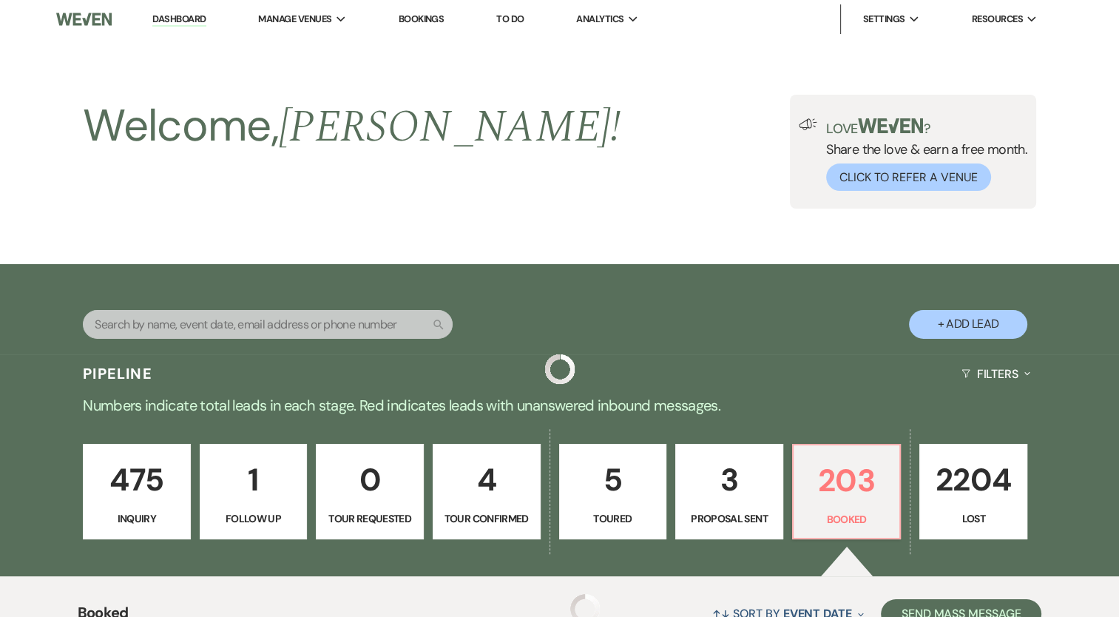
scroll to position [2071, 0]
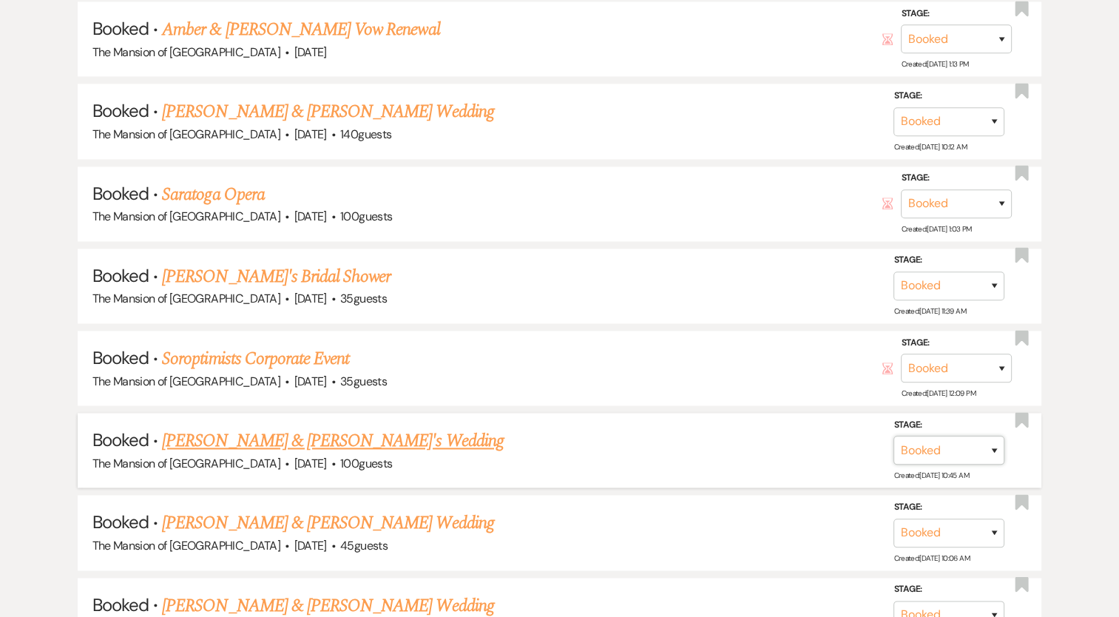
click at [922, 436] on select "Booked Lost" at bounding box center [948, 450] width 111 height 29
select select "8"
click at [893, 436] on select "Booked Lost" at bounding box center [948, 450] width 111 height 29
click at [968, 435] on button "Save" at bounding box center [975, 450] width 74 height 30
click at [325, 427] on link "[PERSON_NAME] & [PERSON_NAME] Wedding" at bounding box center [327, 440] width 331 height 27
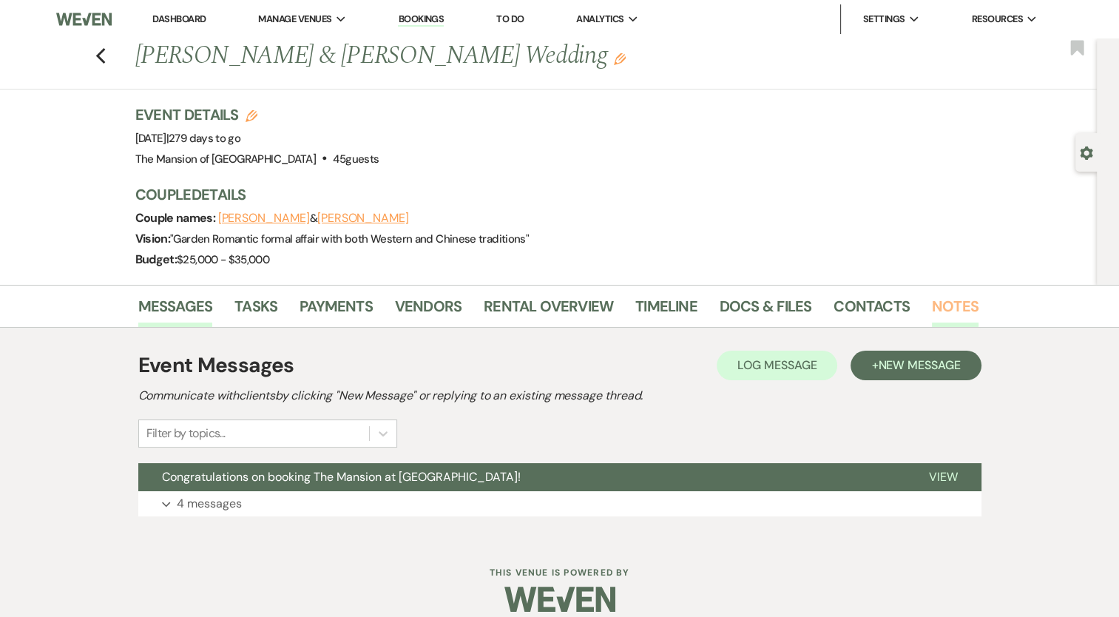
click at [963, 300] on link "Notes" at bounding box center [955, 310] width 47 height 33
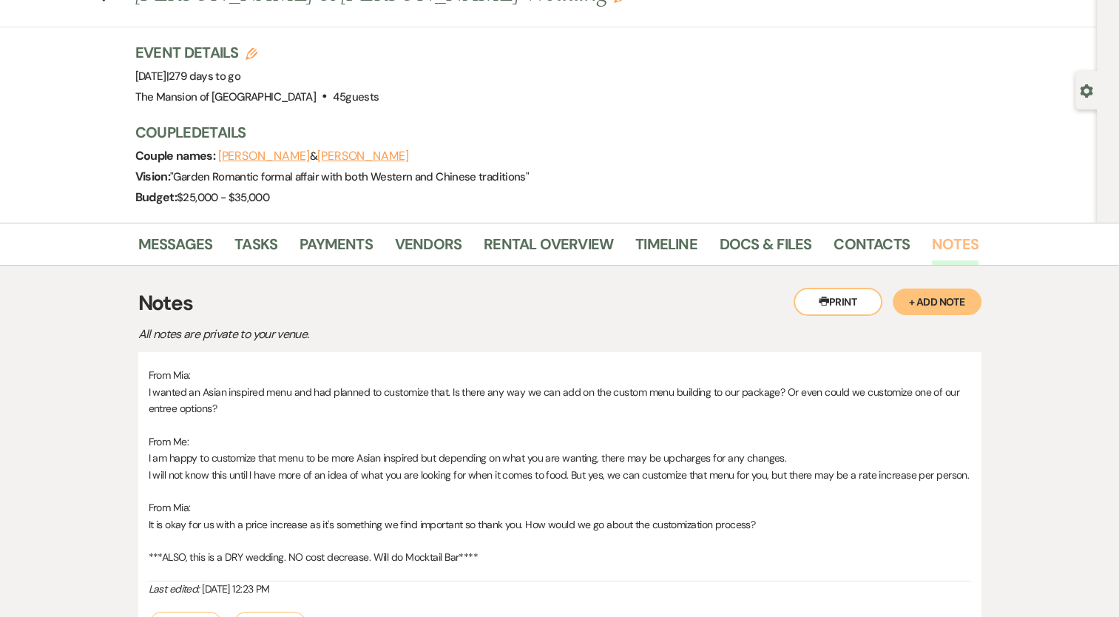
scroll to position [61, 0]
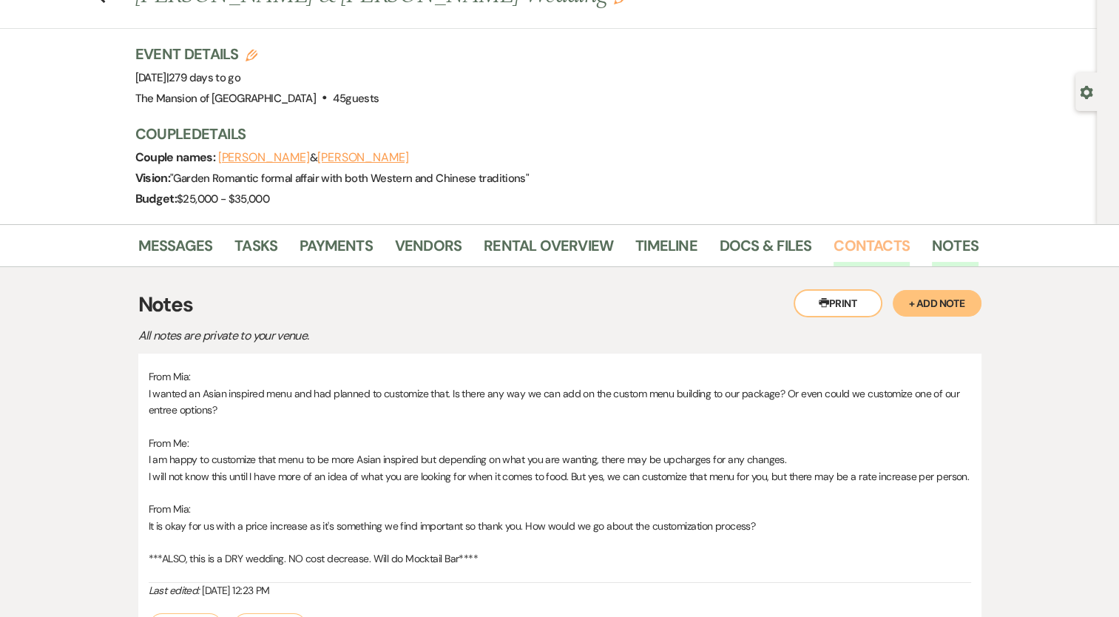
click at [868, 241] on link "Contacts" at bounding box center [872, 250] width 76 height 33
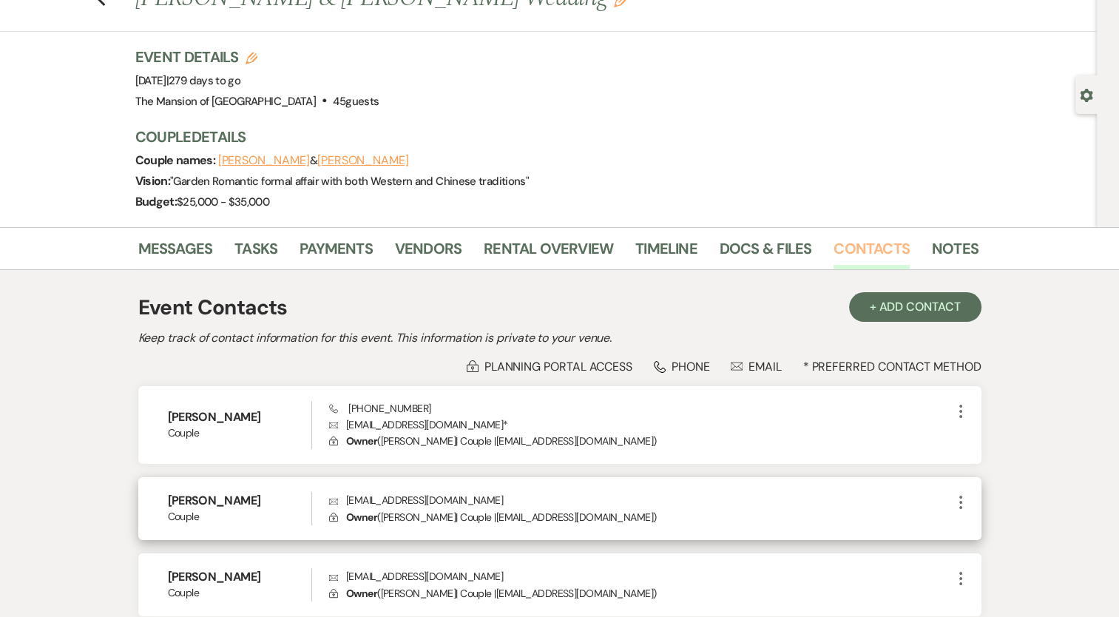
scroll to position [74, 0]
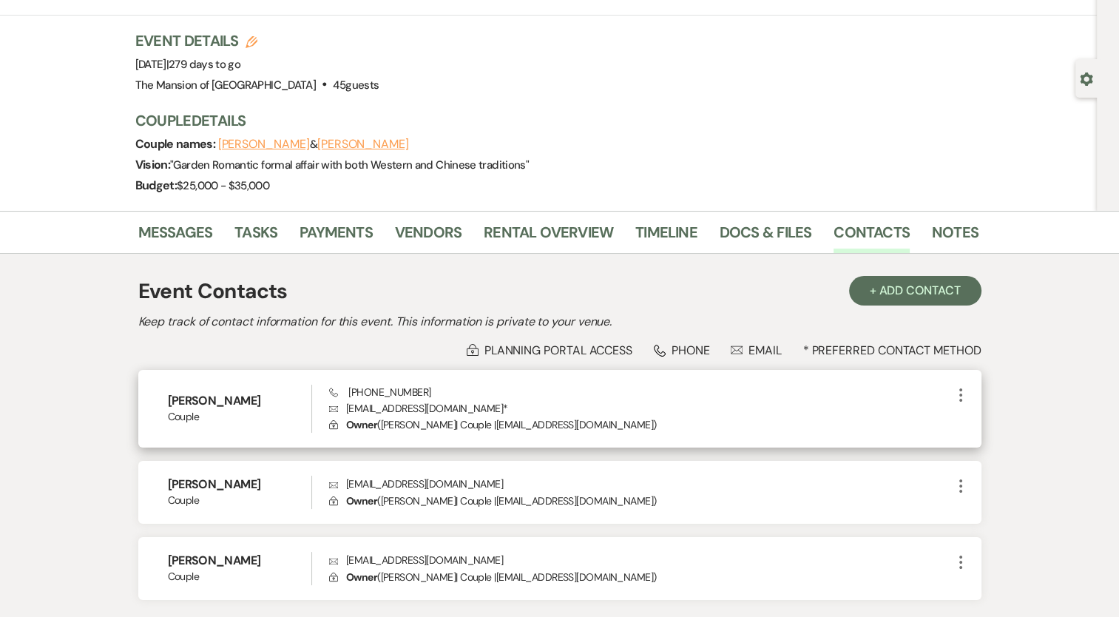
click at [203, 403] on h6 "Amelia Mousaw" at bounding box center [240, 401] width 144 height 16
copy h6 "Amelia Mousaw"
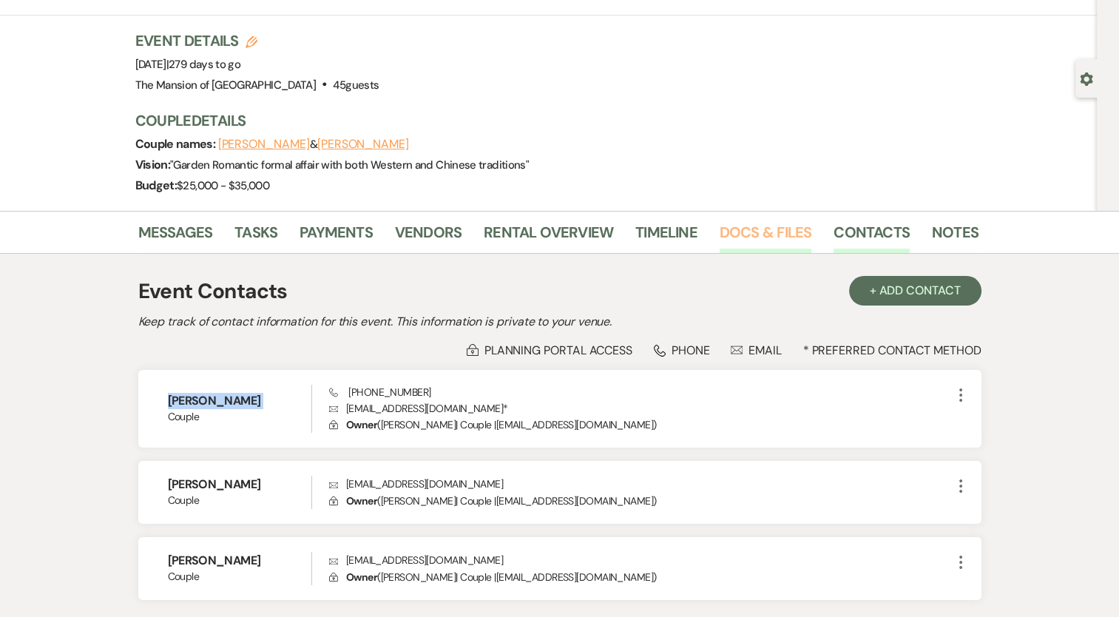
click at [758, 229] on link "Docs & Files" at bounding box center [766, 236] width 92 height 33
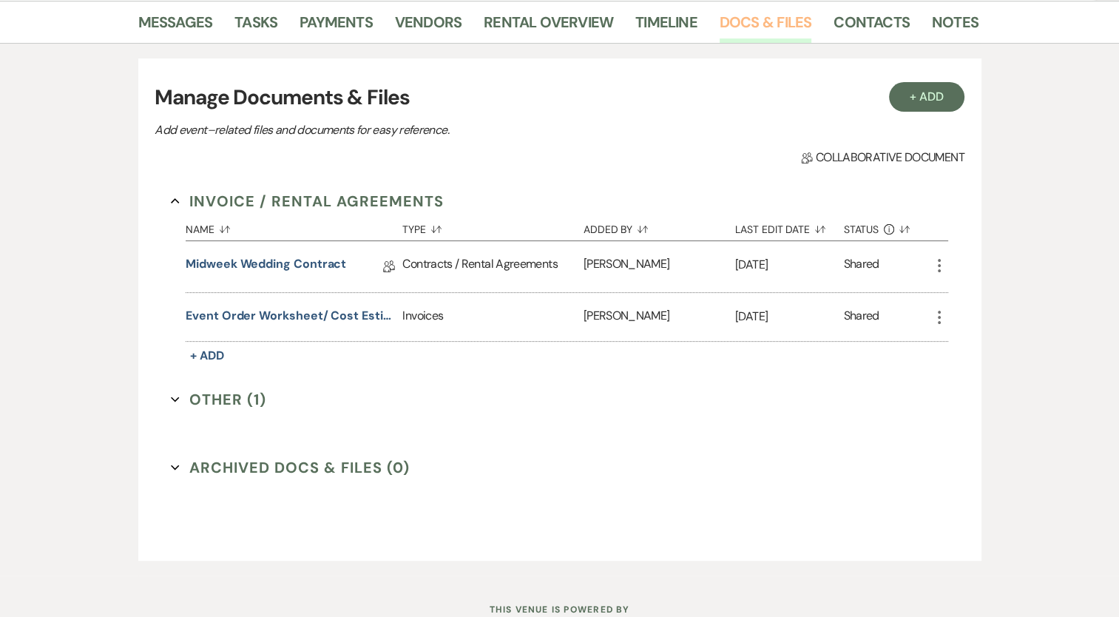
scroll to position [296, 0]
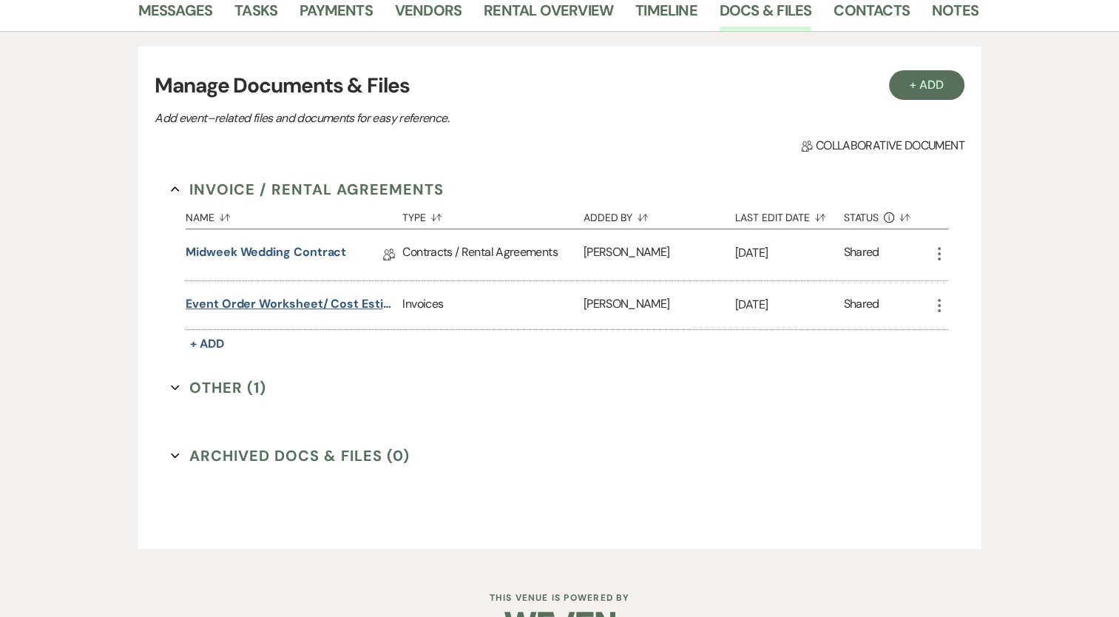
click at [272, 300] on button "Event Order Worksheet/ Cost Estimate" at bounding box center [291, 304] width 211 height 18
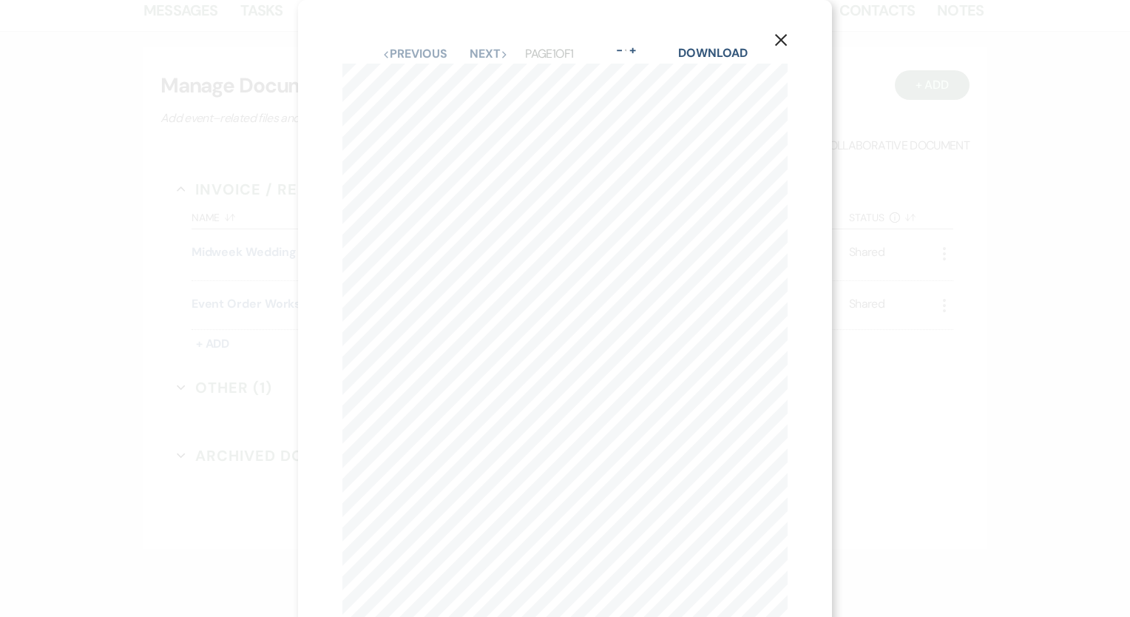
click at [780, 40] on icon "X" at bounding box center [780, 39] width 13 height 13
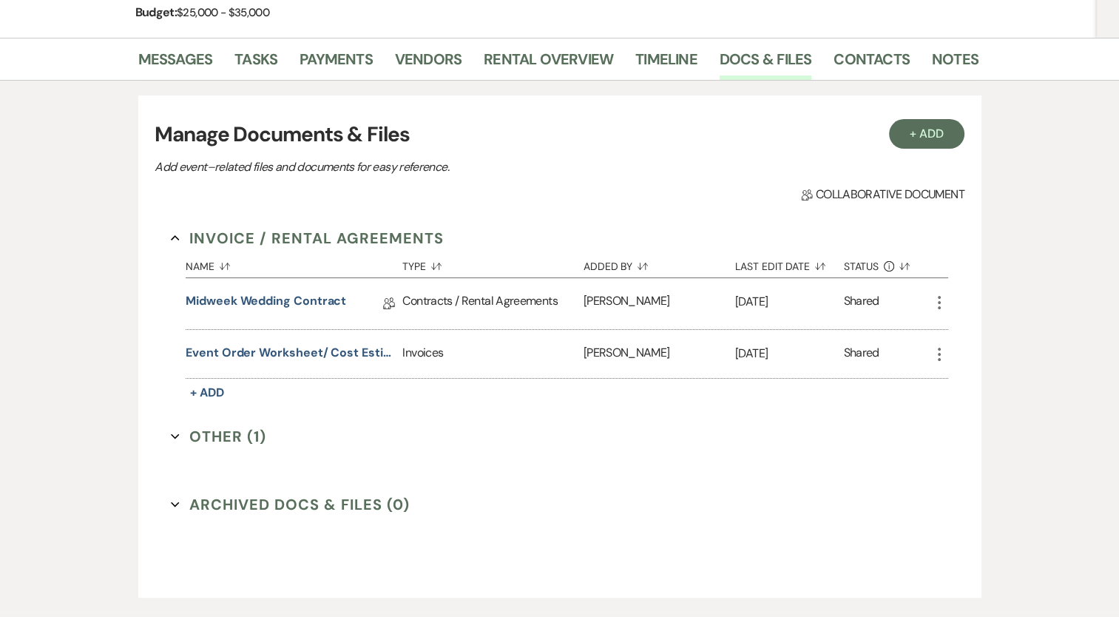
scroll to position [222, 0]
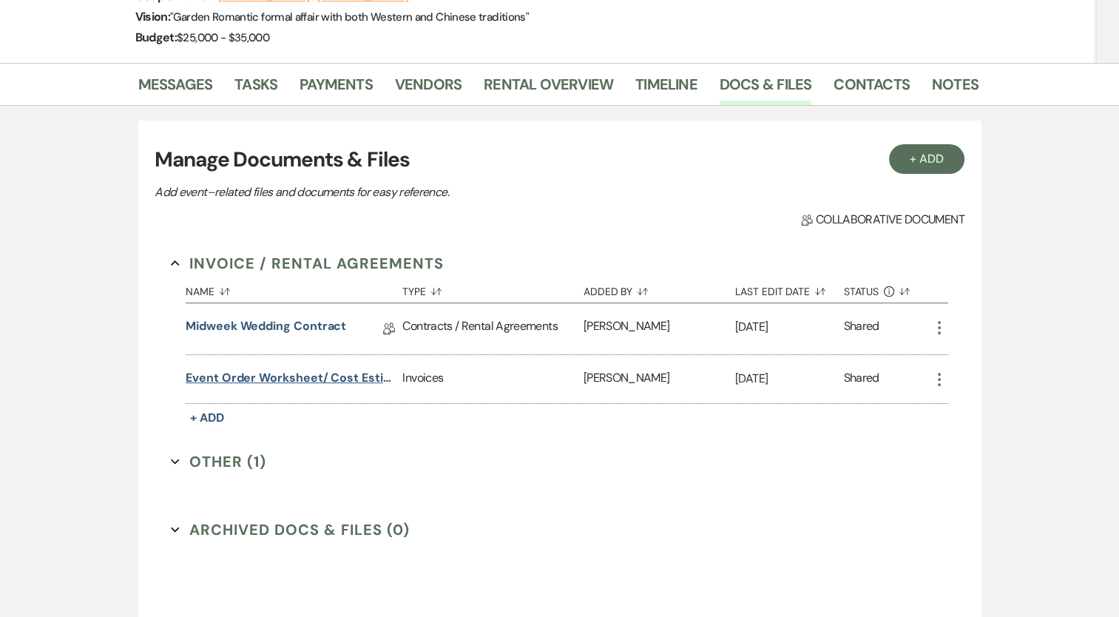
click at [272, 383] on button "Event Order Worksheet/ Cost Estimate" at bounding box center [291, 378] width 211 height 18
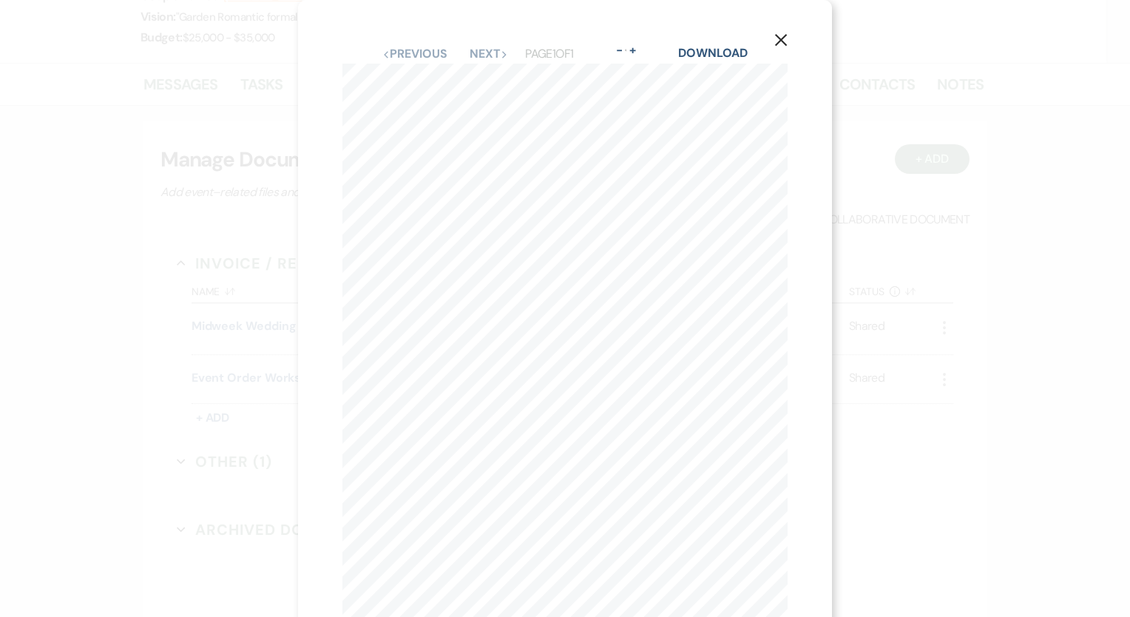
click at [780, 39] on icon "X" at bounding box center [780, 39] width 13 height 13
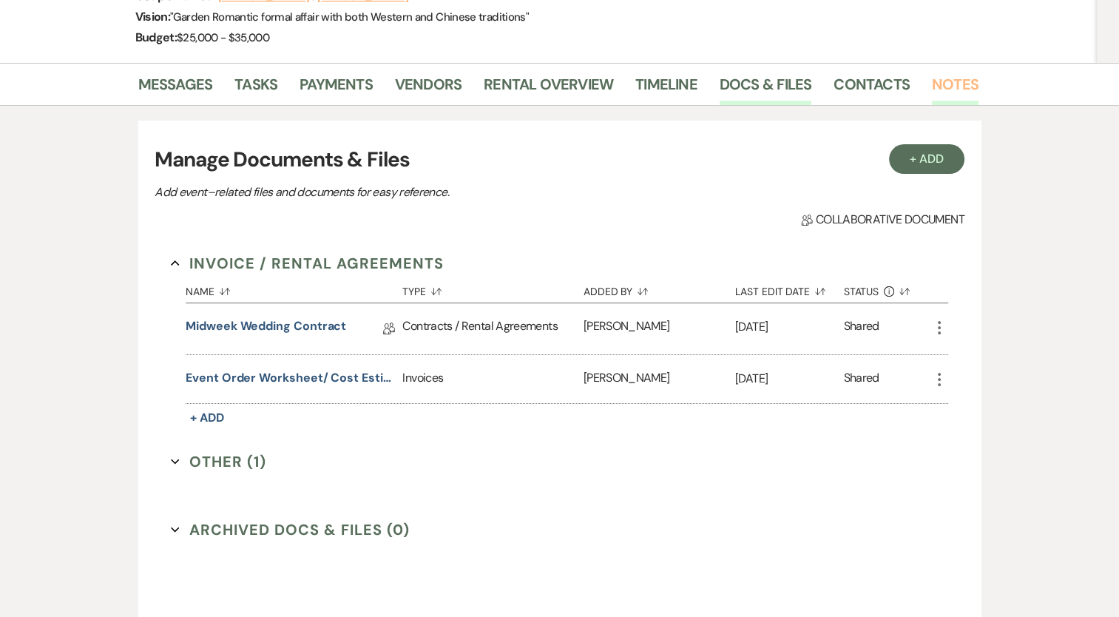
click at [934, 92] on link "Notes" at bounding box center [955, 88] width 47 height 33
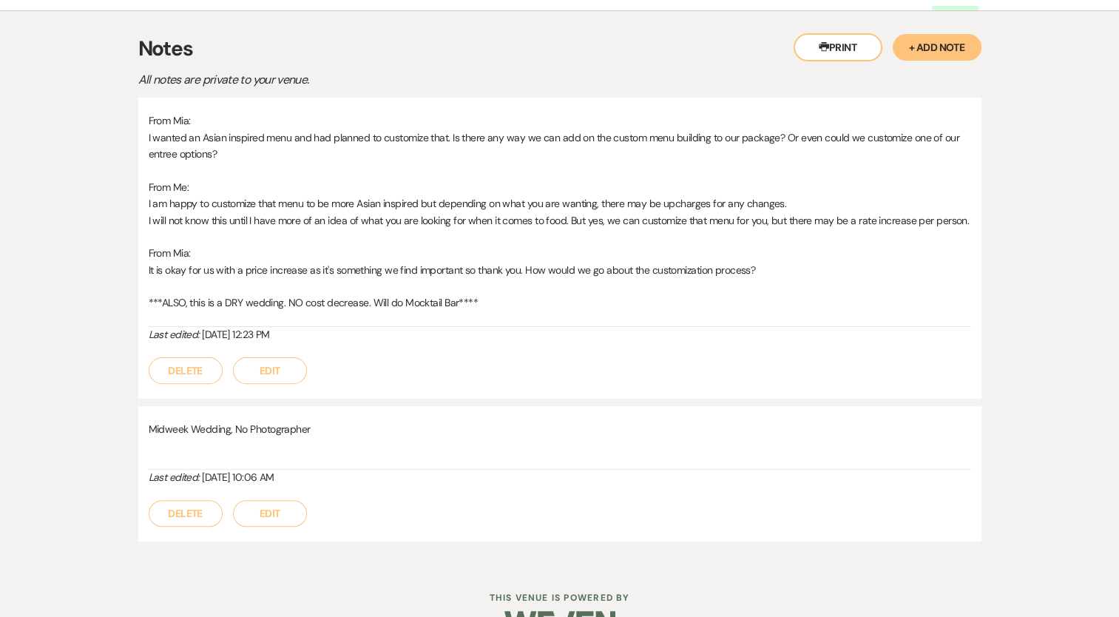
scroll to position [283, 0]
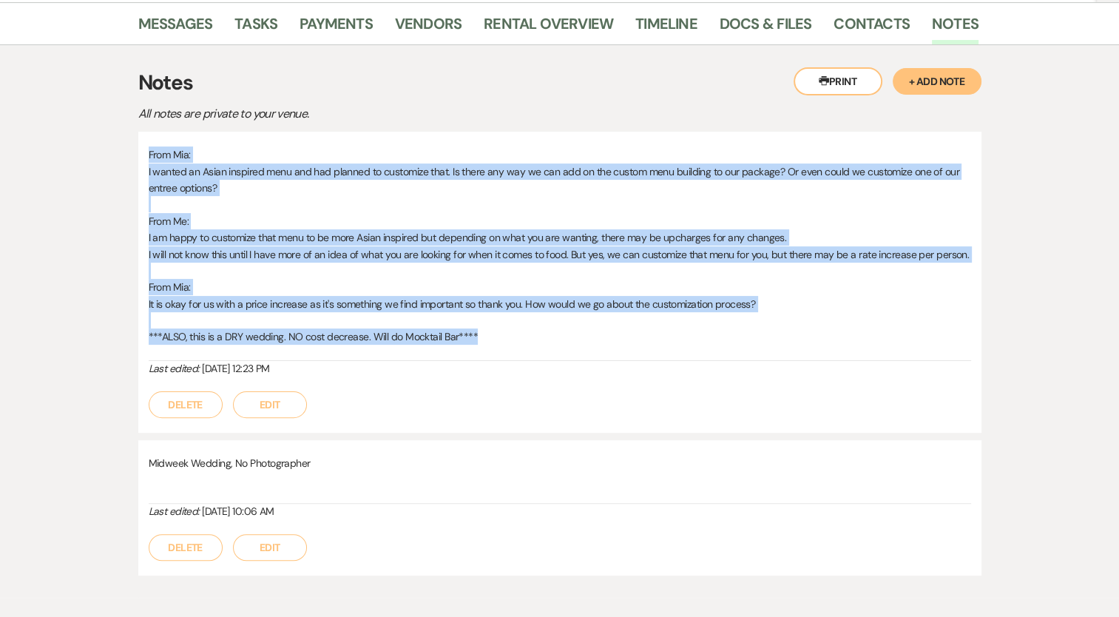
drag, startPoint x: 148, startPoint y: 154, endPoint x: 506, endPoint y: 339, distance: 402.9
click at [506, 339] on div "From Mia: I wanted an Asian inspired menu and had planned to customize that. Is…" at bounding box center [560, 253] width 822 height 214
copy div "From Mia: I wanted an Asian inspired menu and had planned to customize that. Is…"
click at [765, 333] on p "***ALSO, this is a DRY wedding. NO cost decrease. Will do Mocktail Bar****" at bounding box center [560, 336] width 822 height 16
drag, startPoint x: 743, startPoint y: 34, endPoint x: 725, endPoint y: 34, distance: 17.8
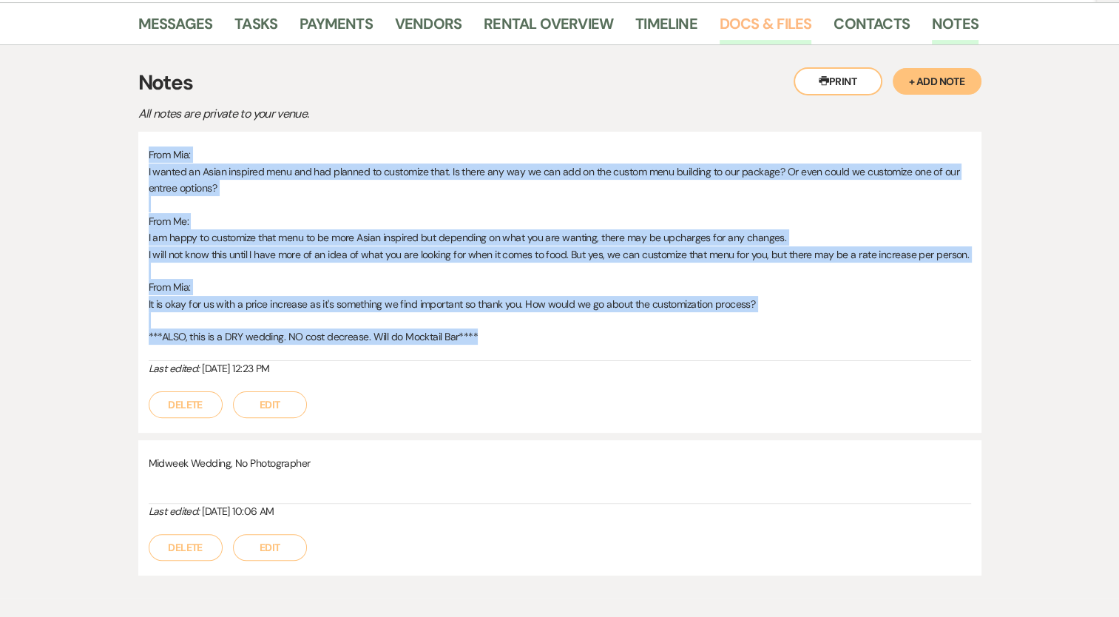
click at [743, 33] on link "Docs & Files" at bounding box center [766, 28] width 92 height 33
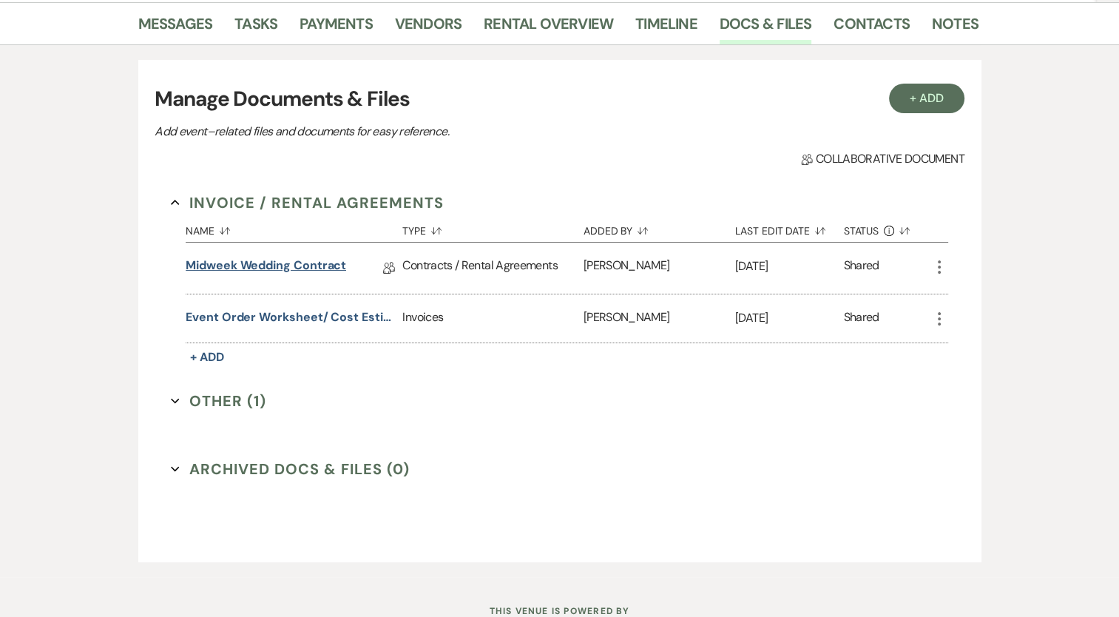
click at [306, 264] on link "Midweek Wedding Contract" at bounding box center [266, 268] width 160 height 23
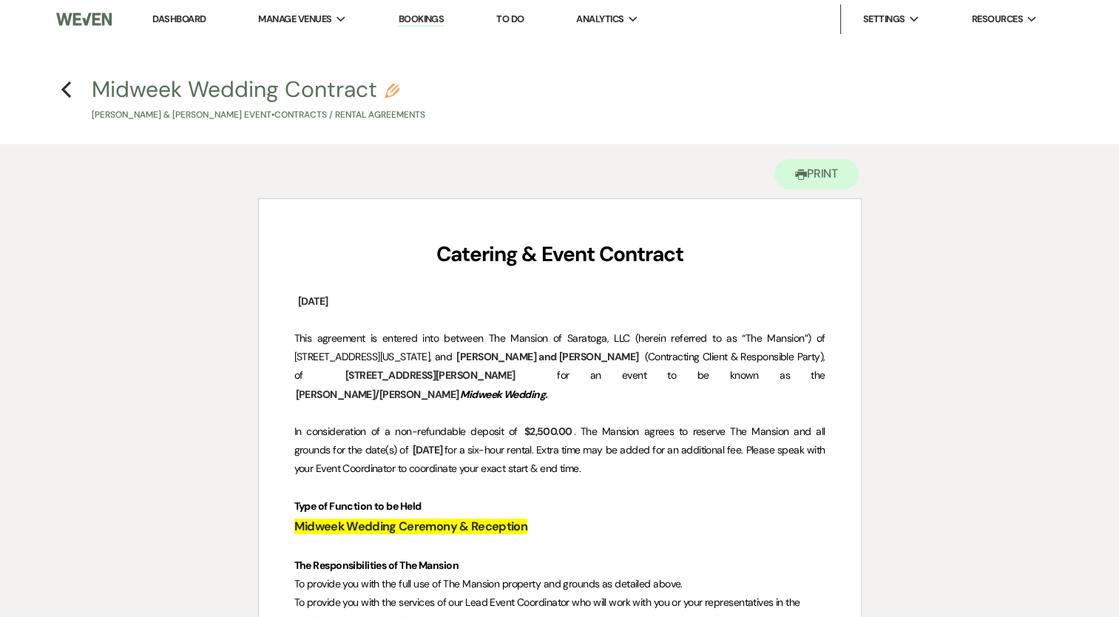
drag, startPoint x: 507, startPoint y: 386, endPoint x: 530, endPoint y: 401, distance: 27.3
click at [530, 401] on p "This agreement is entered into between The Mansion of Saratoga, LLC (herein ref…" at bounding box center [559, 366] width 531 height 75
click at [544, 413] on p at bounding box center [559, 413] width 531 height 18
click at [672, 430] on span ". The Mansion agrees to reserve The Mansion and all grounds for the date(s) of" at bounding box center [560, 441] width 533 height 32
click at [678, 398] on p "This agreement is entered into between The Mansion of Saratoga, LLC (herein ref…" at bounding box center [559, 366] width 531 height 75
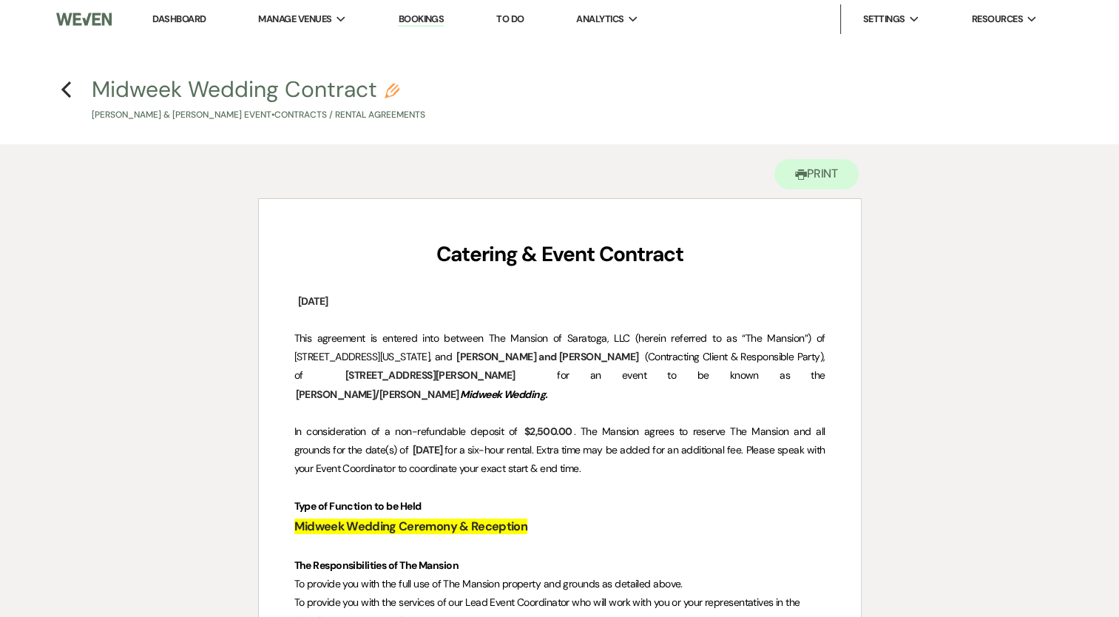
click at [661, 398] on p "This agreement is entered into between The Mansion of Saratoga, LLC (herein ref…" at bounding box center [559, 366] width 531 height 75
click at [58, 93] on h4 "Previous Midweek Wedding Contract Pencil Amelia Mousaw & Nicolas Bechtel's Even…" at bounding box center [559, 98] width 1065 height 48
click at [65, 87] on use "button" at bounding box center [66, 89] width 10 height 16
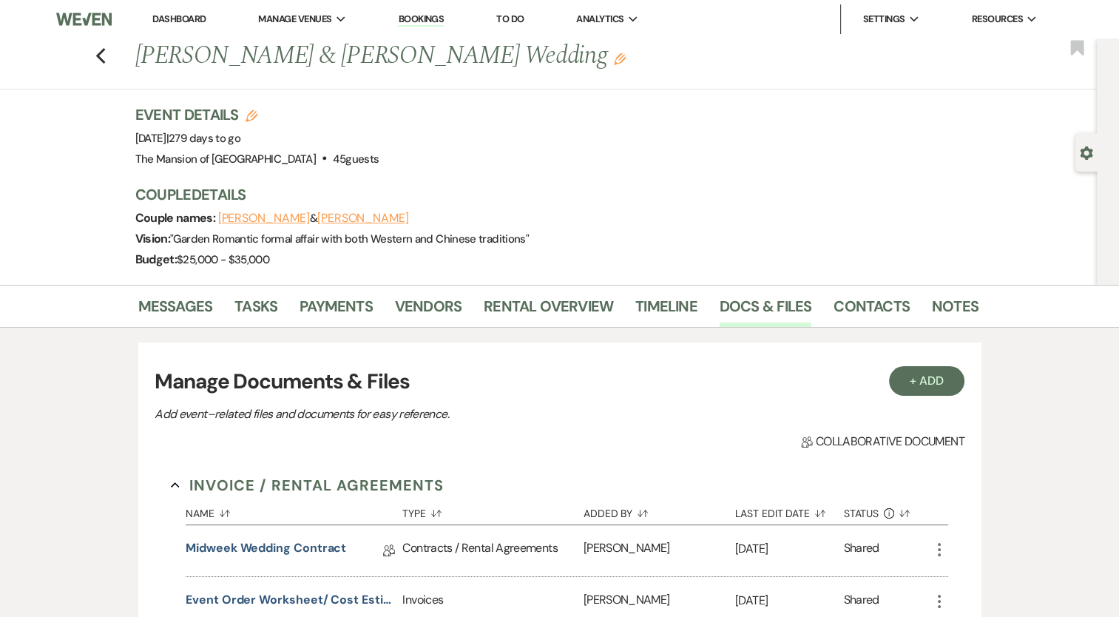
scroll to position [283, 0]
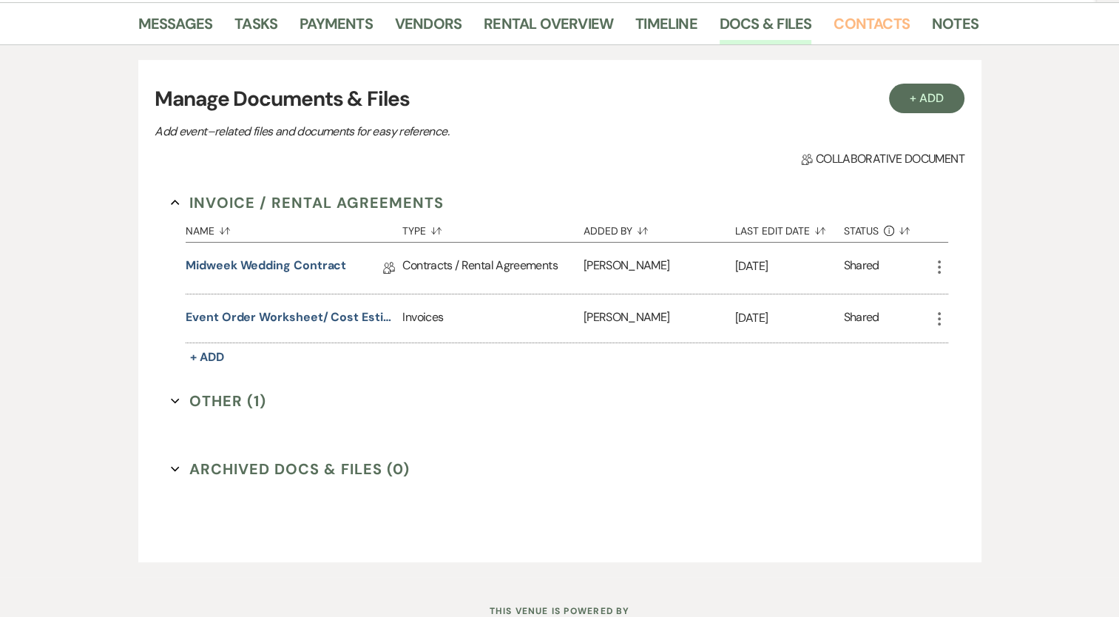
click at [862, 30] on link "Contacts" at bounding box center [872, 28] width 76 height 33
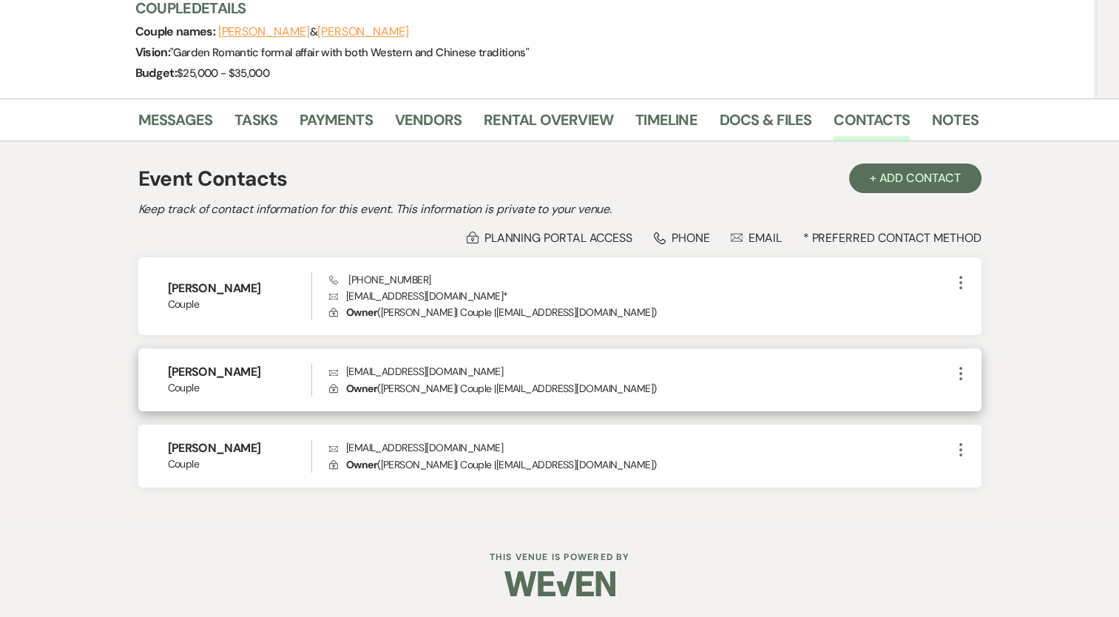
click at [227, 373] on h6 "Nicolas Bechtel" at bounding box center [240, 372] width 144 height 16
copy h6 "Nicolas Bechtel"
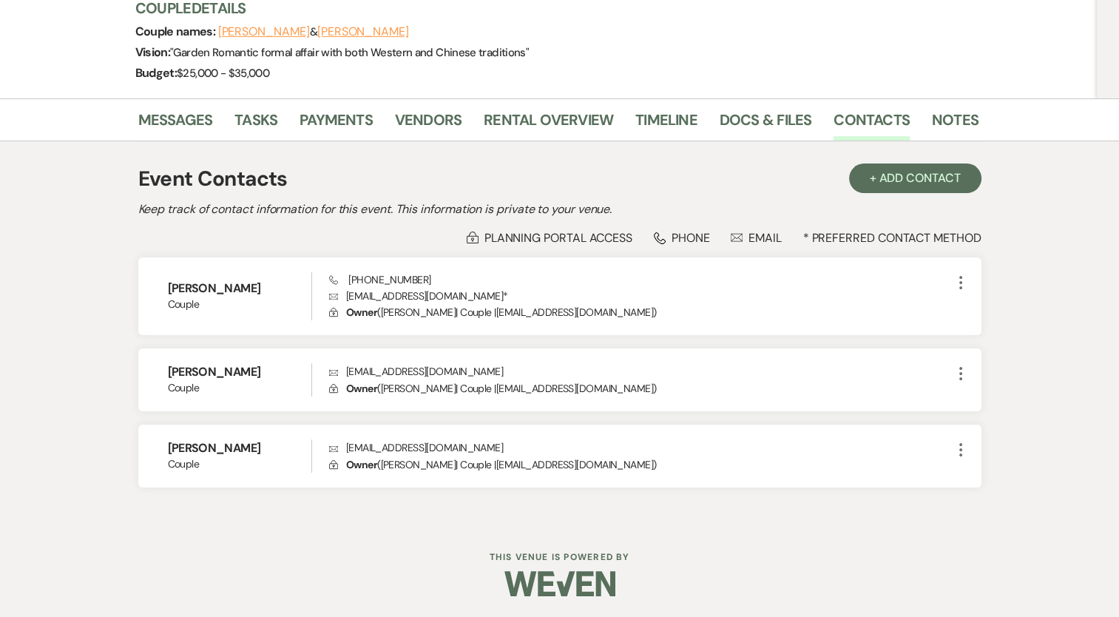
click at [290, 232] on div "Lock Planning Portal Access Phone Phone Envelope Email * Preferred Contact Meth…" at bounding box center [559, 238] width 843 height 16
click at [934, 121] on link "Notes" at bounding box center [955, 124] width 47 height 33
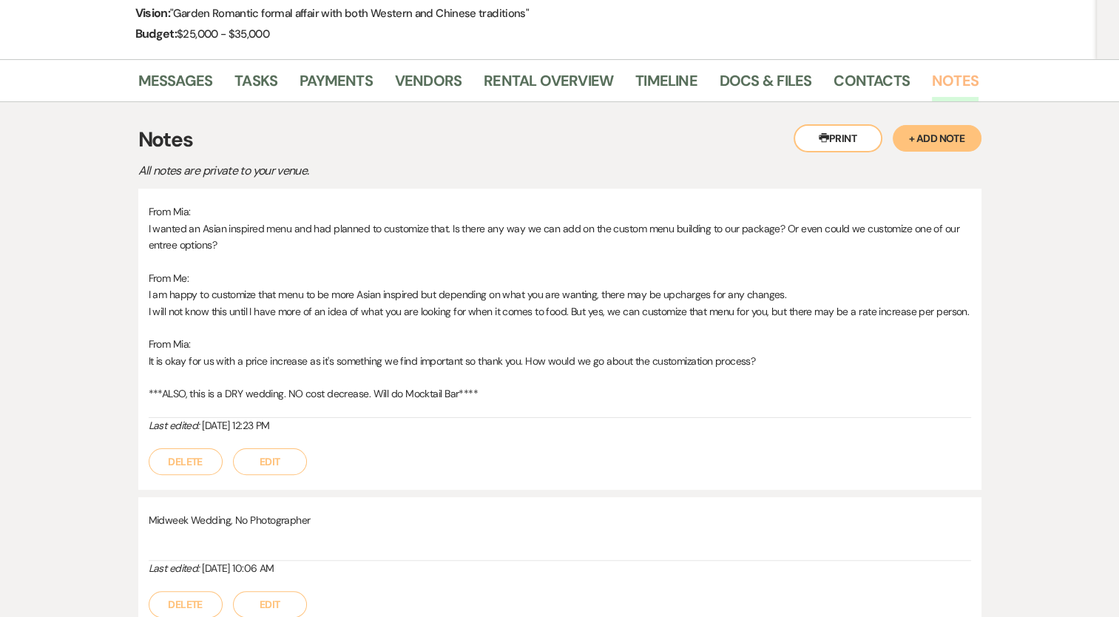
scroll to position [260, 0]
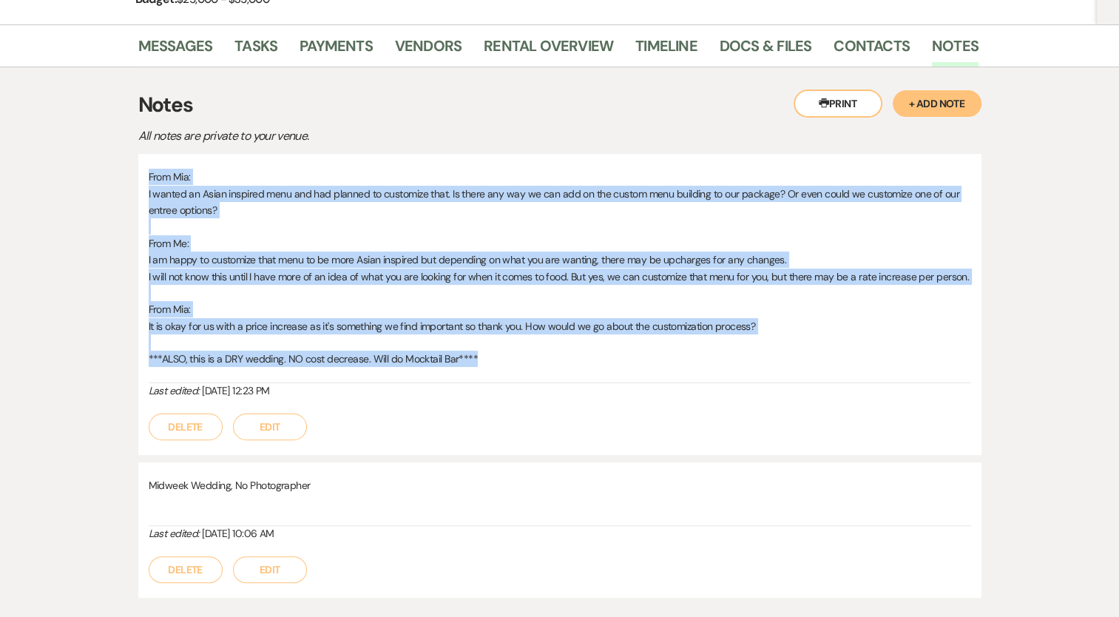
drag, startPoint x: 149, startPoint y: 180, endPoint x: 609, endPoint y: 365, distance: 496.1
click at [608, 365] on div "From Mia: I wanted an Asian inspired menu and had planned to customize that. Is…" at bounding box center [560, 276] width 822 height 214
copy div "From Mia: I wanted an Asian inspired menu and had planned to customize that. Is…"
click at [721, 339] on p at bounding box center [560, 342] width 822 height 16
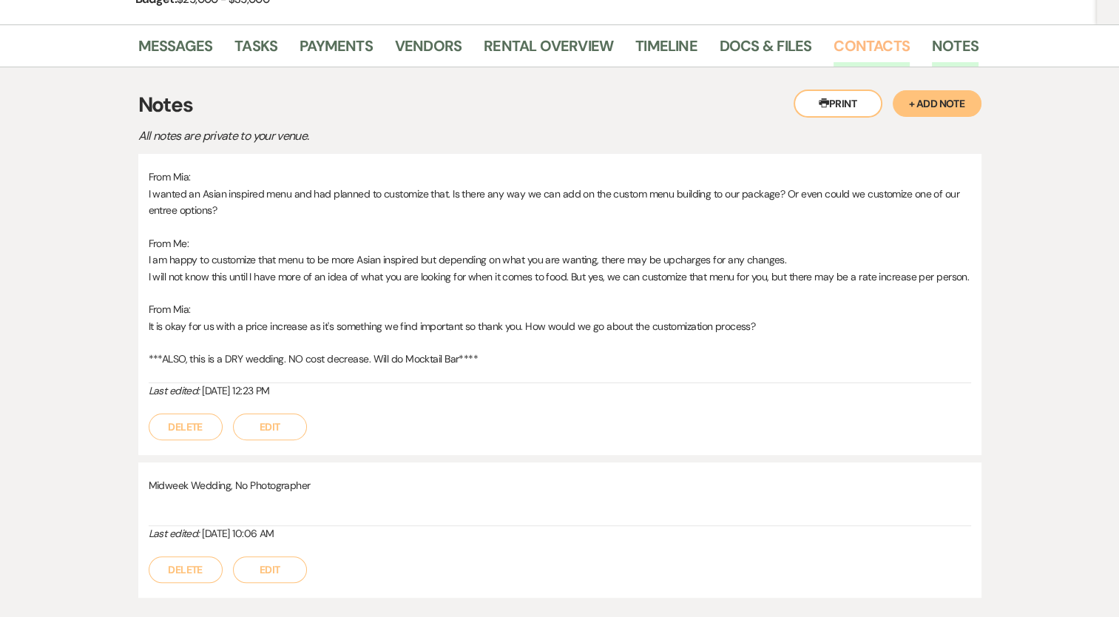
click at [868, 53] on link "Contacts" at bounding box center [872, 50] width 76 height 33
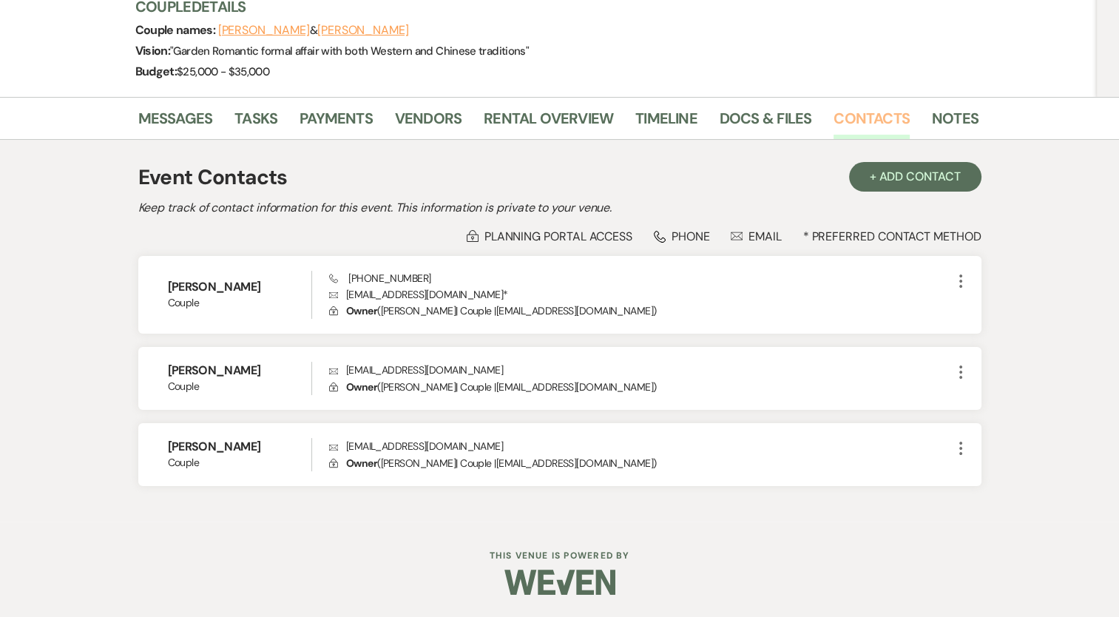
scroll to position [186, 0]
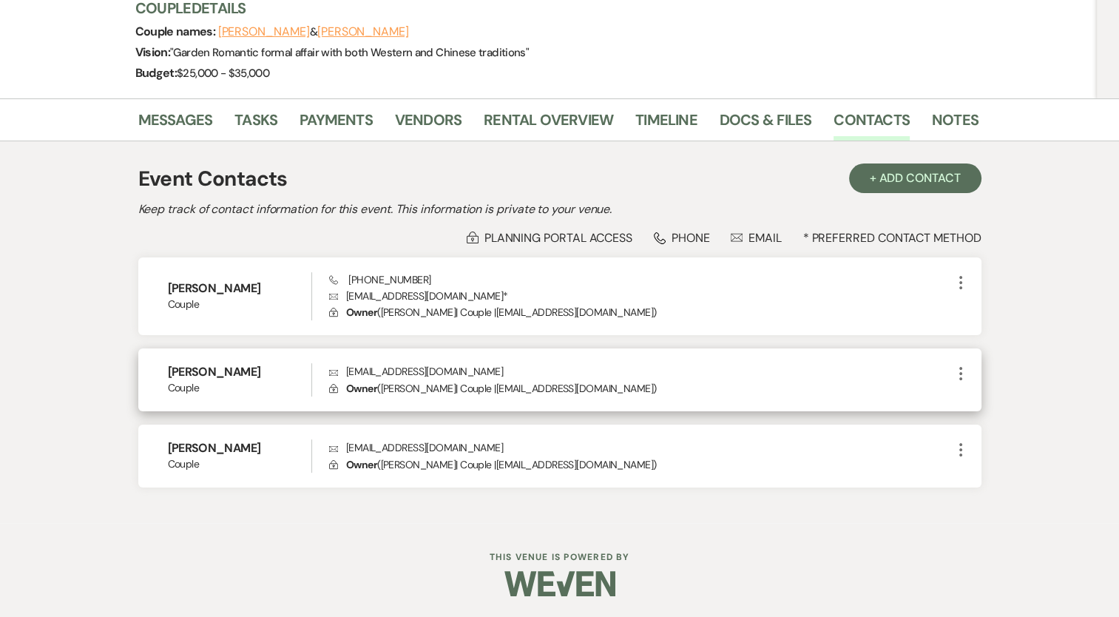
click at [243, 371] on h6 "Nicolas Bechtel" at bounding box center [240, 372] width 144 height 16
drag, startPoint x: 260, startPoint y: 371, endPoint x: 214, endPoint y: 367, distance: 46.1
click at [210, 367] on h6 "Nicolas Bechtel" at bounding box center [240, 372] width 144 height 16
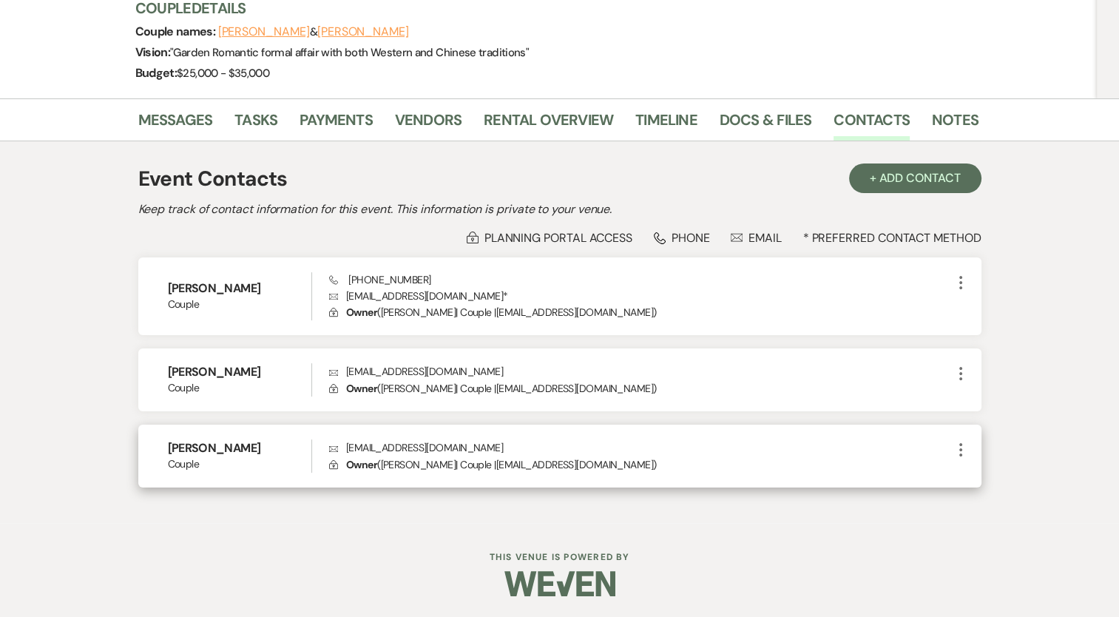
copy h6 "Bechtel"
